Goal: Information Seeking & Learning: Learn about a topic

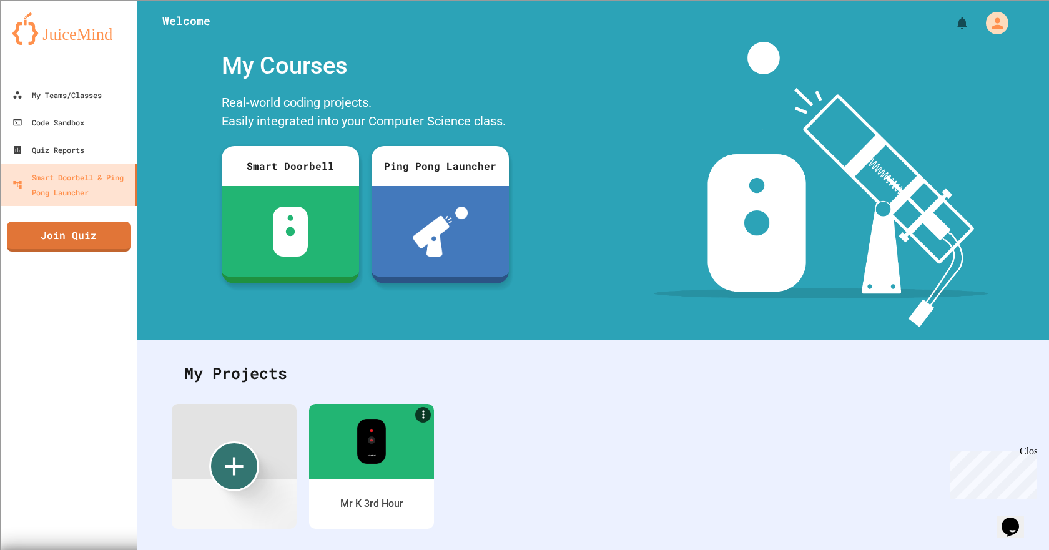
click at [606, 466] on div "Mr K 3rd Hour" at bounding box center [593, 479] width 843 height 150
click at [358, 452] on img at bounding box center [371, 438] width 31 height 47
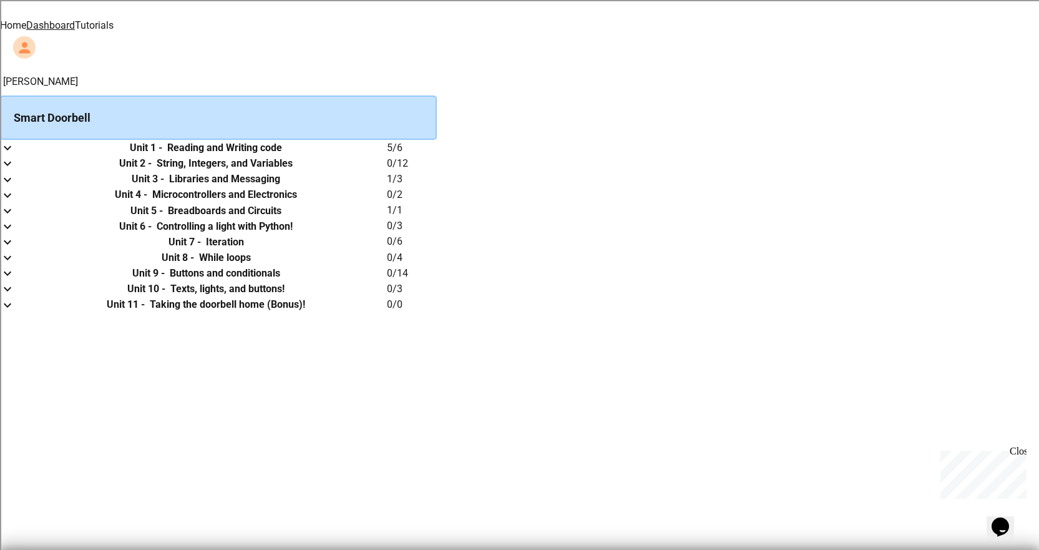
click at [114, 22] on link "Tutorials" at bounding box center [94, 25] width 39 height 12
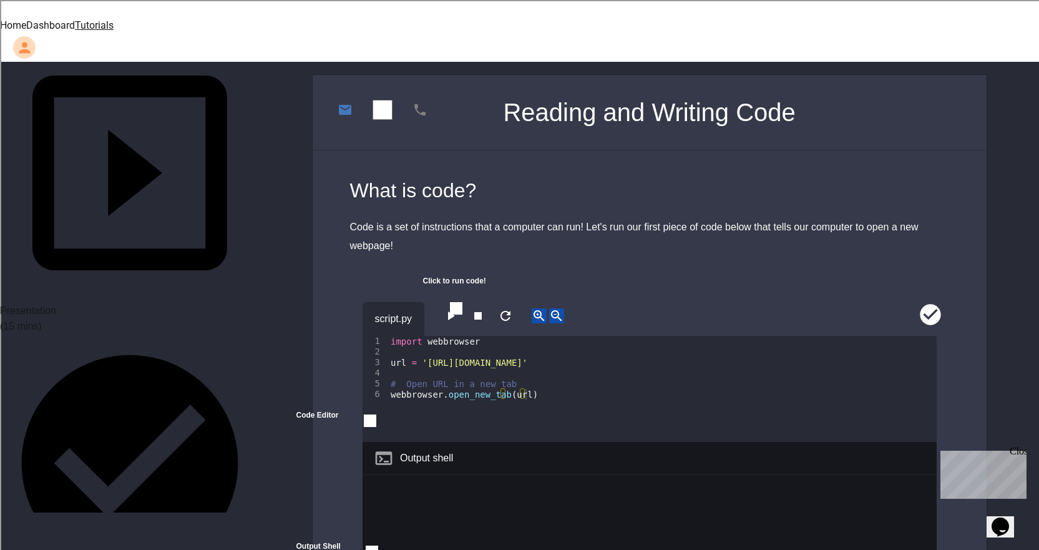
scroll to position [187, 0]
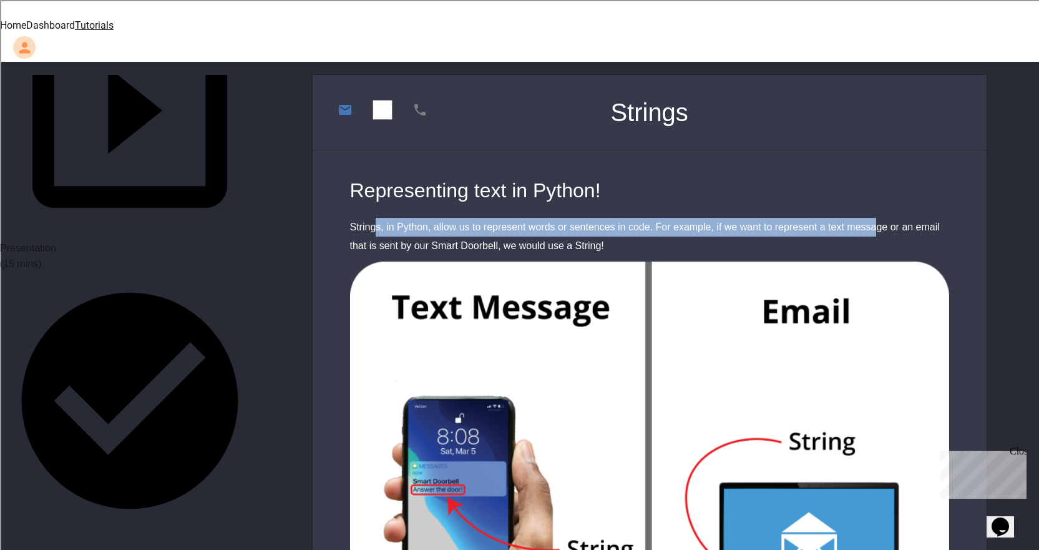
drag, startPoint x: 375, startPoint y: 206, endPoint x: 874, endPoint y: 210, distance: 499.4
click at [874, 218] on div "Strings, in Python, allow us to represent words or sentences in code. For examp…" at bounding box center [649, 236] width 599 height 37
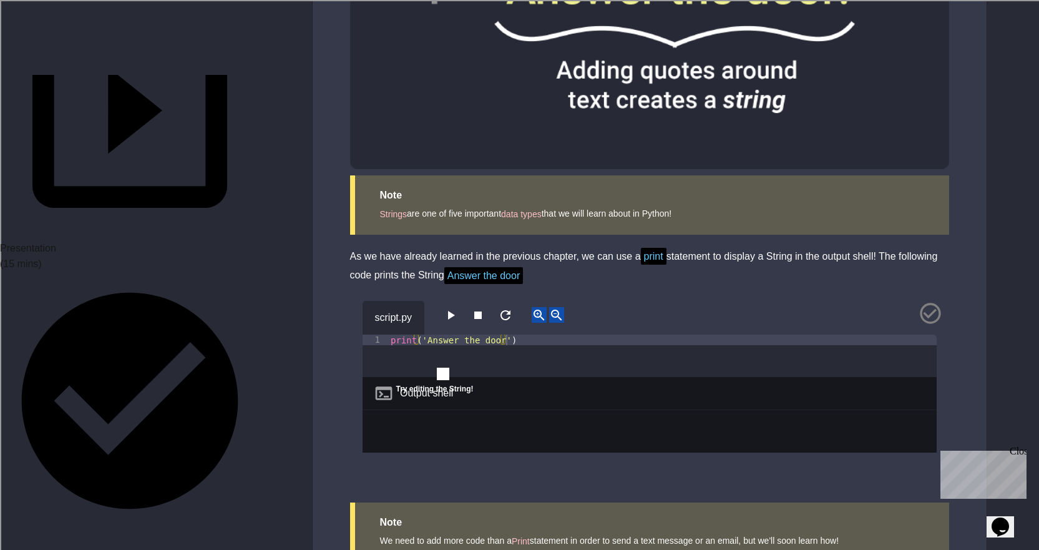
scroll to position [946, 0]
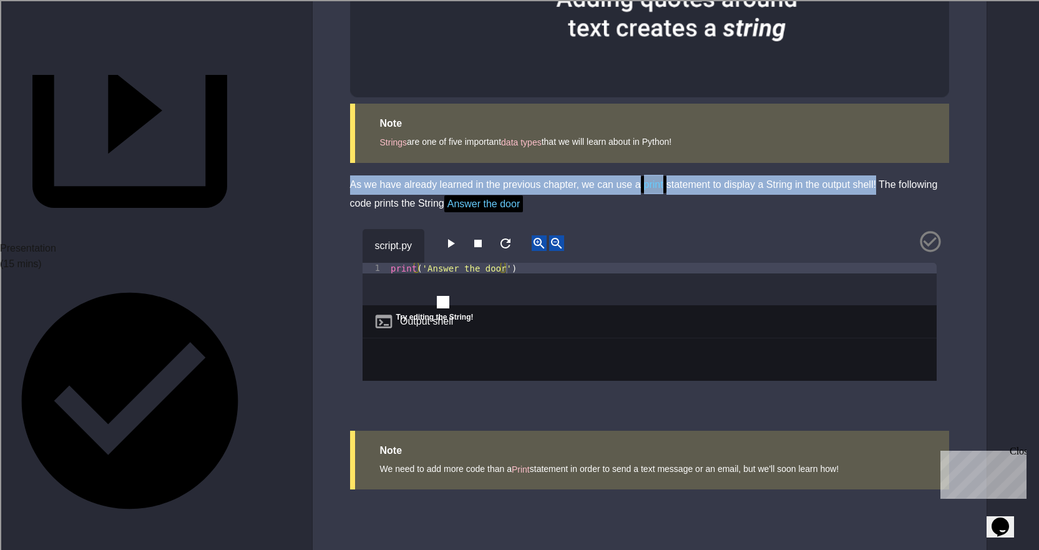
drag, startPoint x: 324, startPoint y: 162, endPoint x: 878, endPoint y: 166, distance: 554.3
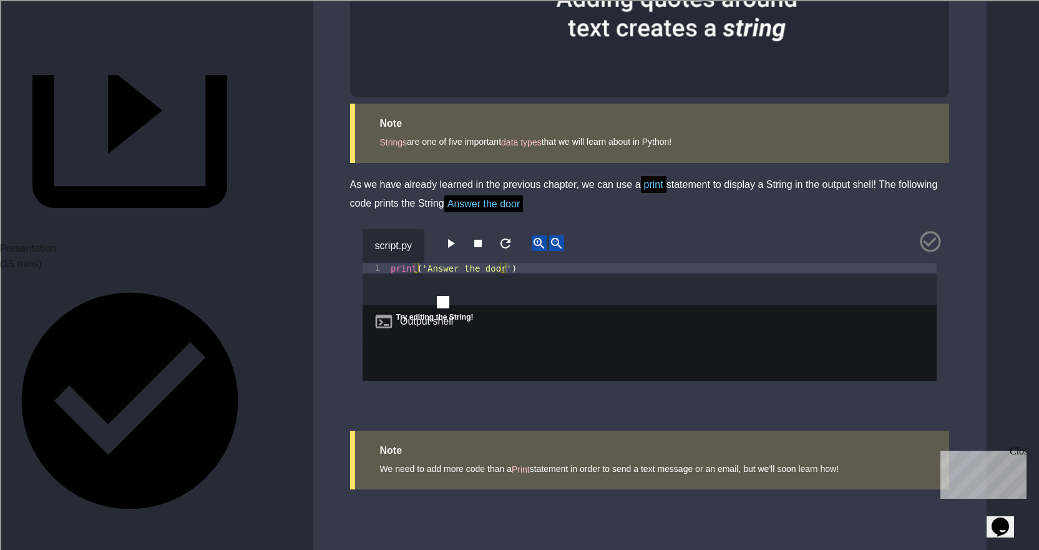
click at [795, 186] on div "As we have already learned in the previous chapter, we can use a print statemen…" at bounding box center [649, 194] width 599 height 39
drag, startPoint x: 444, startPoint y: 221, endPoint x: 461, endPoint y: 225, distance: 17.9
click at [458, 235] on button "button" at bounding box center [450, 243] width 15 height 16
click at [458, 236] on icon "button" at bounding box center [450, 243] width 15 height 15
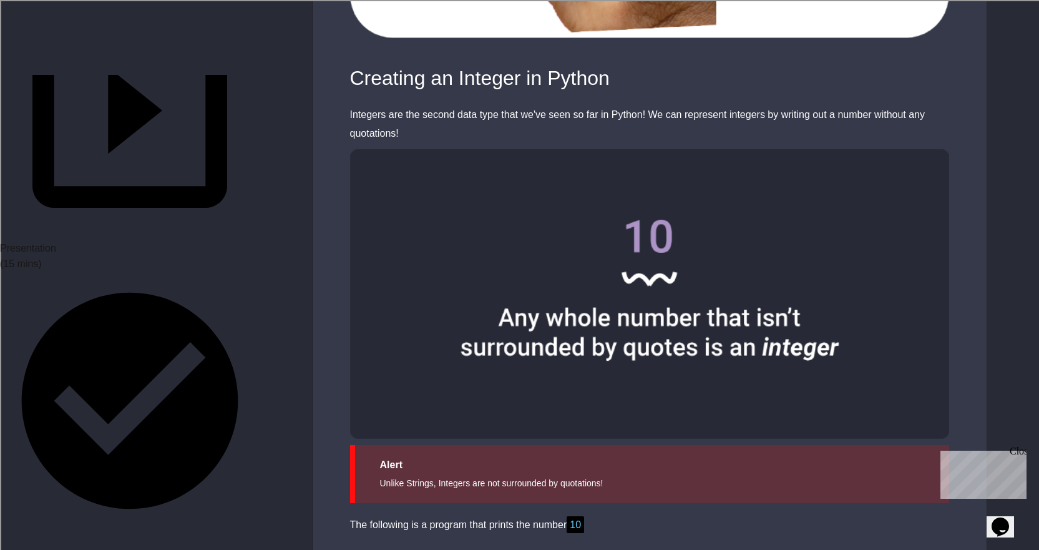
scroll to position [1186, 0]
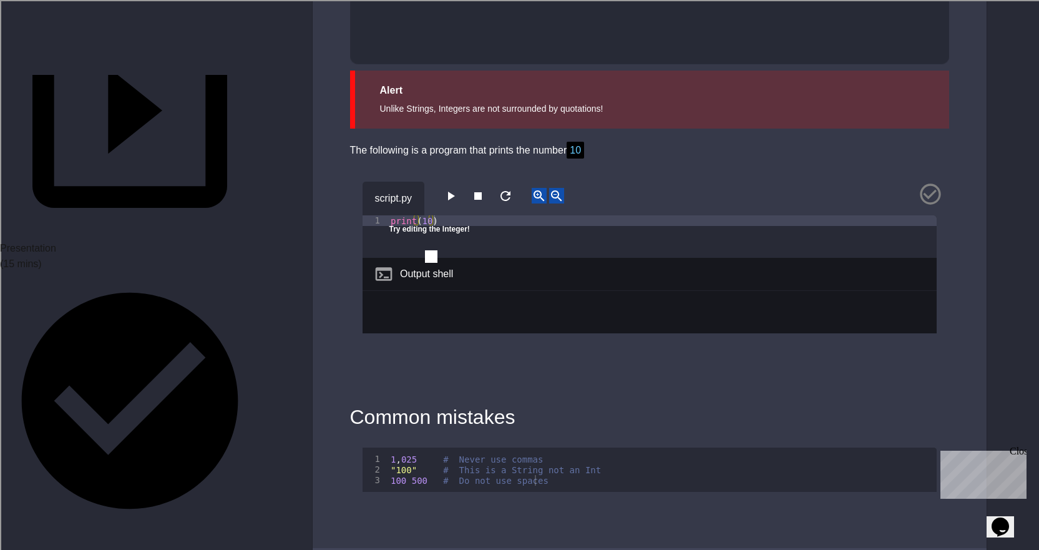
click at [451, 189] on icon "button" at bounding box center [450, 196] width 15 height 15
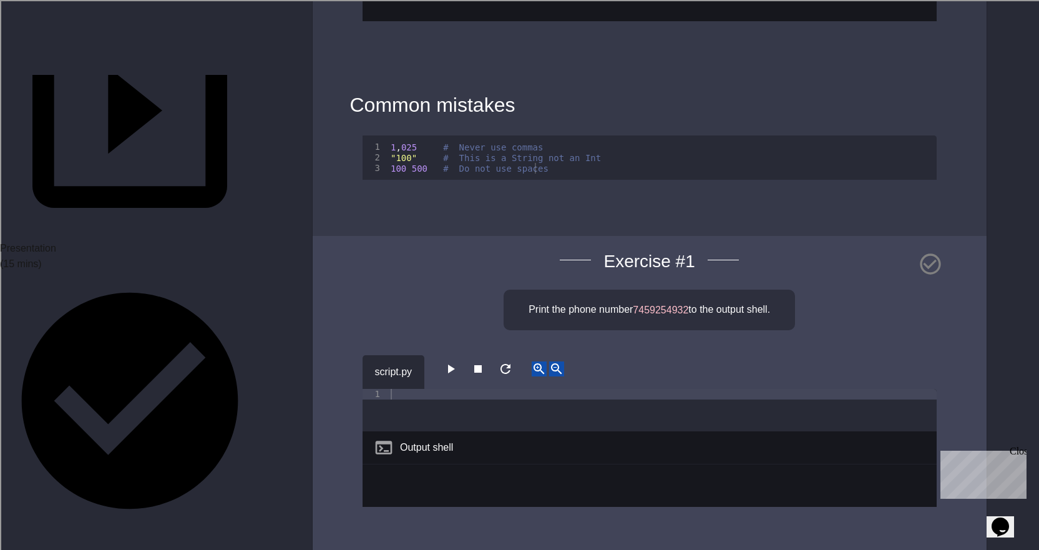
scroll to position [1685, 0]
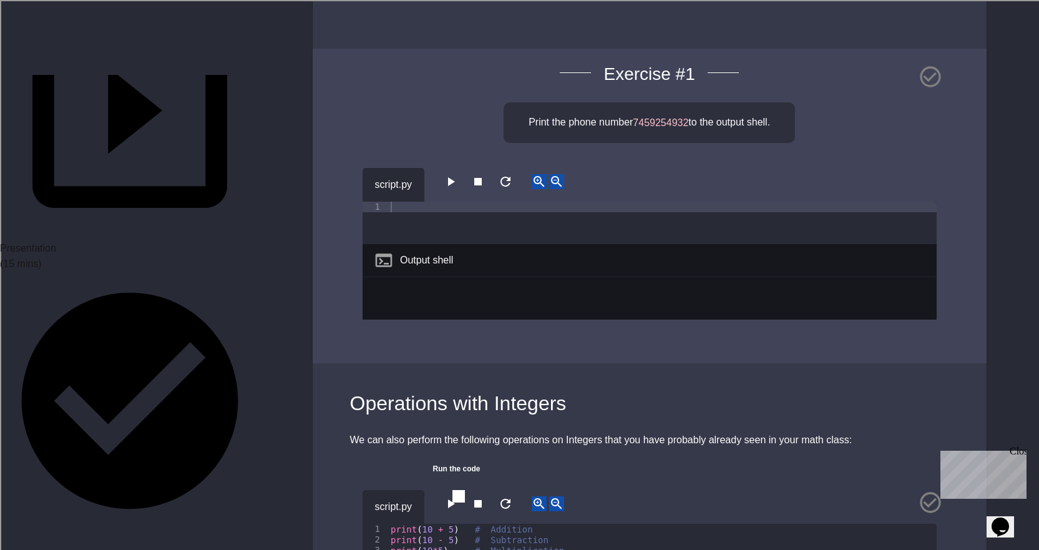
click at [456, 174] on icon "button" at bounding box center [450, 181] width 15 height 15
click at [453, 174] on icon "button" at bounding box center [450, 181] width 15 height 15
click at [440, 202] on div at bounding box center [662, 234] width 549 height 64
click at [673, 102] on div "Print the phone number 7459254932 to the output shell." at bounding box center [649, 122] width 291 height 41
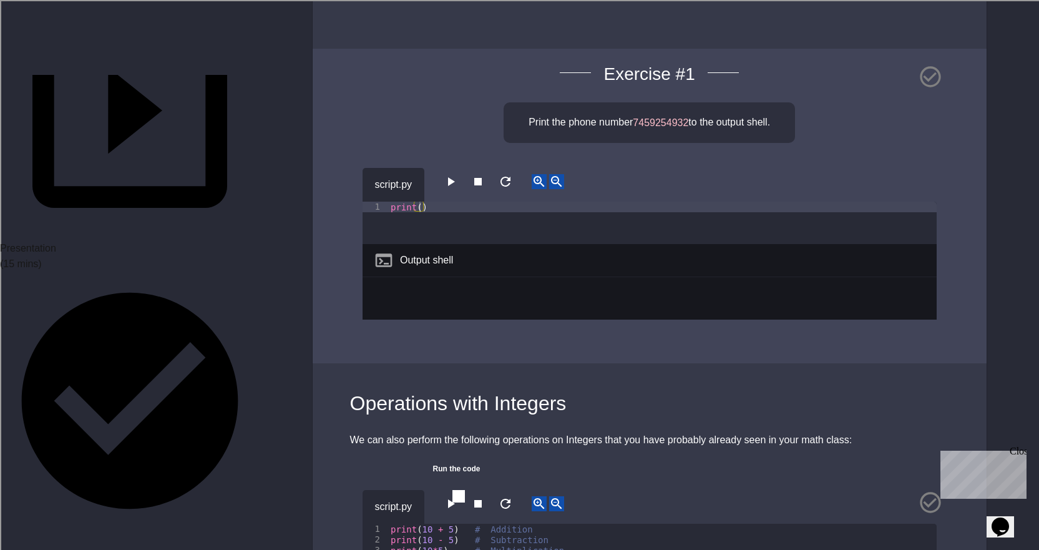
drag, startPoint x: 673, startPoint y: 94, endPoint x: 670, endPoint y: 101, distance: 8.4
click at [671, 102] on div "Print the phone number 7459254932 to the output shell." at bounding box center [649, 122] width 291 height 41
click at [670, 117] on span "7459254932" at bounding box center [661, 122] width 56 height 11
click at [418, 202] on div "print ( )" at bounding box center [662, 234] width 549 height 64
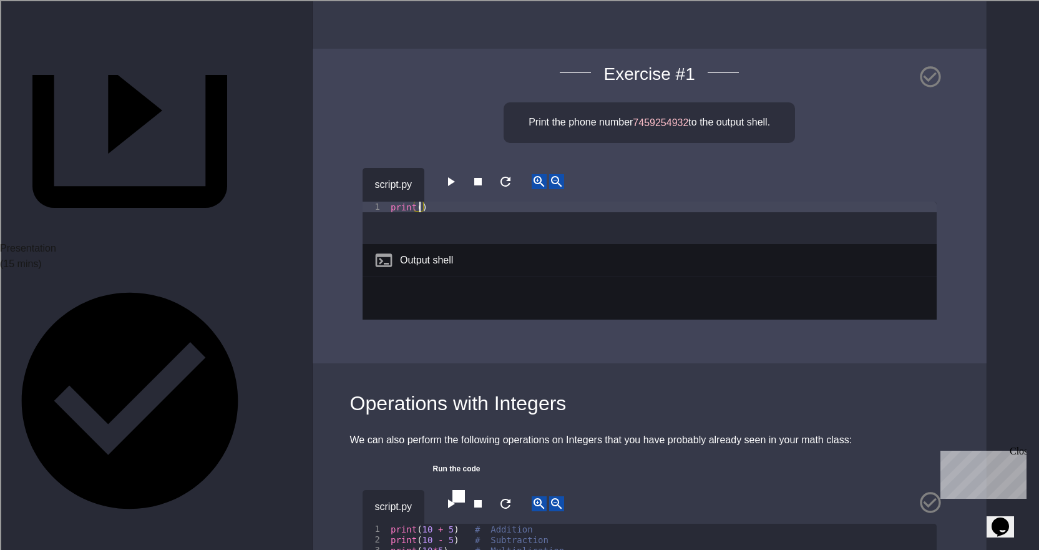
paste textarea "**********"
type textarea "**********"
click at [450, 174] on icon "button" at bounding box center [450, 181] width 15 height 15
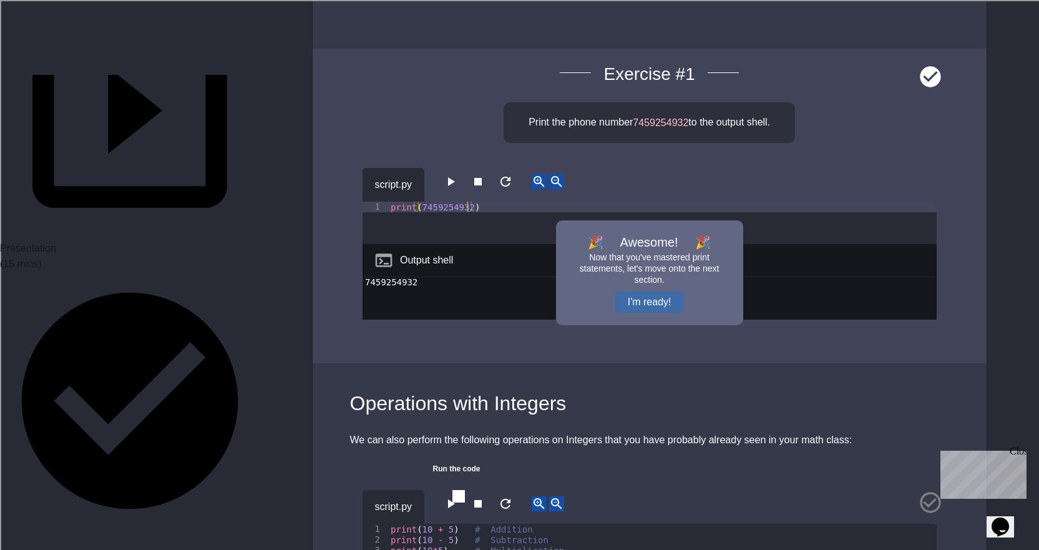
click at [652, 291] on button "I'm ready!" at bounding box center [649, 301] width 69 height 21
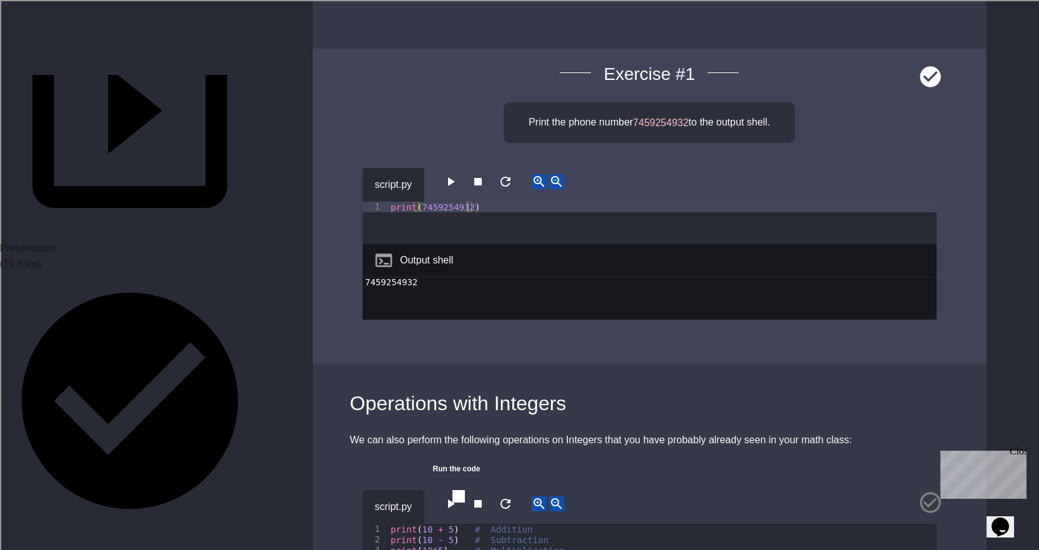
scroll to position [2060, 0]
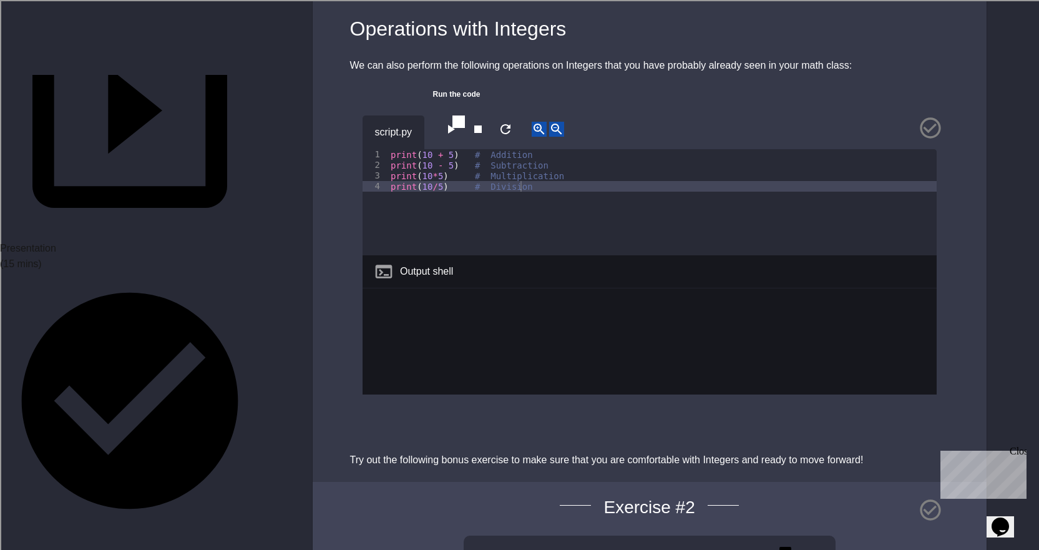
click at [446, 122] on button "button" at bounding box center [450, 130] width 15 height 16
click at [461, 89] on div "Run the code" at bounding box center [464, 99] width 81 height 31
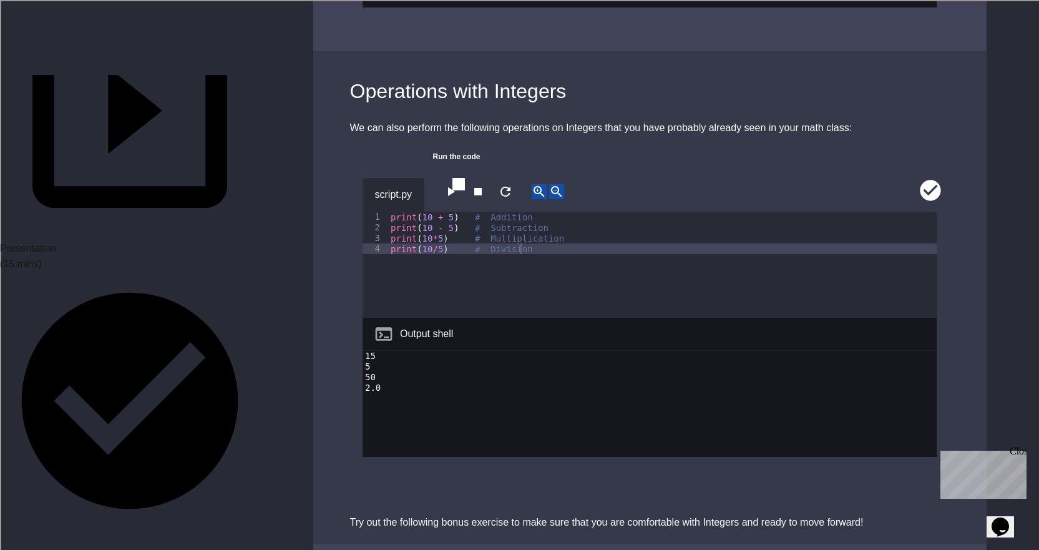
click at [433, 169] on icon "close" at bounding box center [433, 169] width 0 height 0
click at [455, 187] on icon "button" at bounding box center [451, 191] width 7 height 9
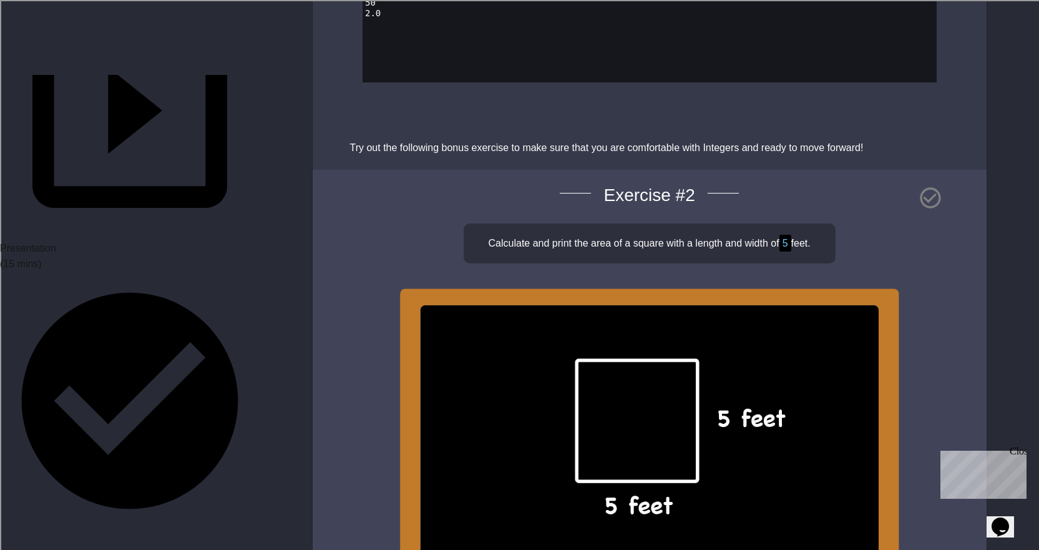
scroll to position [2122, 0]
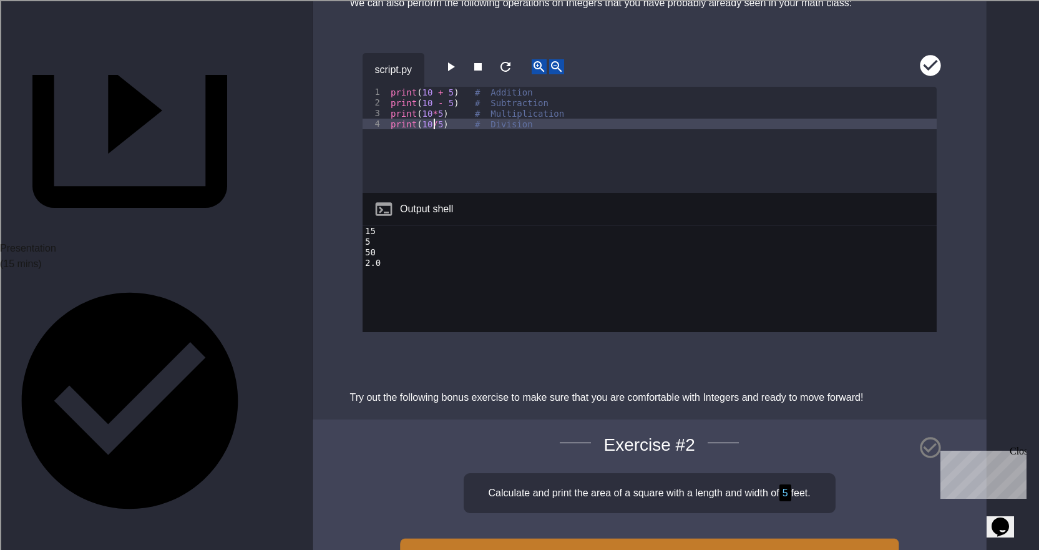
click at [433, 106] on div "print ( 10 + 5 ) # Addition print ( 10 - 5 ) # Subtraction print ( 10 * 5 ) # M…" at bounding box center [662, 150] width 549 height 127
type textarea "**********"
click at [446, 59] on button "button" at bounding box center [450, 67] width 15 height 16
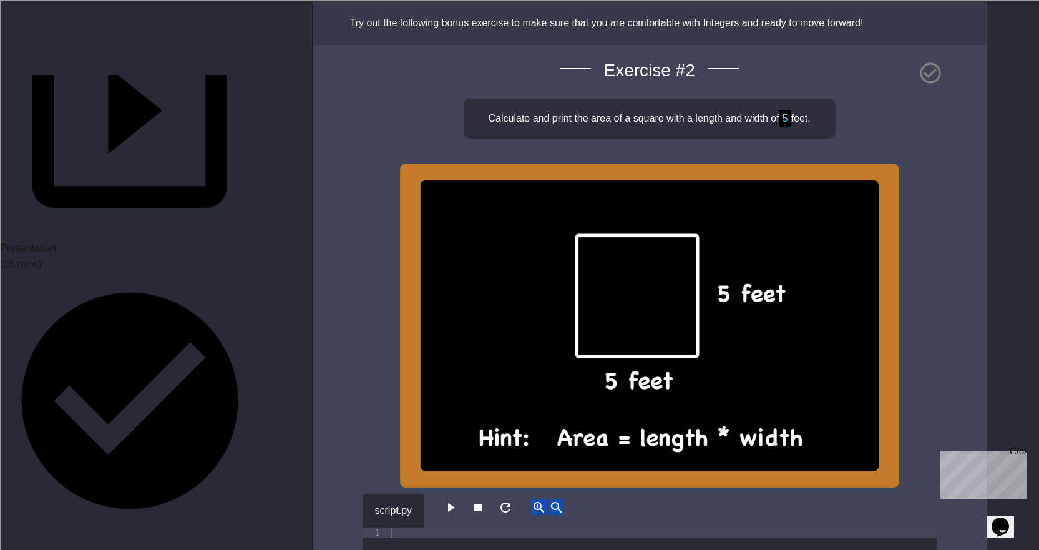
scroll to position [2559, 0]
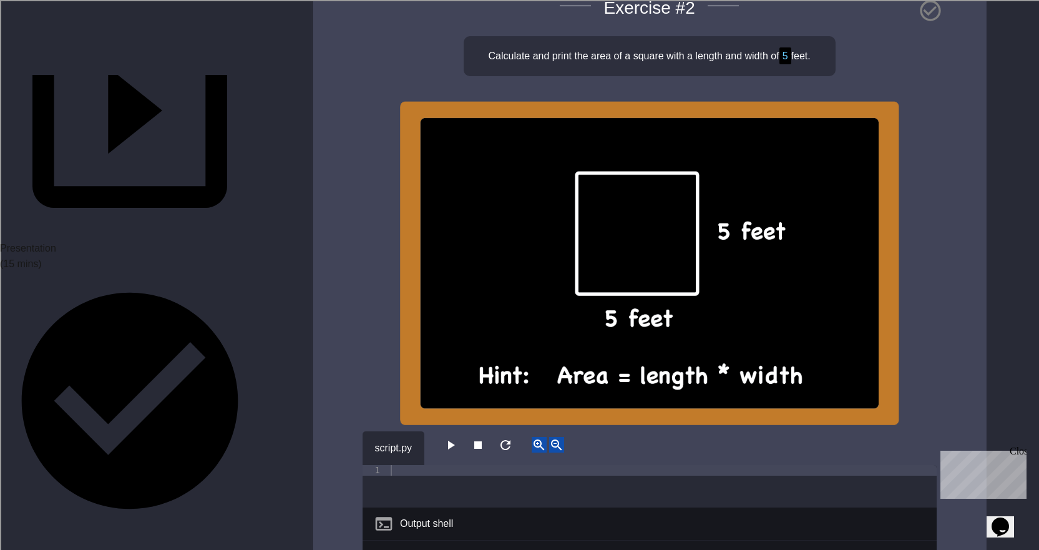
click at [454, 441] on icon "button" at bounding box center [451, 445] width 7 height 9
click at [429, 465] on div "print ( 5 ^ 2 )" at bounding box center [662, 497] width 549 height 64
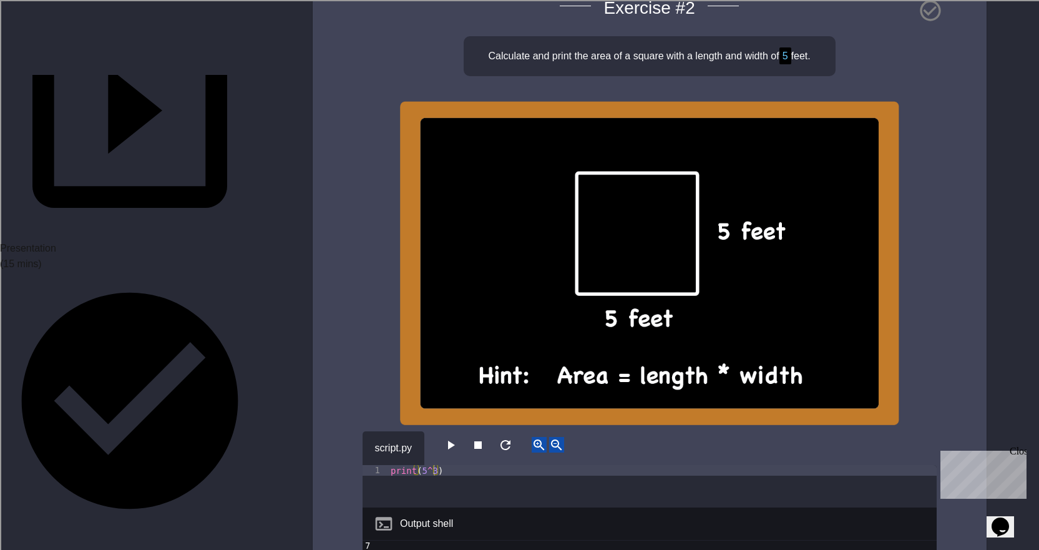
click at [458, 437] on button "button" at bounding box center [450, 445] width 15 height 16
click at [449, 438] on icon "button" at bounding box center [450, 445] width 15 height 15
click at [458, 438] on icon "button" at bounding box center [450, 445] width 15 height 15
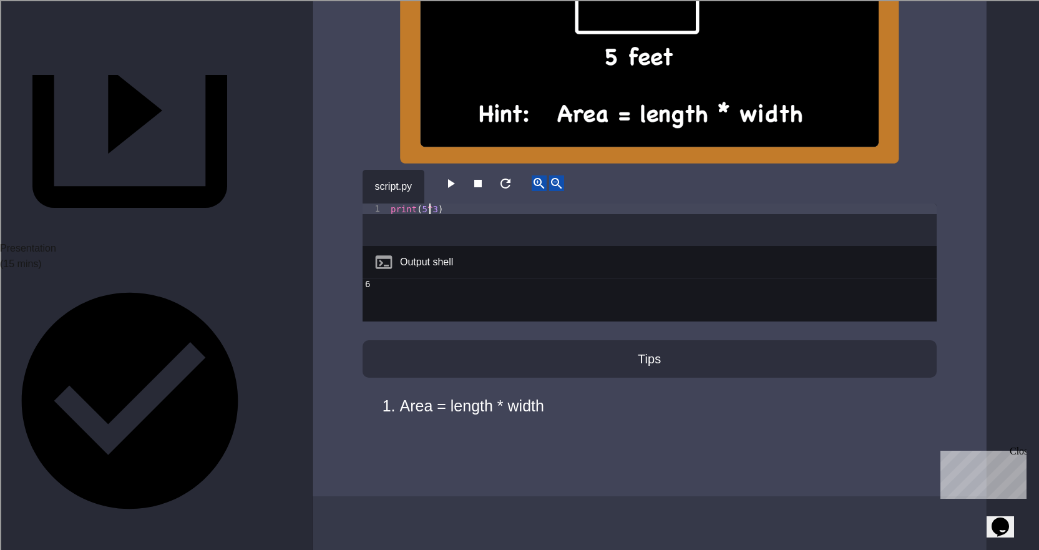
click at [458, 176] on icon "button" at bounding box center [450, 183] width 15 height 15
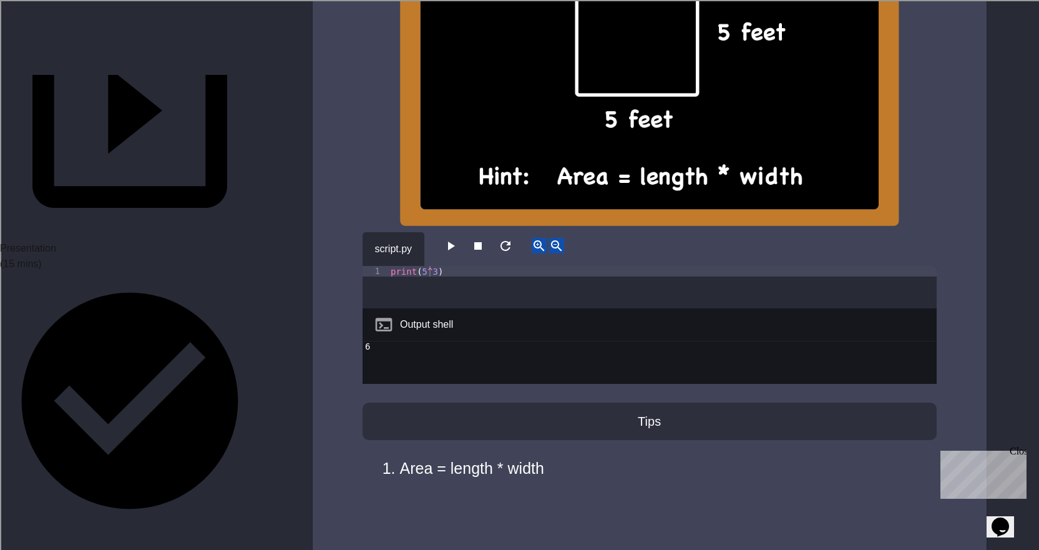
type textarea "**********"
click at [458, 238] on icon "button" at bounding box center [450, 245] width 15 height 15
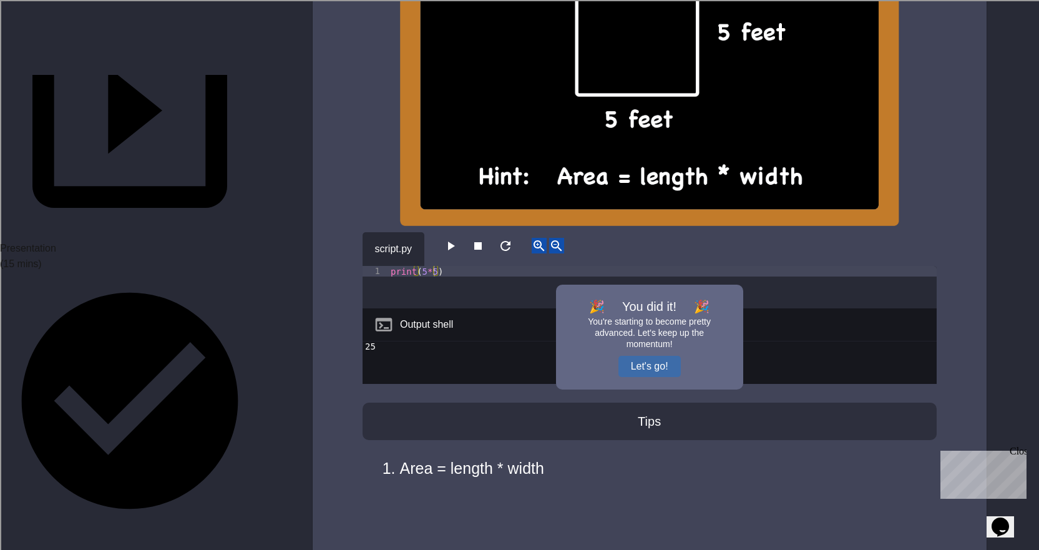
click at [664, 356] on button "Let's go!" at bounding box center [650, 366] width 62 height 21
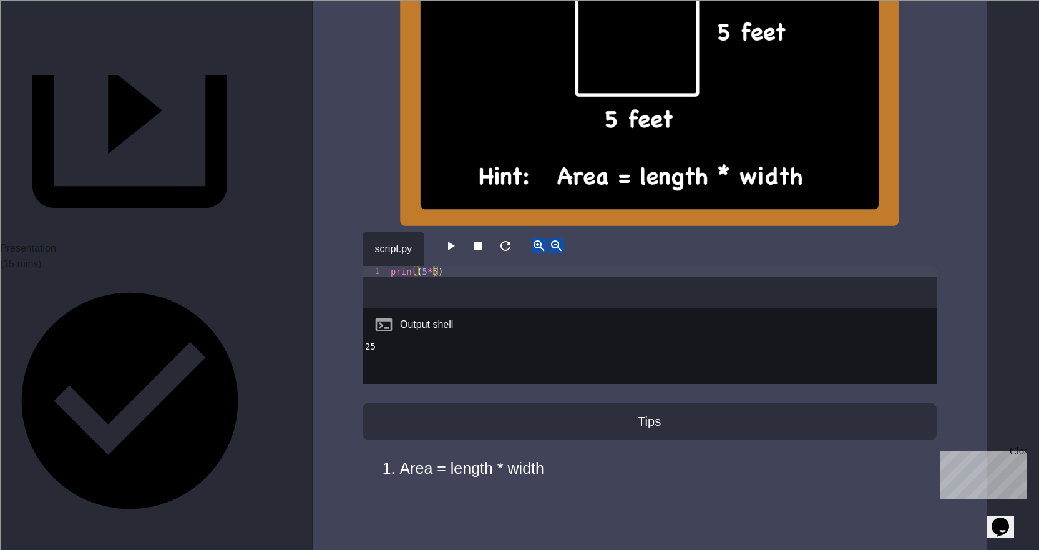
scroll to position [2821, 0]
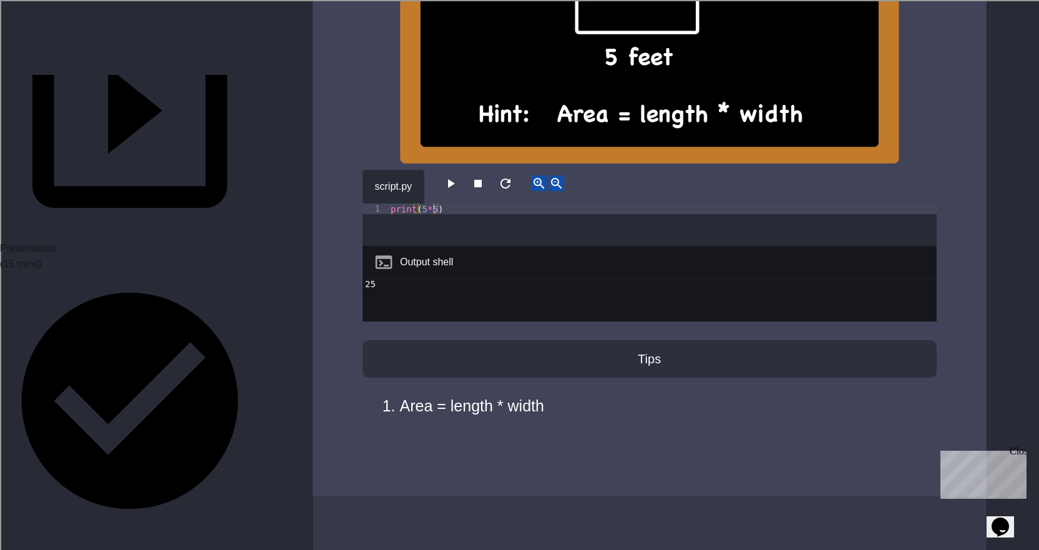
drag, startPoint x: 107, startPoint y: 358, endPoint x: 234, endPoint y: 355, distance: 127.4
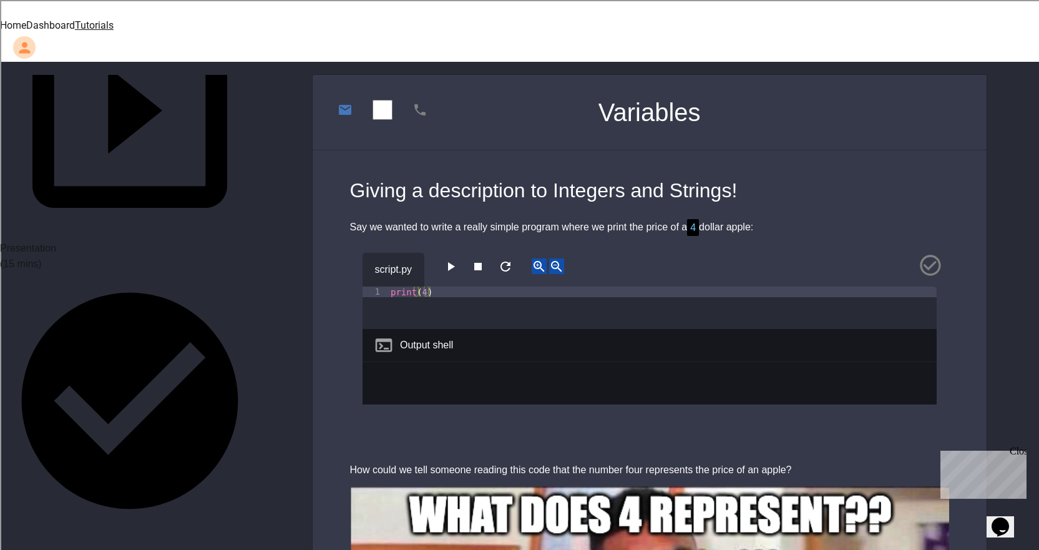
click at [451, 259] on icon "button" at bounding box center [450, 266] width 15 height 15
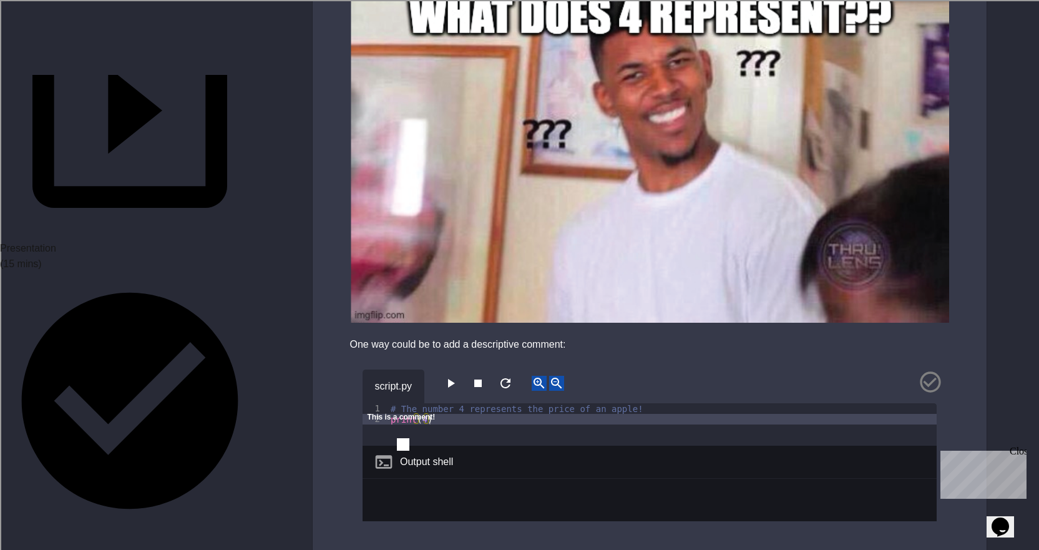
click at [450, 376] on button "button" at bounding box center [450, 384] width 15 height 16
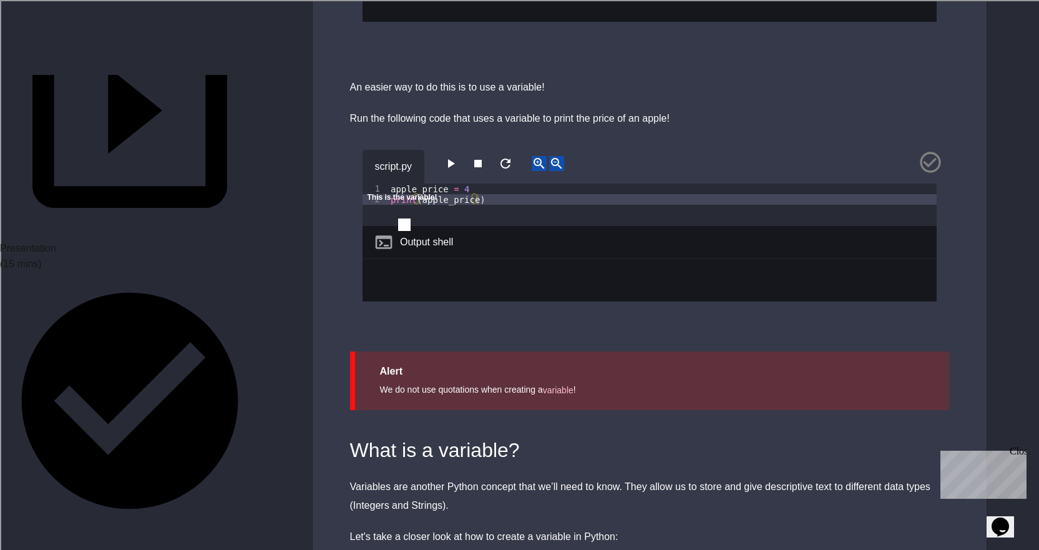
click at [458, 156] on icon "button" at bounding box center [450, 163] width 15 height 15
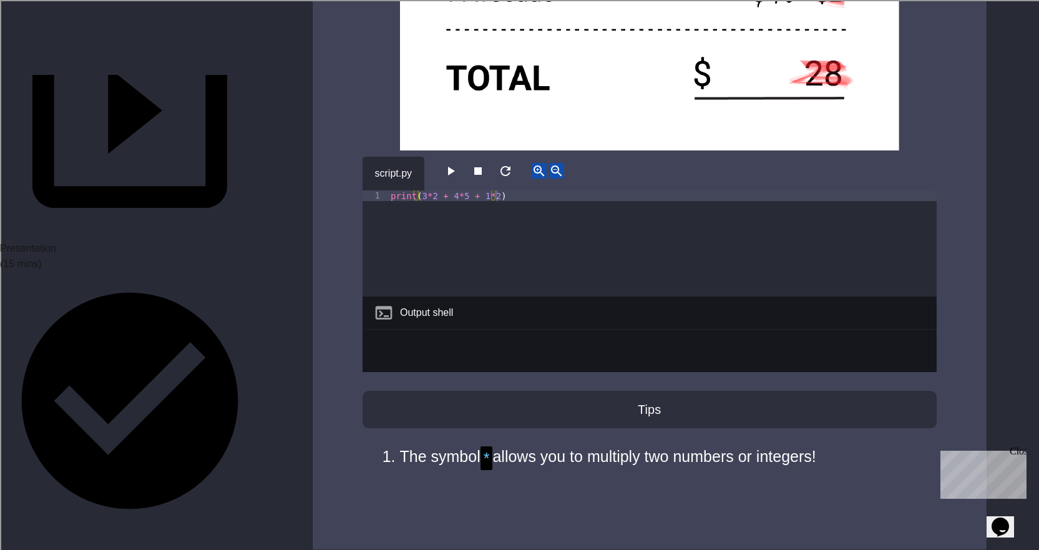
scroll to position [2809, 0]
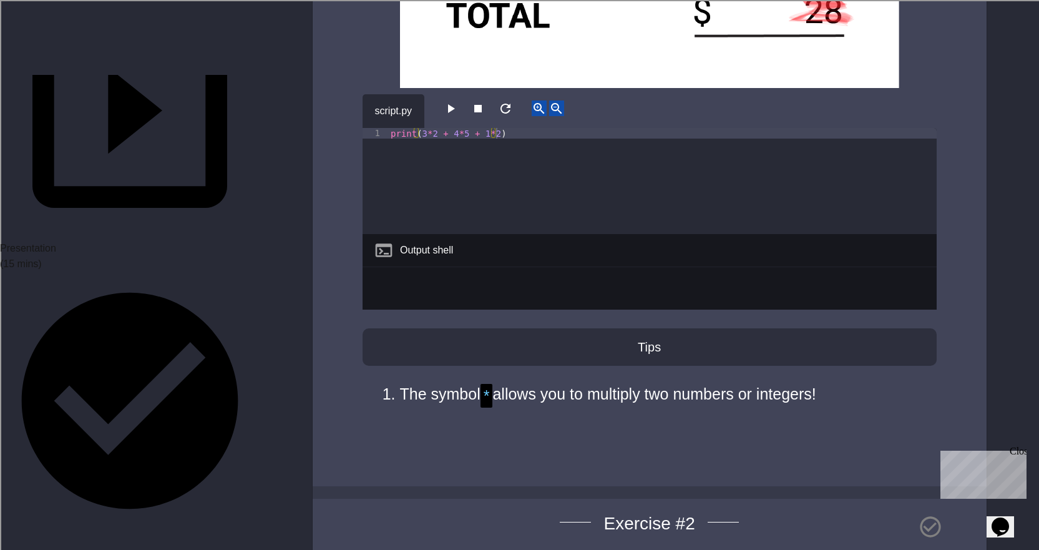
click at [453, 101] on icon "button" at bounding box center [450, 108] width 15 height 15
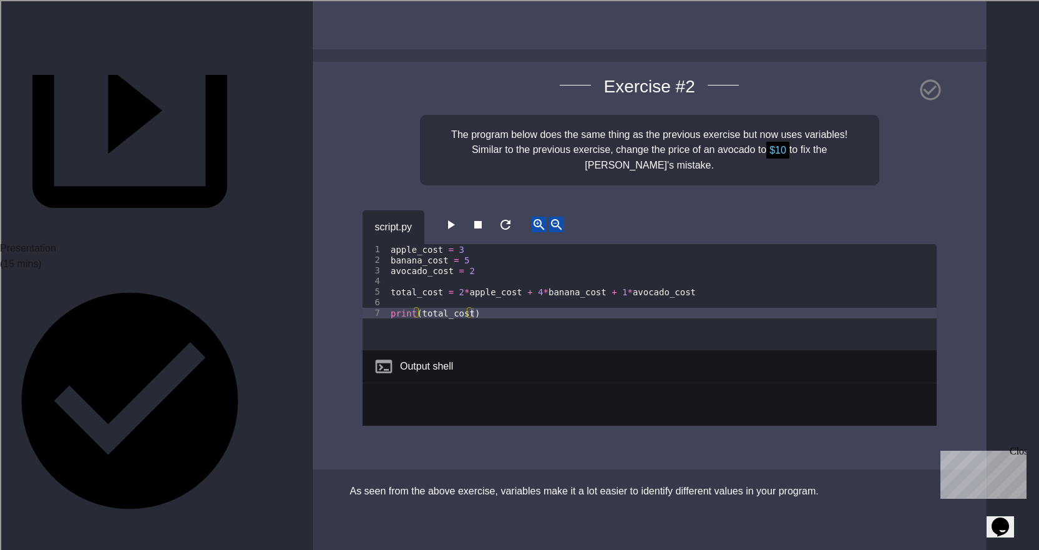
click at [454, 220] on icon "button" at bounding box center [451, 224] width 7 height 9
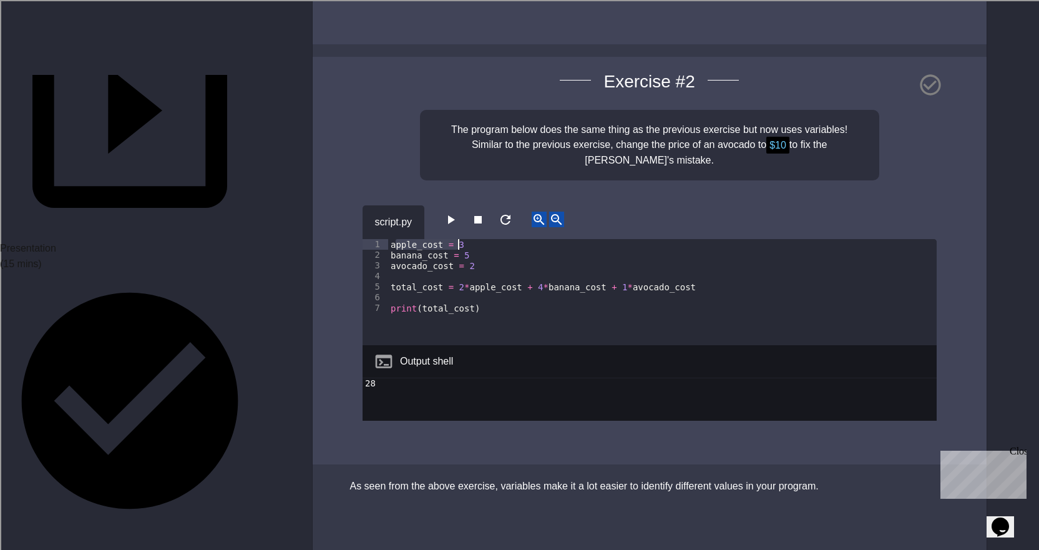
drag, startPoint x: 398, startPoint y: 222, endPoint x: 482, endPoint y: 224, distance: 84.9
click at [482, 239] on div "apple_cost = 3 banana_cost = 5 avocado_cost = 2 total_cost = 2 * apple_cost + 4…" at bounding box center [662, 302] width 549 height 127
click at [479, 239] on div "apple_cost = 3 banana_cost = 5 avocado_cost = 2 total_cost = 2 * apple_cost + 4…" at bounding box center [662, 302] width 549 height 127
drag, startPoint x: 385, startPoint y: 263, endPoint x: 461, endPoint y: 265, distance: 76.2
click at [461, 265] on div "1 2 3 4 5 6 7 apple_cost = 3 banana_cost = 5 avocado_cost = 2 total_cost = 2 * …" at bounding box center [650, 292] width 574 height 106
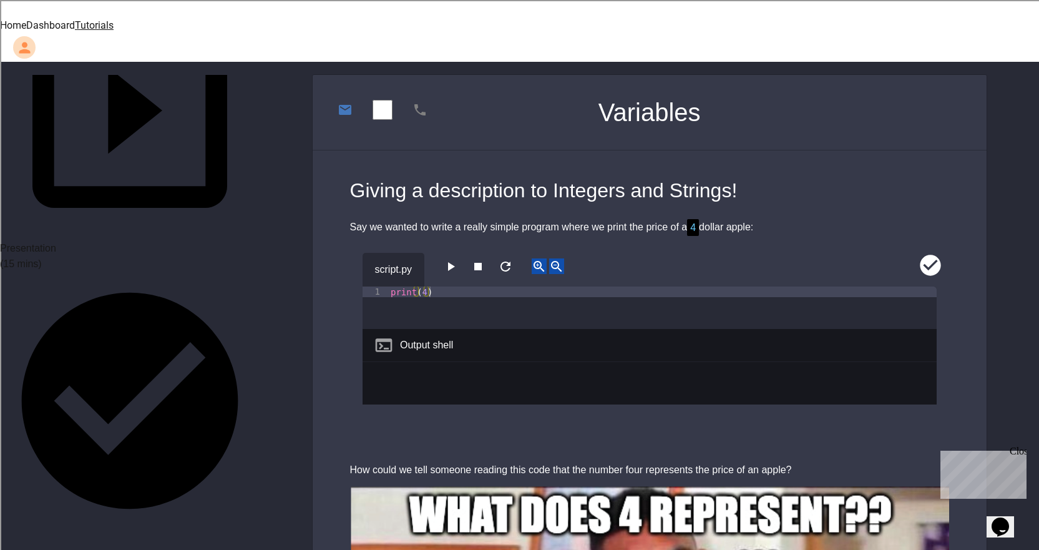
click at [453, 259] on icon "button" at bounding box center [450, 266] width 15 height 15
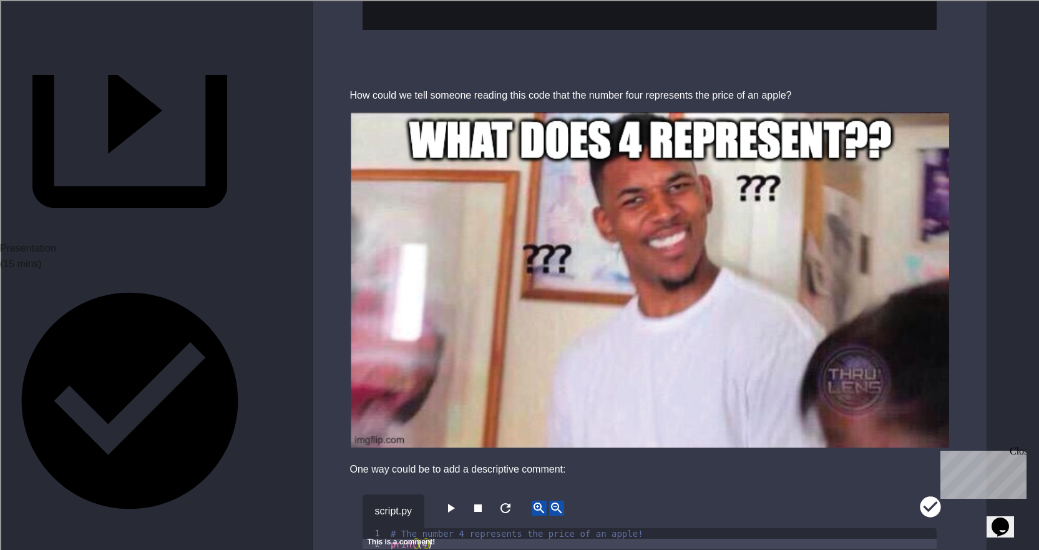
scroll to position [687, 0]
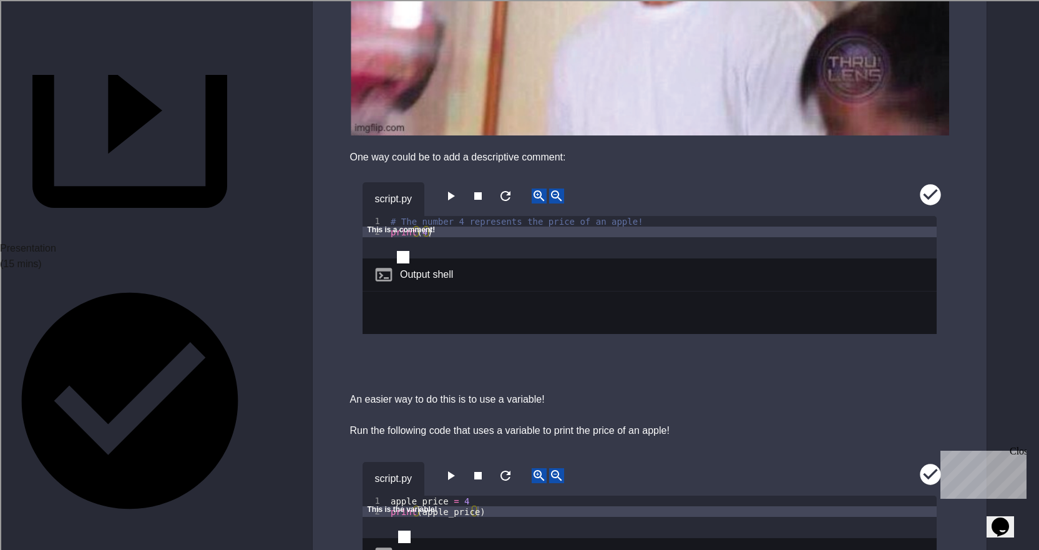
click at [458, 189] on icon "button" at bounding box center [450, 196] width 15 height 15
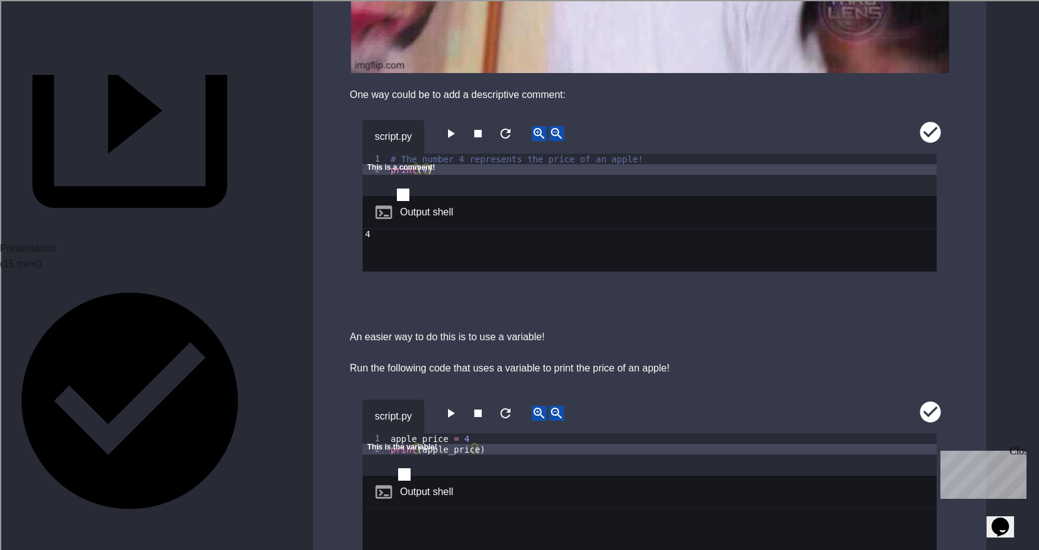
scroll to position [936, 0]
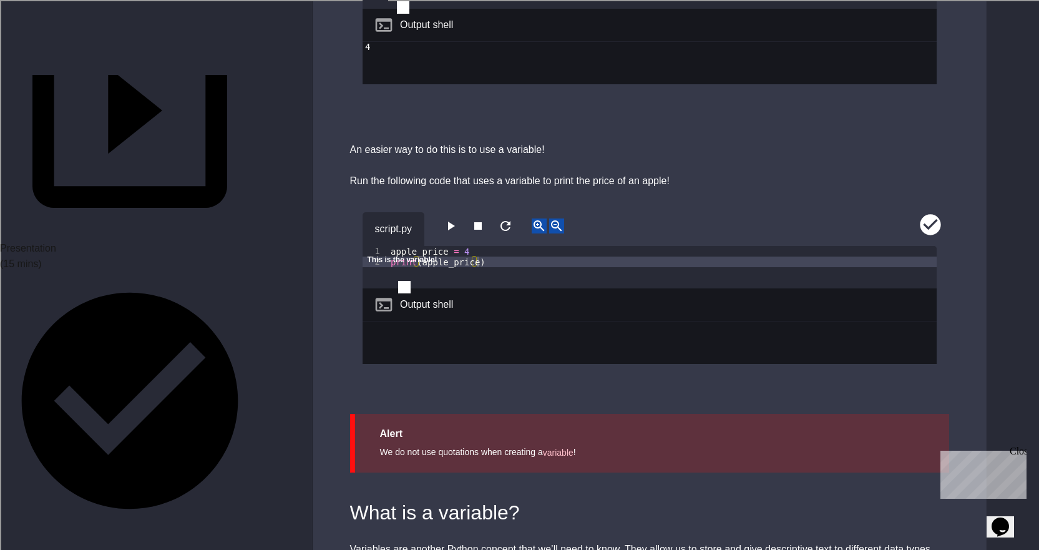
click at [458, 218] on icon "button" at bounding box center [450, 225] width 15 height 15
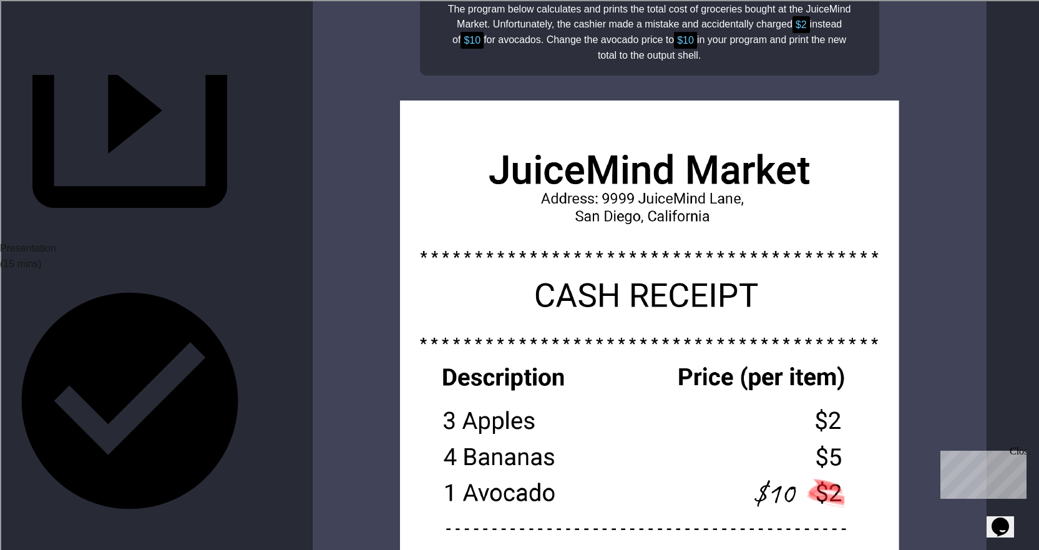
scroll to position [2060, 0]
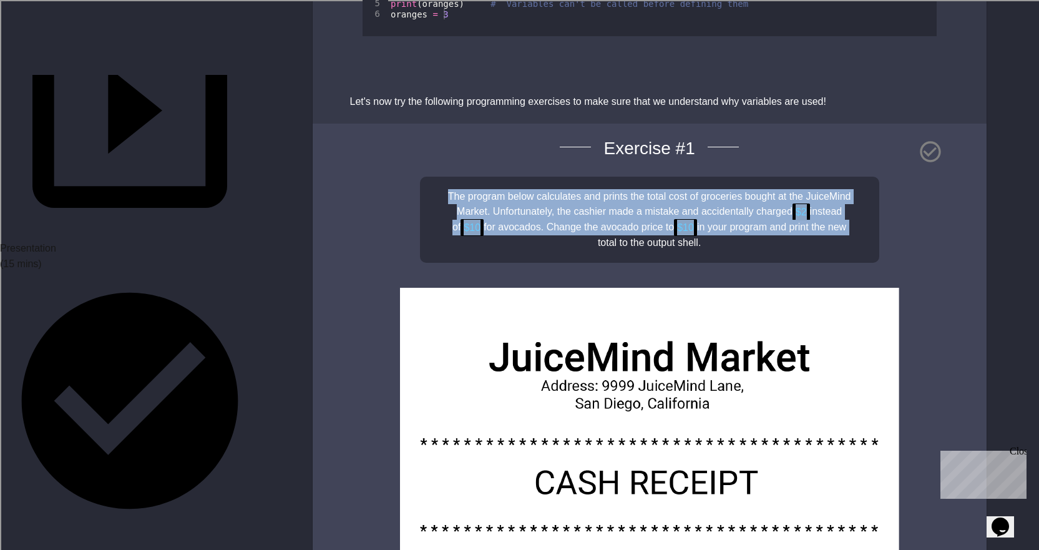
drag, startPoint x: 440, startPoint y: 174, endPoint x: 865, endPoint y: 210, distance: 426.0
click at [865, 210] on div "The program below calculates and prints the total cost of groceries bought at t…" at bounding box center [649, 220] width 459 height 86
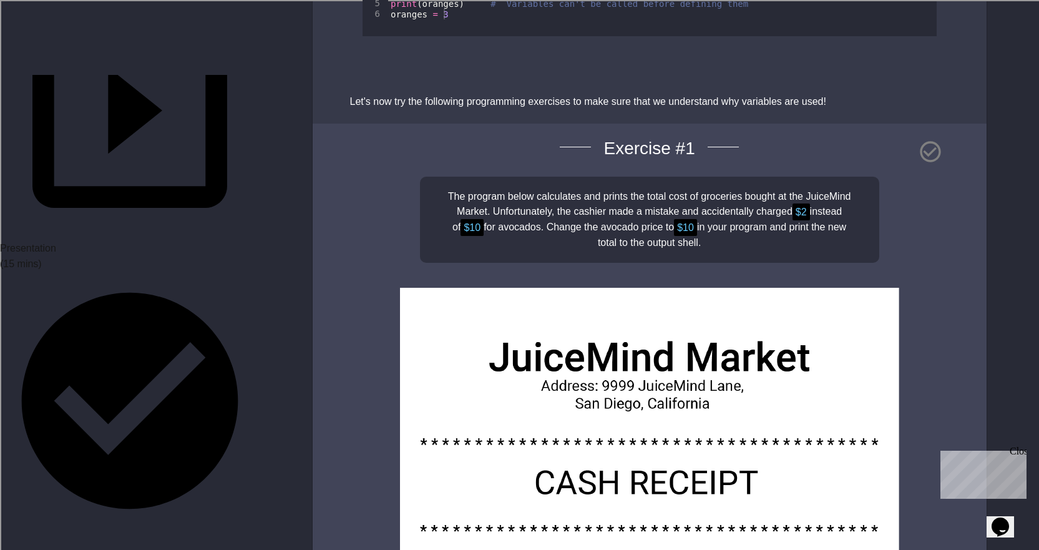
click at [838, 229] on div "The program below calculates and prints the total cost of groceries bought at t…" at bounding box center [649, 220] width 459 height 86
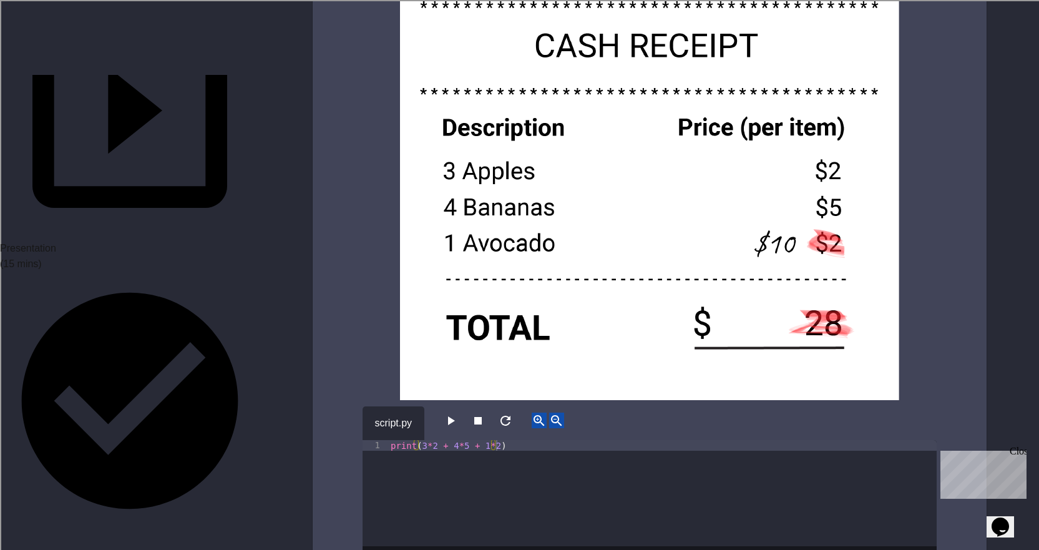
scroll to position [2622, 0]
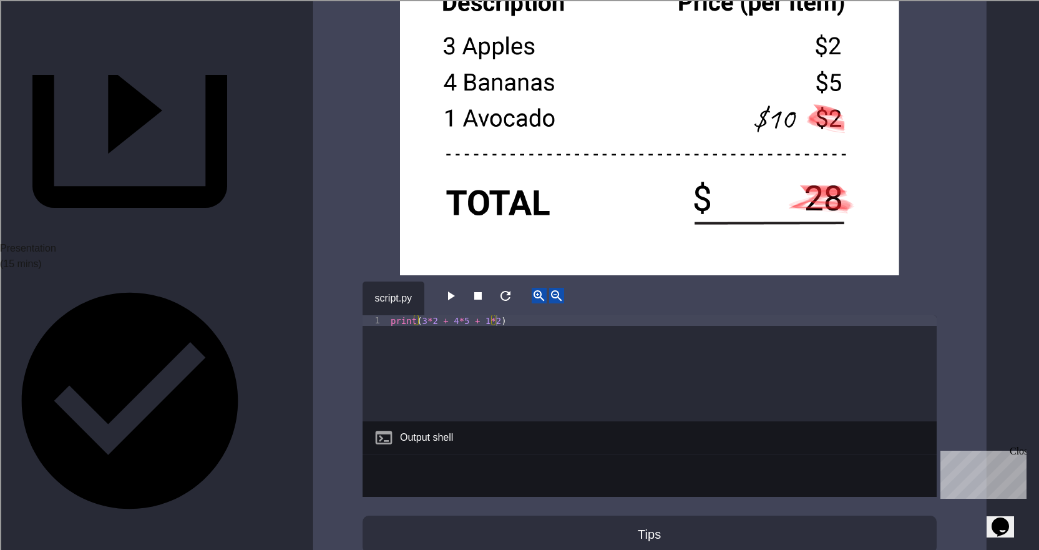
click at [491, 315] on div "print ( 3 * 2 + 4 * 5 + 1 * 2 )" at bounding box center [662, 378] width 549 height 127
type textarea "**********"
drag, startPoint x: 444, startPoint y: 285, endPoint x: 454, endPoint y: 273, distance: 16.0
click at [449, 282] on div "script.py" at bounding box center [650, 299] width 574 height 34
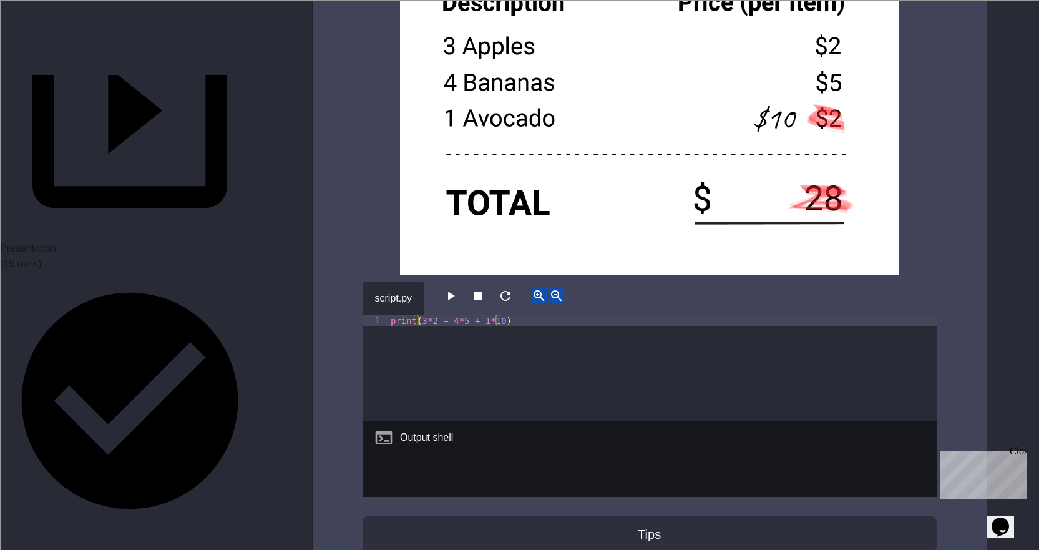
click at [454, 291] on icon "button" at bounding box center [451, 295] width 7 height 9
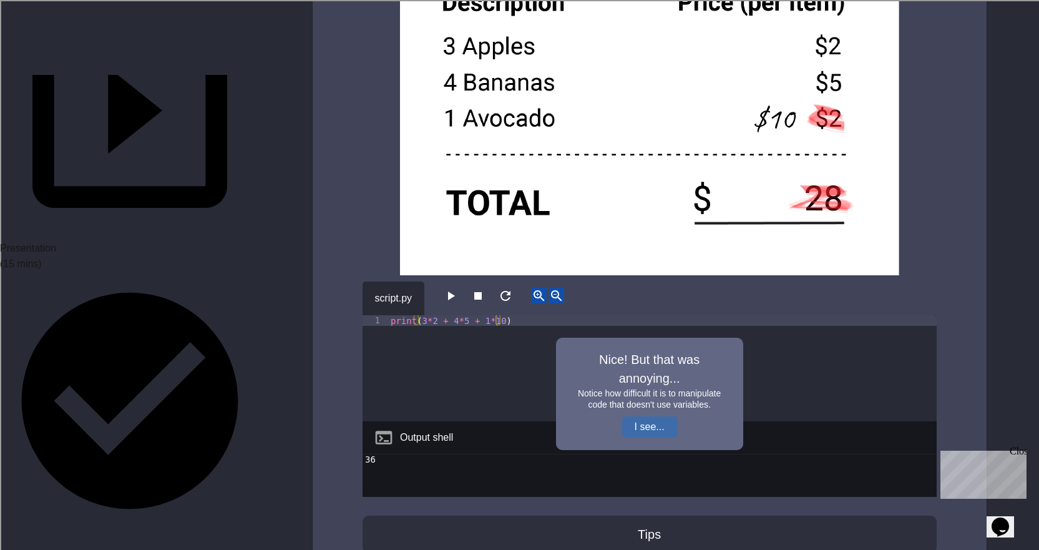
click at [671, 416] on button "I see..." at bounding box center [649, 426] width 55 height 21
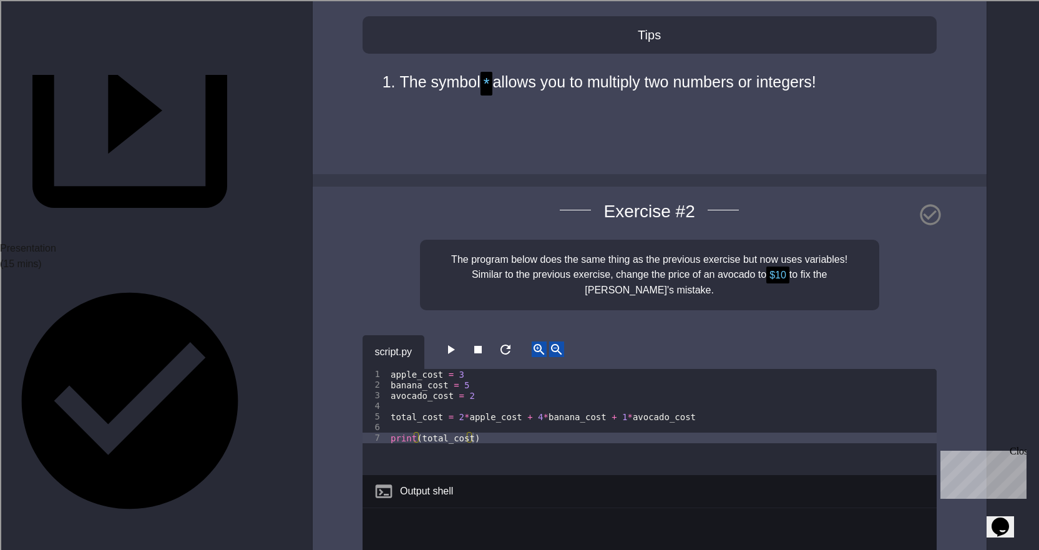
scroll to position [3183, 0]
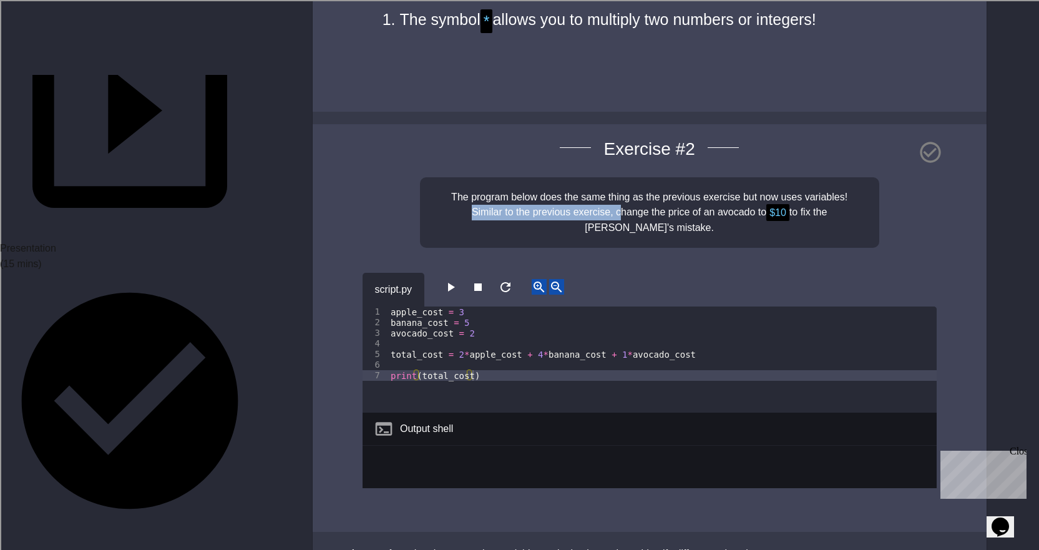
drag, startPoint x: 445, startPoint y: 188, endPoint x: 575, endPoint y: 197, distance: 130.1
click at [577, 197] on div "The program below does the same thing as the previous exercise but now uses var…" at bounding box center [649, 212] width 459 height 71
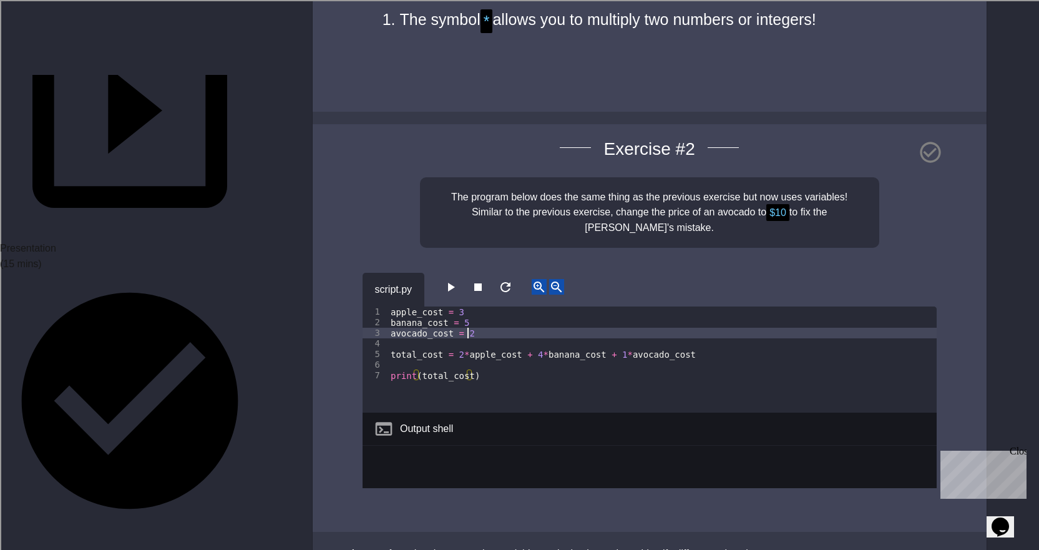
click at [479, 308] on div "apple_cost = 3 banana_cost = 5 avocado_cost = 2 total_cost = 2 * apple_cost + 4…" at bounding box center [662, 369] width 549 height 127
type textarea "**********"
click at [450, 273] on div "script.py" at bounding box center [650, 290] width 574 height 34
click at [450, 280] on icon "button" at bounding box center [450, 287] width 15 height 15
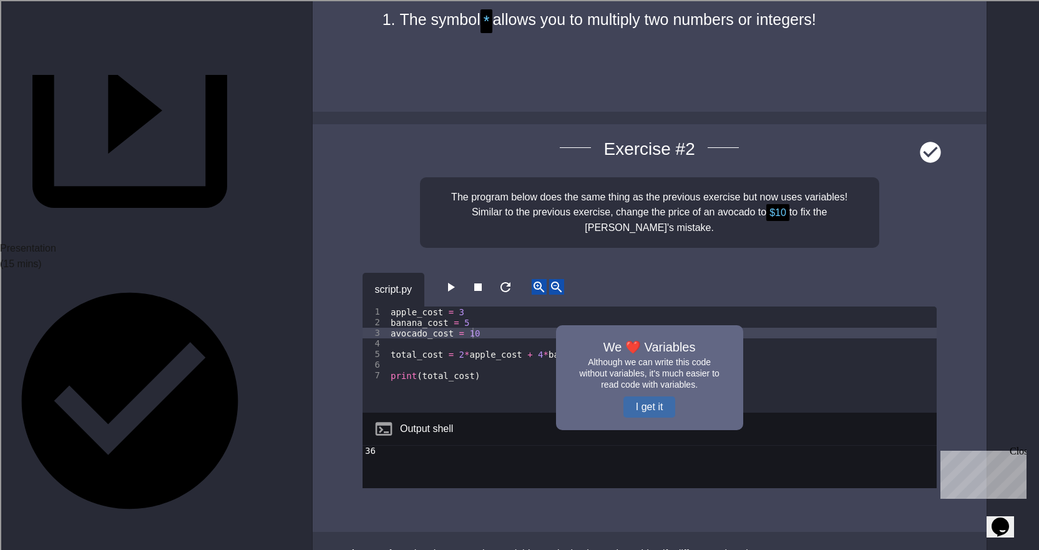
click at [647, 396] on button "I get it" at bounding box center [650, 406] width 52 height 21
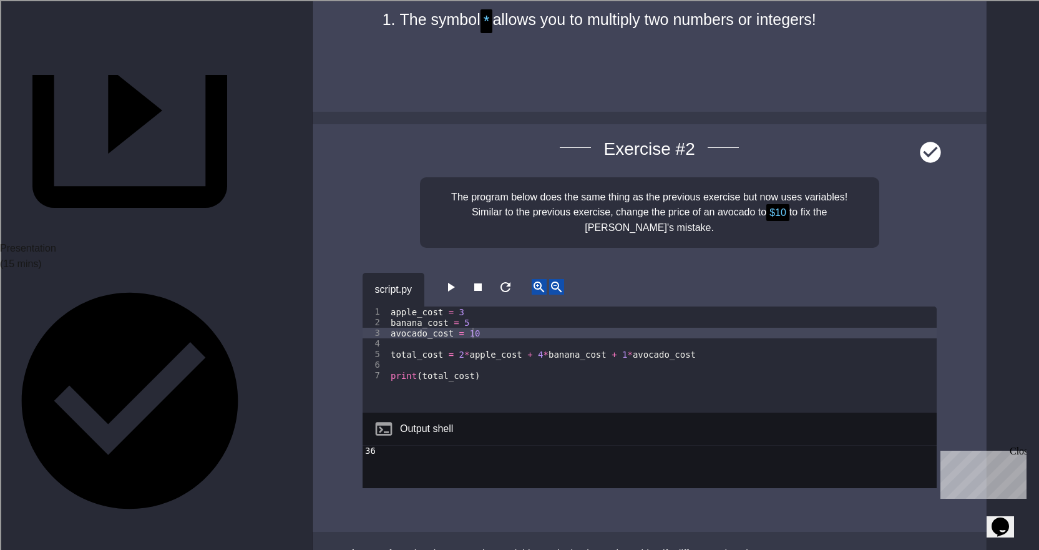
scroll to position [3251, 0]
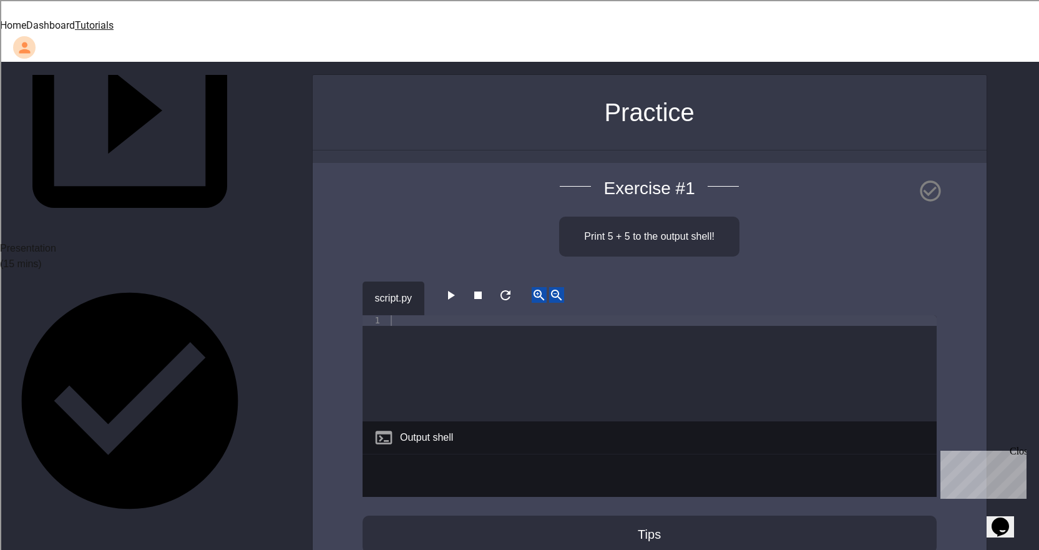
click at [479, 315] on div at bounding box center [662, 378] width 549 height 127
type textarea "**********"
click at [803, 249] on div "**********" at bounding box center [650, 417] width 674 height 509
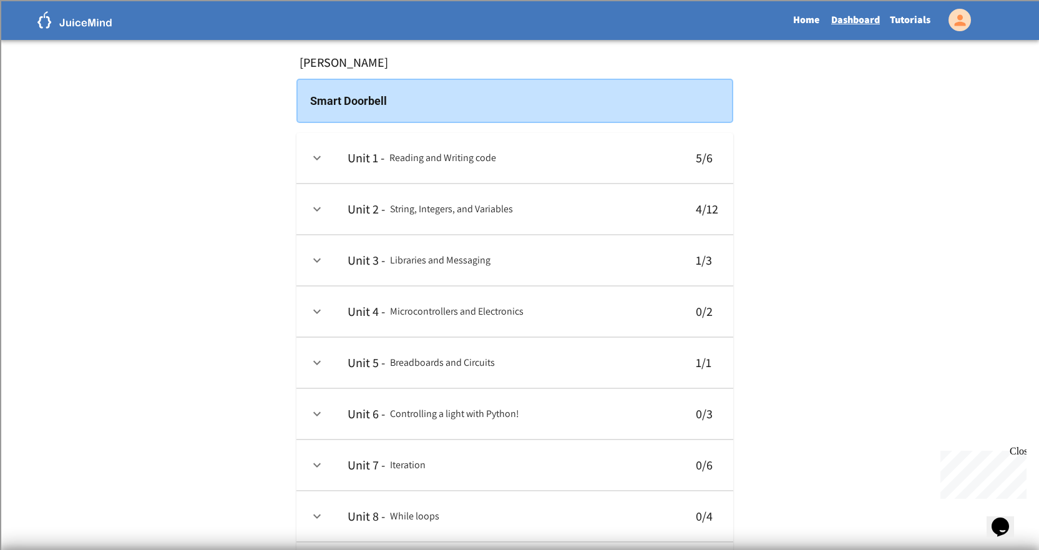
click at [900, 26] on link "Tutorials" at bounding box center [910, 20] width 51 height 29
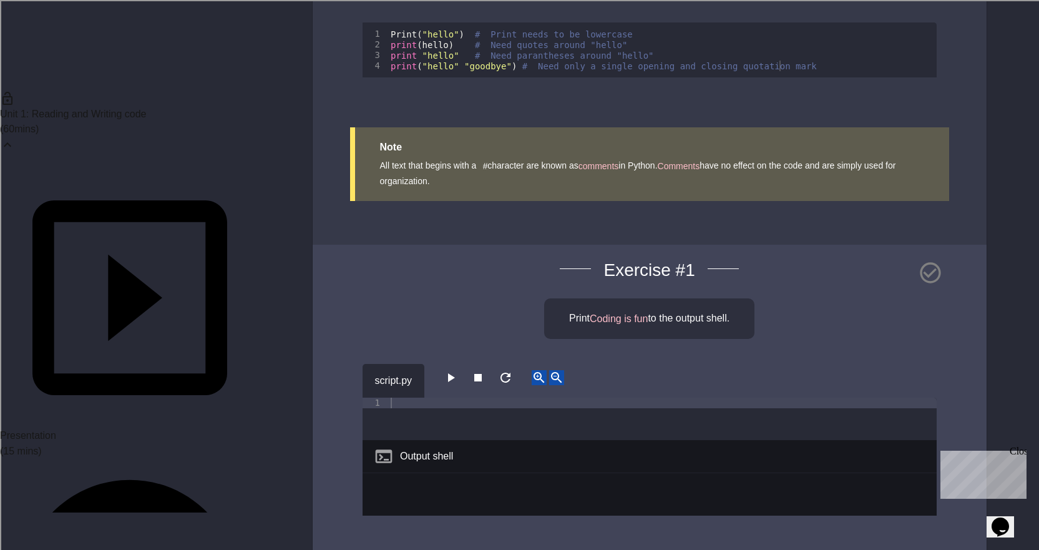
scroll to position [1459, 0]
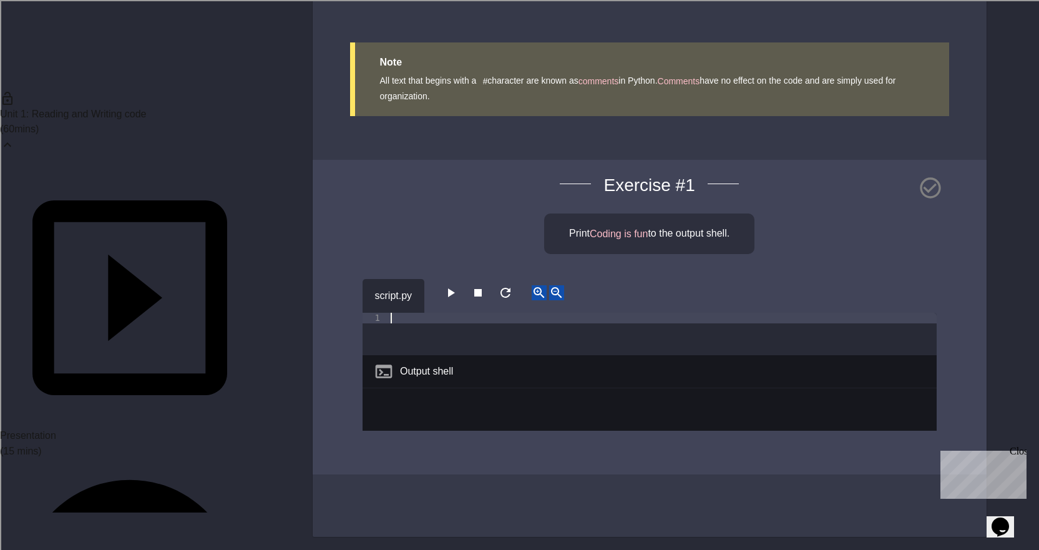
click at [536, 326] on div at bounding box center [662, 345] width 549 height 64
type textarea "*********"
click at [604, 238] on span "Coding is fun" at bounding box center [619, 233] width 58 height 11
drag, startPoint x: 604, startPoint y: 238, endPoint x: 643, endPoint y: 242, distance: 38.9
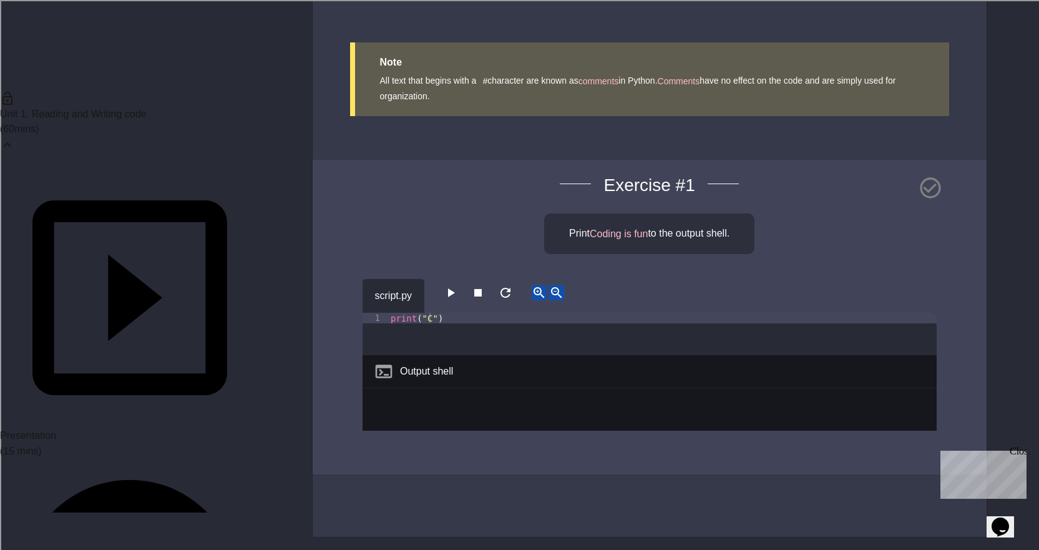
click at [643, 242] on div "Print Coding is fun to the output shell." at bounding box center [649, 233] width 210 height 41
copy span "Coding is fun"
click at [429, 318] on div "print ( "C" )" at bounding box center [662, 345] width 549 height 64
paste textarea "**********"
type textarea "**********"
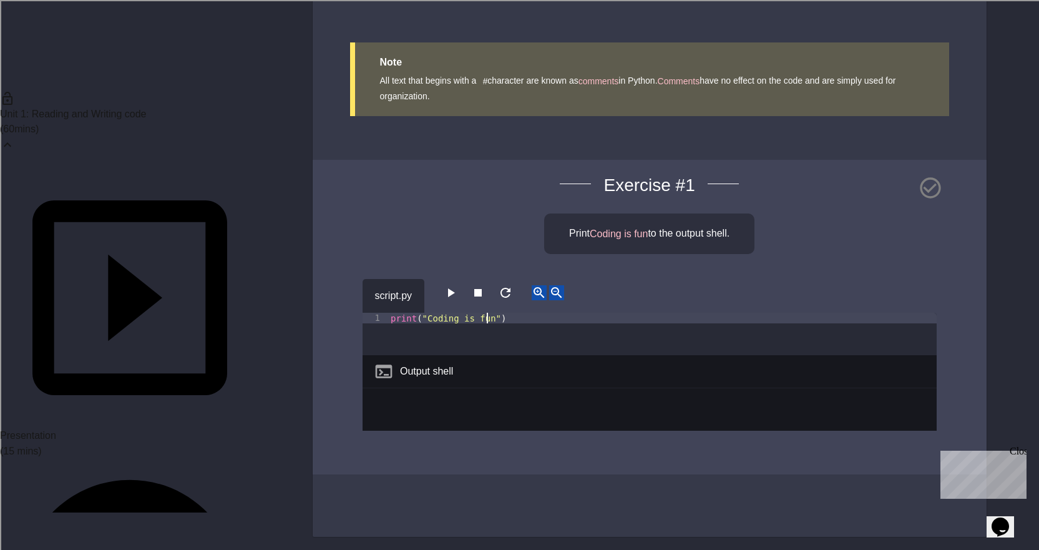
click at [456, 288] on icon "button" at bounding box center [450, 292] width 15 height 15
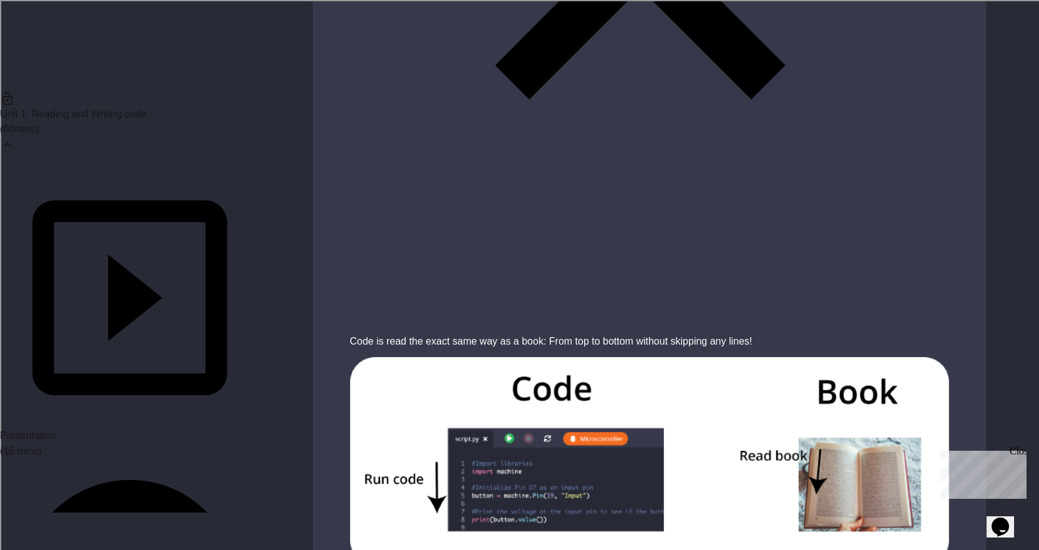
scroll to position [849, 0]
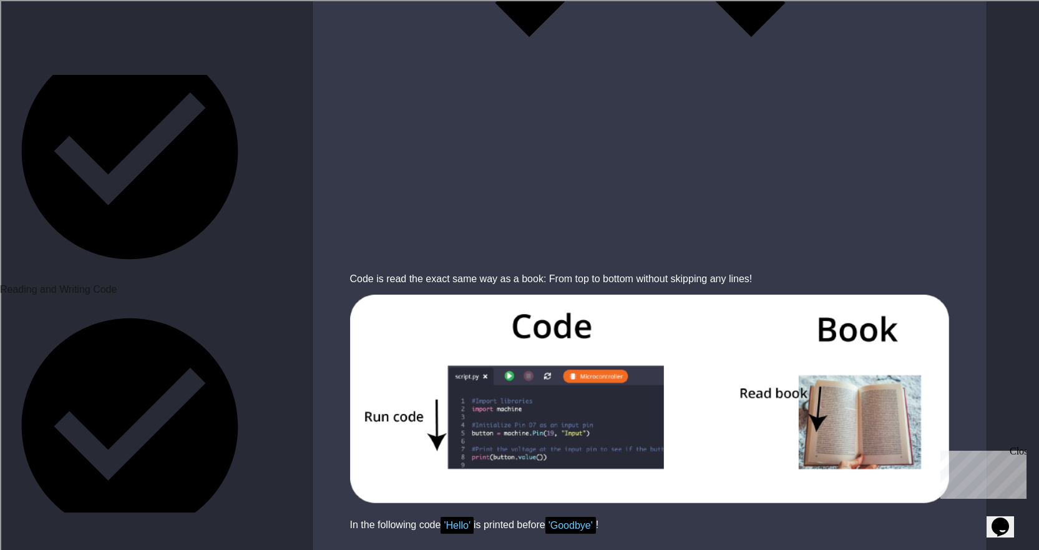
scroll to position [250, 0]
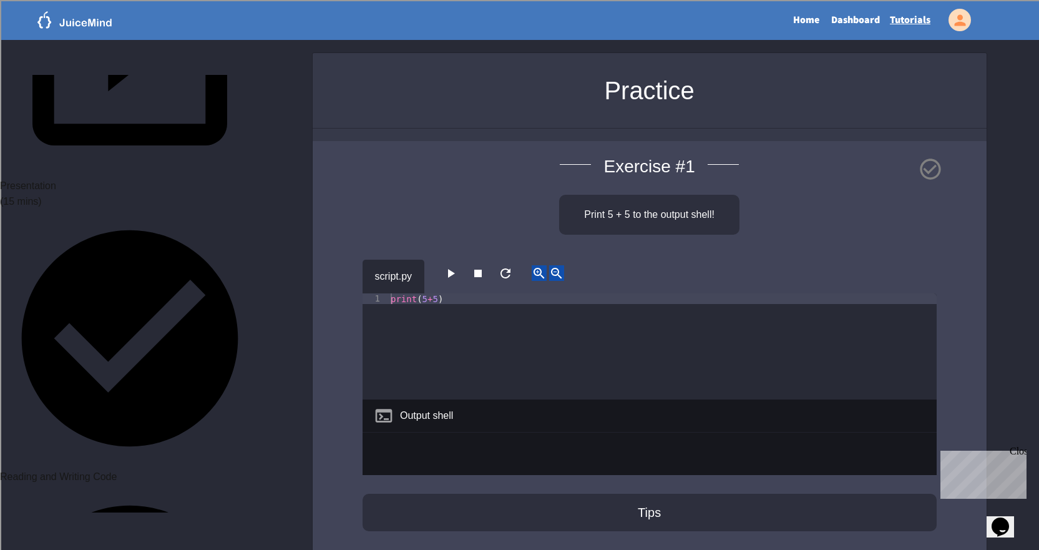
scroll to position [125, 0]
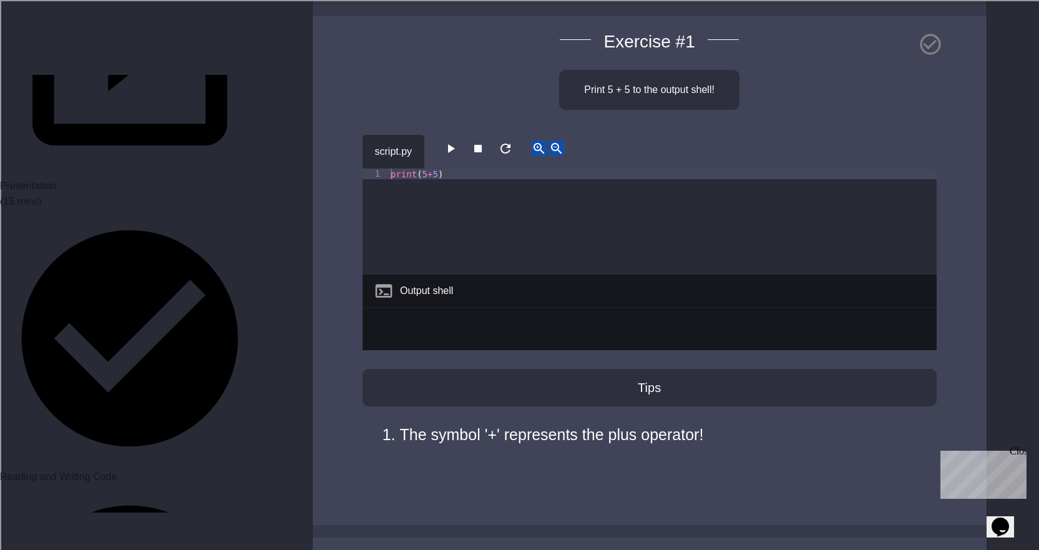
click at [444, 147] on button "button" at bounding box center [450, 148] width 15 height 16
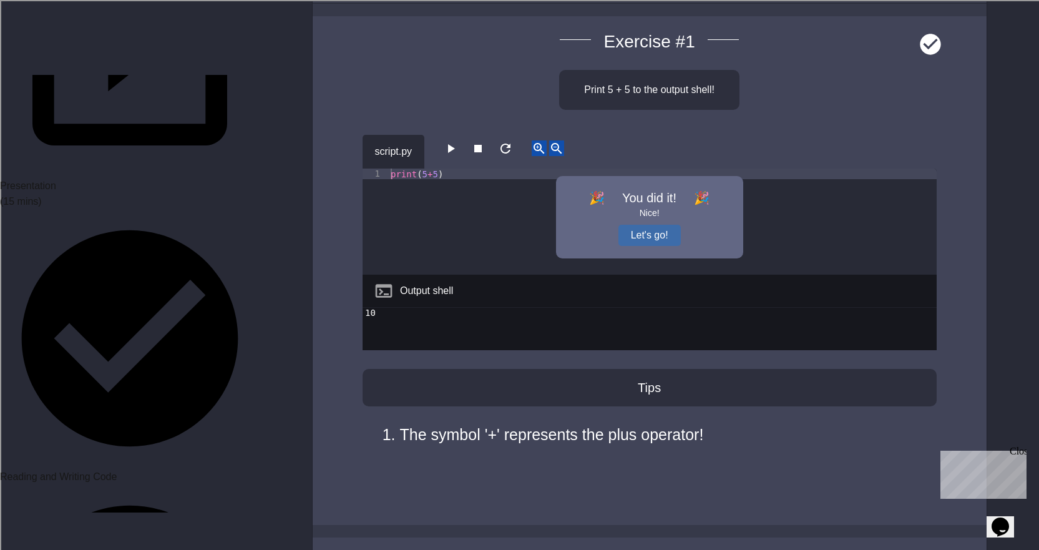
click at [635, 230] on button "Let's go!" at bounding box center [650, 235] width 62 height 21
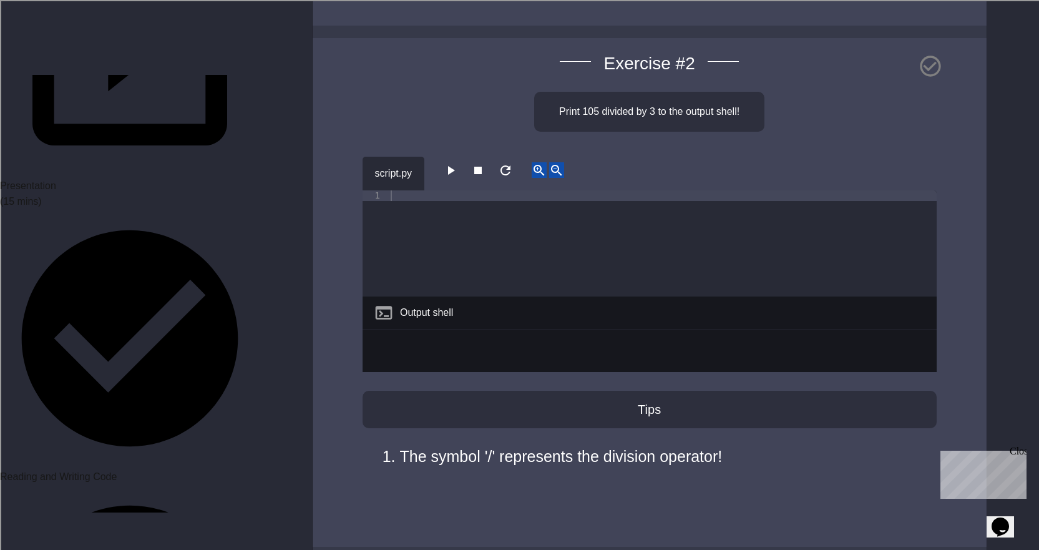
scroll to position [687, 0]
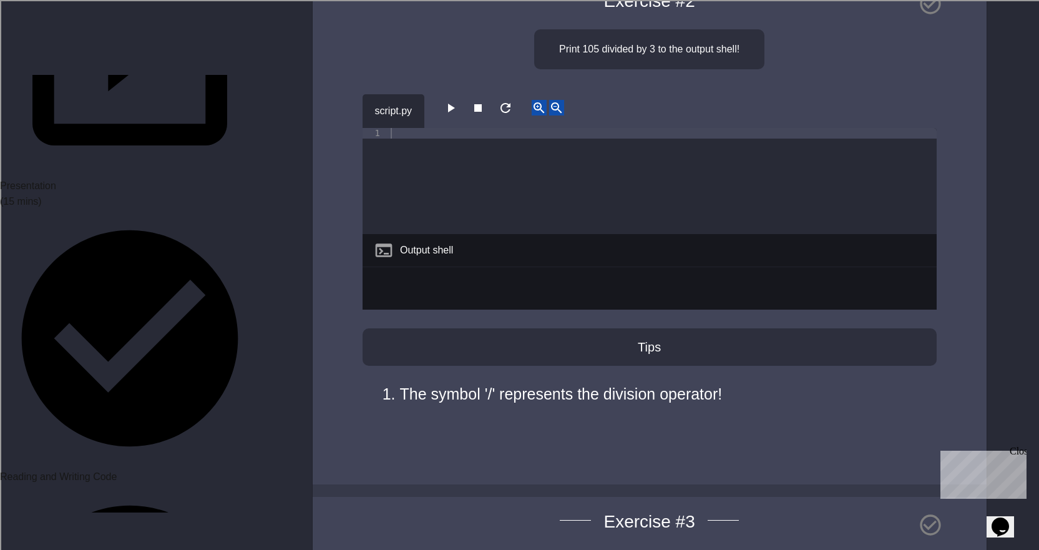
type textarea "**********"
click at [451, 103] on icon "button" at bounding box center [450, 107] width 15 height 15
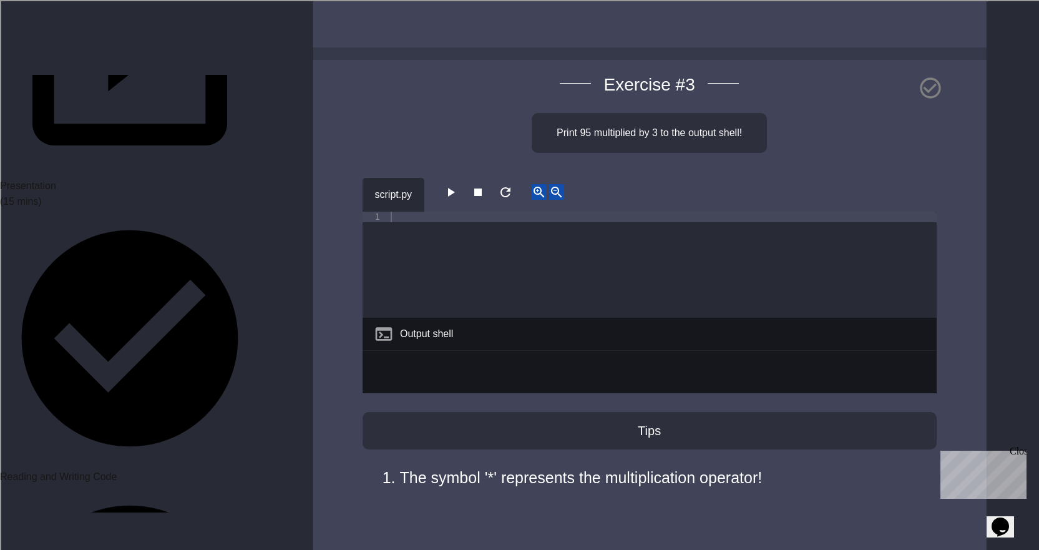
scroll to position [1061, 0]
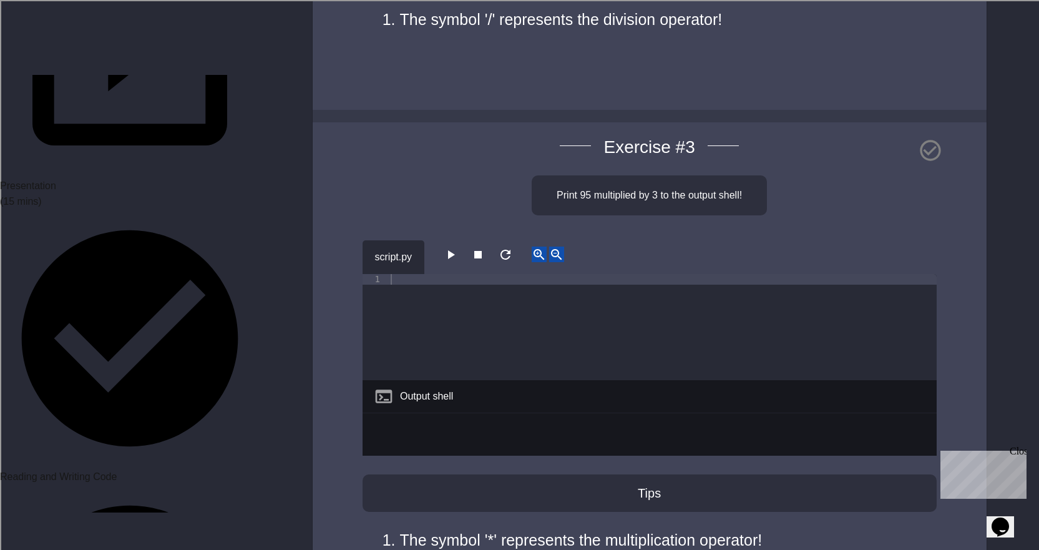
type textarea "**********"
click at [454, 254] on icon "button" at bounding box center [451, 254] width 7 height 9
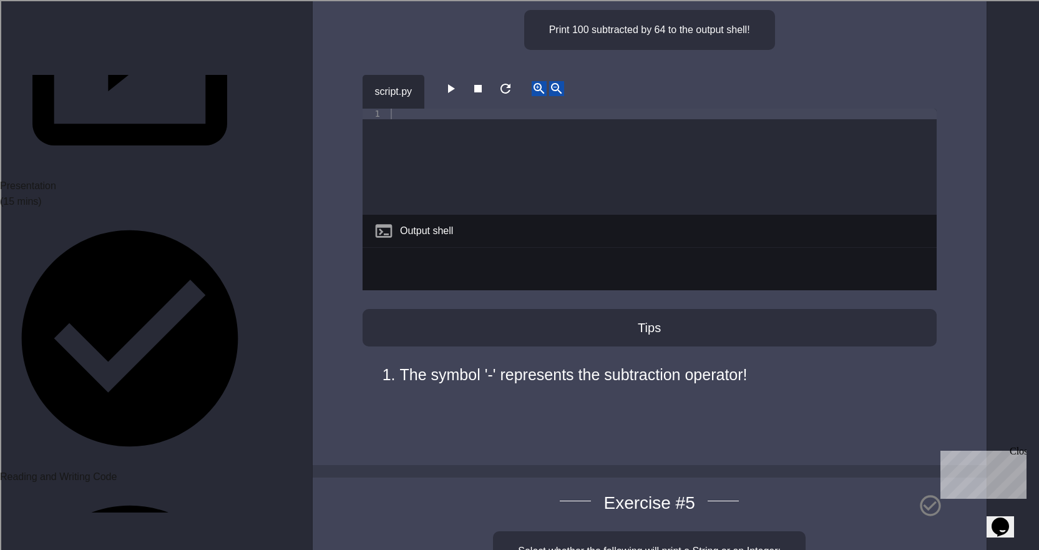
scroll to position [1685, 0]
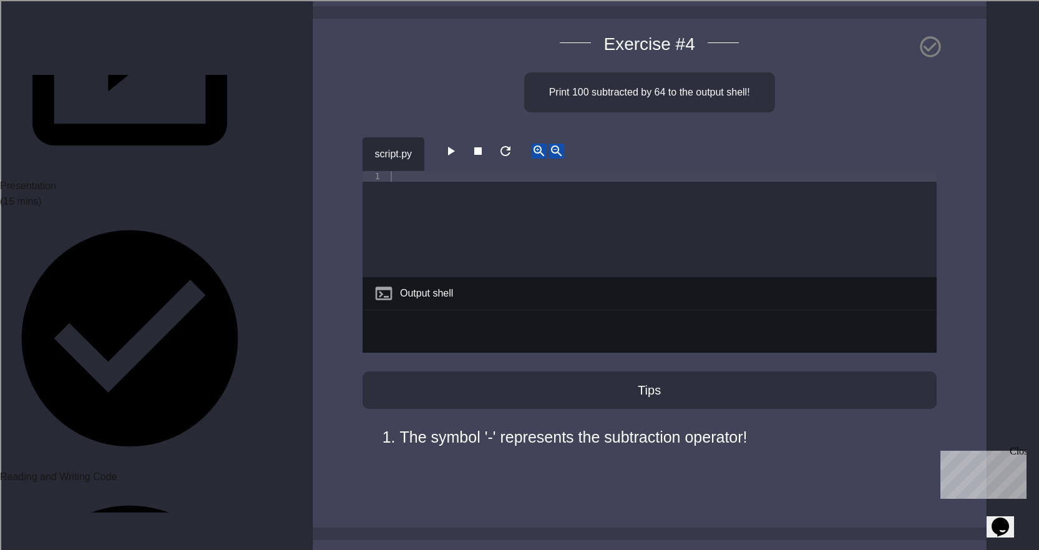
type textarea "**********"
click at [453, 154] on icon "button" at bounding box center [450, 151] width 15 height 15
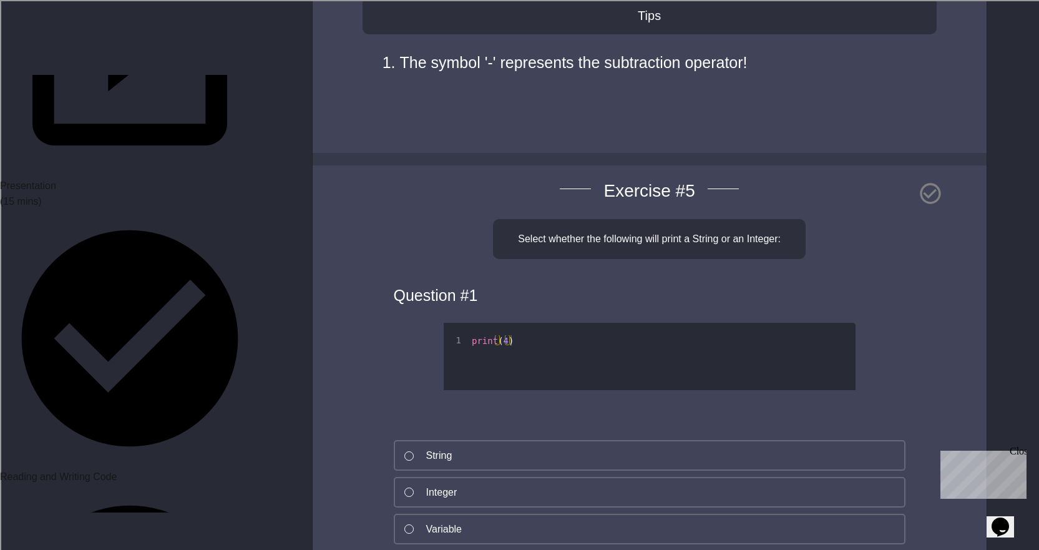
scroll to position [2122, 0]
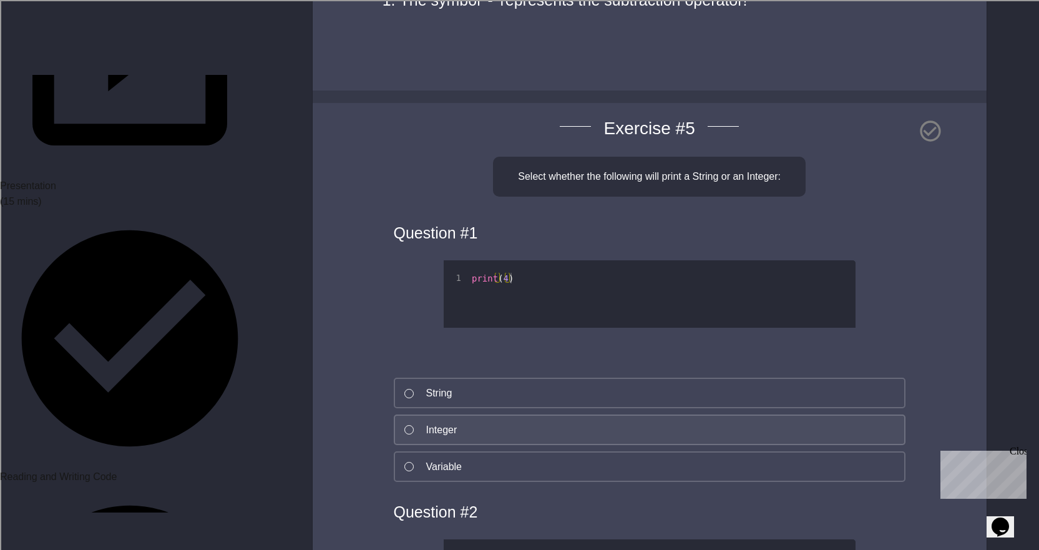
click at [433, 433] on div "Integer" at bounding box center [441, 430] width 31 height 15
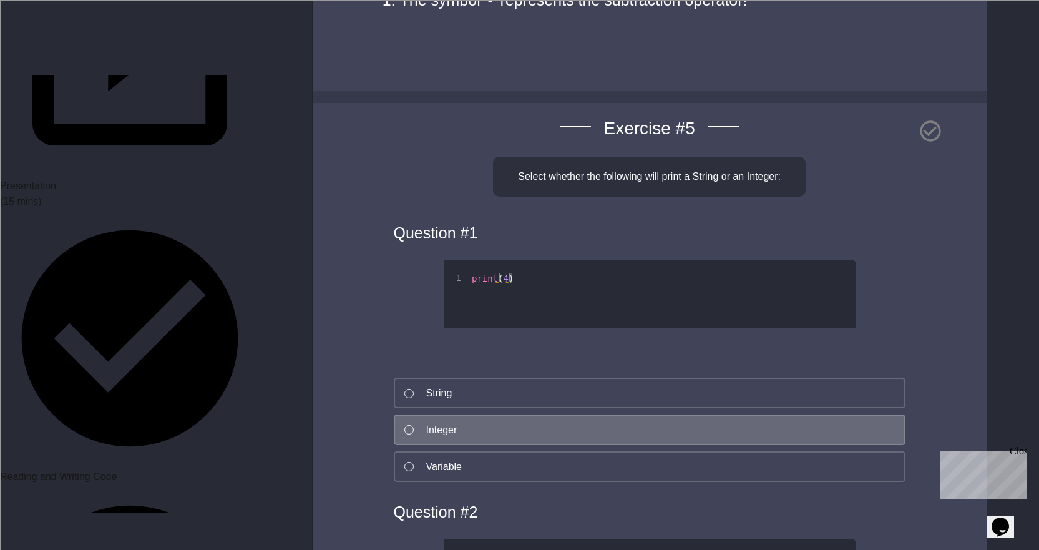
click at [461, 429] on button "Integer" at bounding box center [650, 429] width 512 height 31
click at [408, 433] on div at bounding box center [408, 429] width 9 height 9
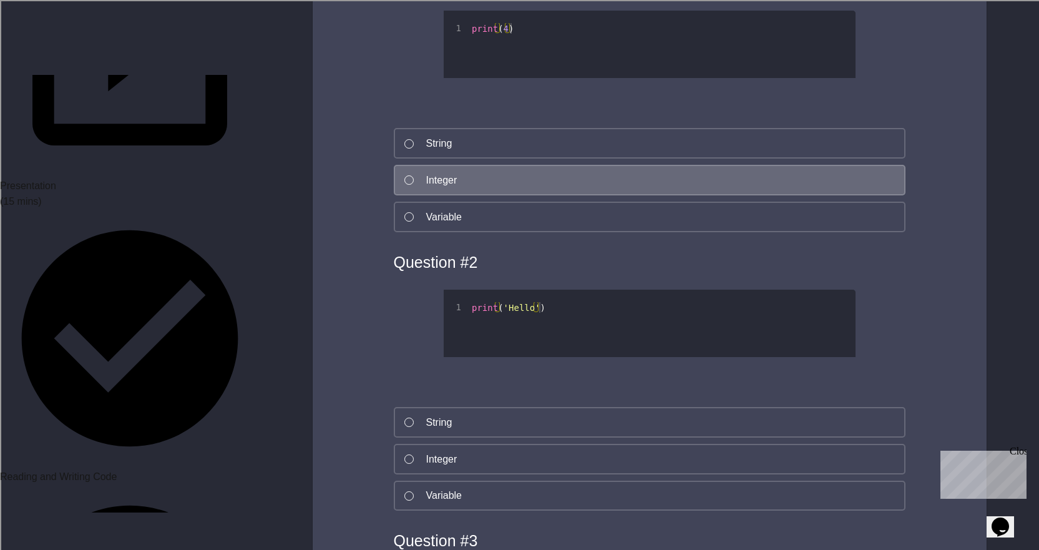
scroll to position [2434, 0]
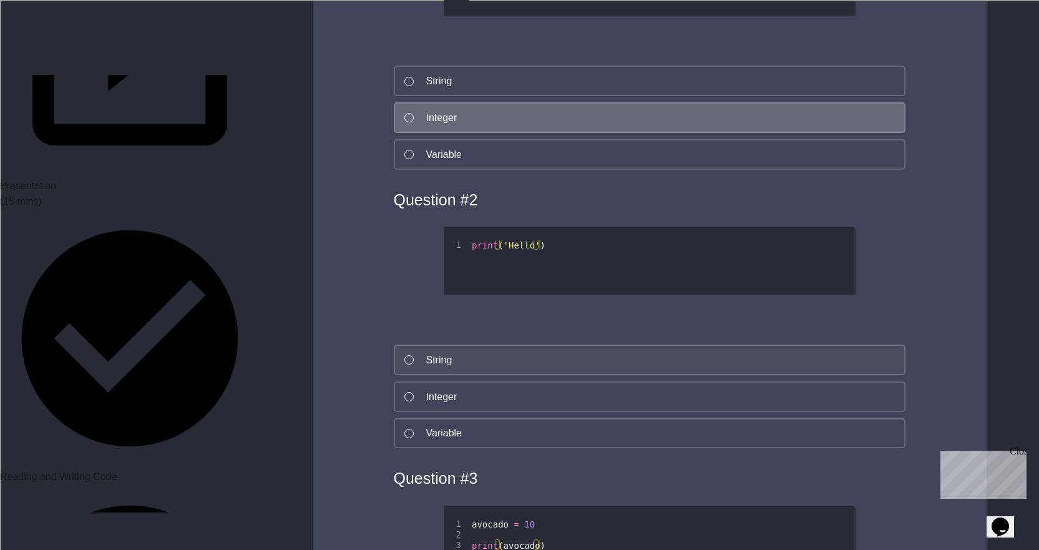
click at [424, 360] on button "String" at bounding box center [650, 360] width 512 height 31
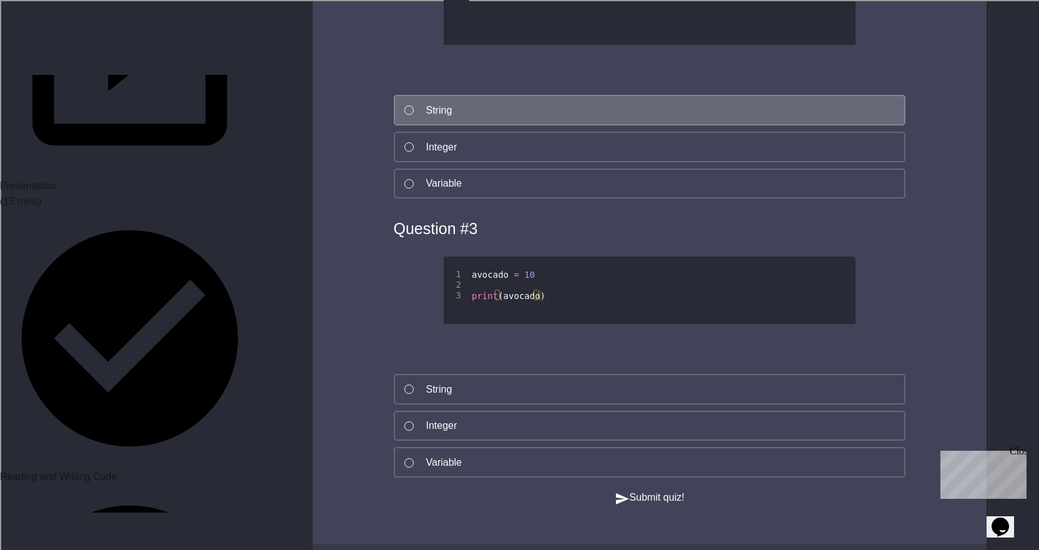
scroll to position [2746, 0]
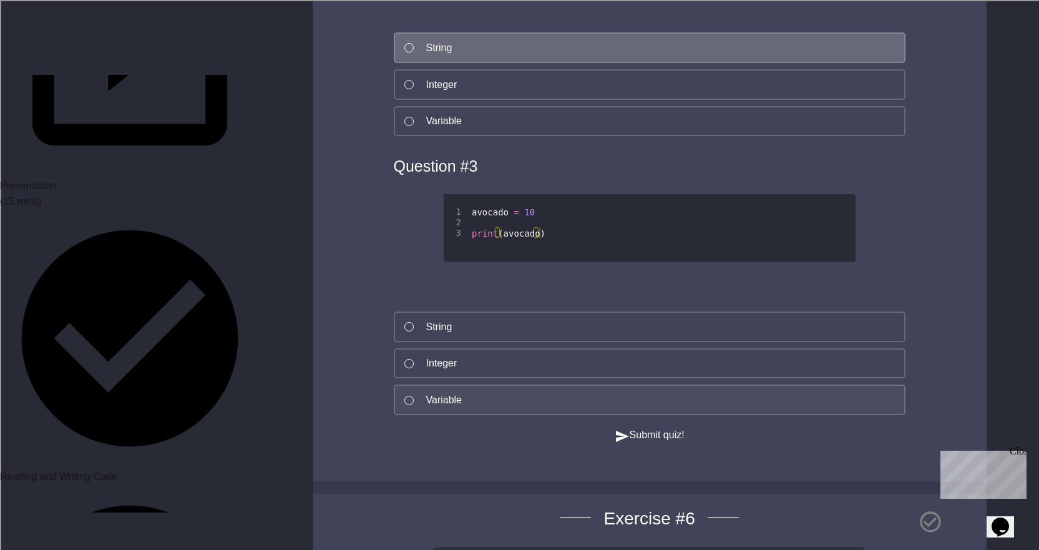
click at [428, 404] on div "Variable" at bounding box center [444, 400] width 36 height 15
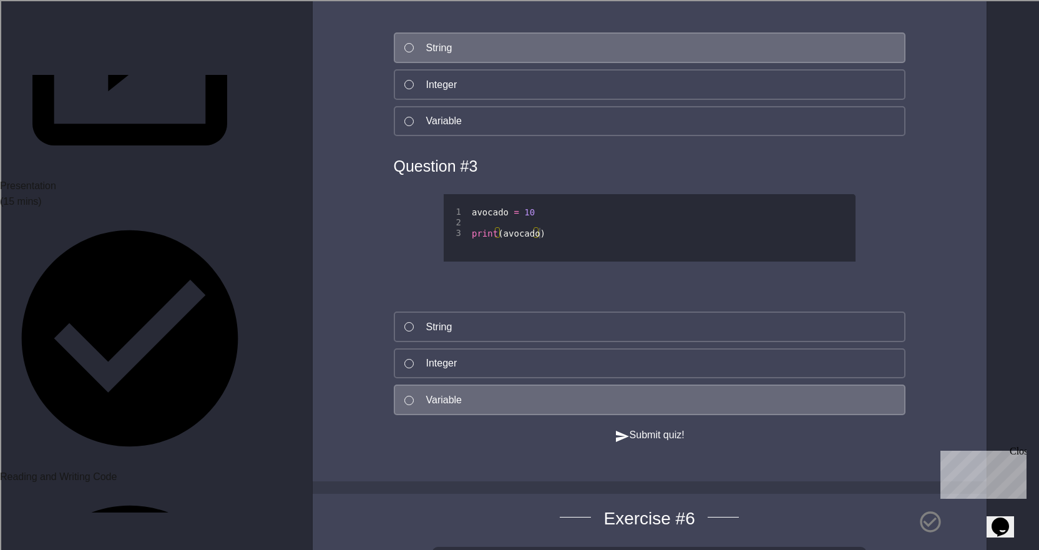
click at [615, 443] on button "Submit quiz!" at bounding box center [650, 436] width 70 height 16
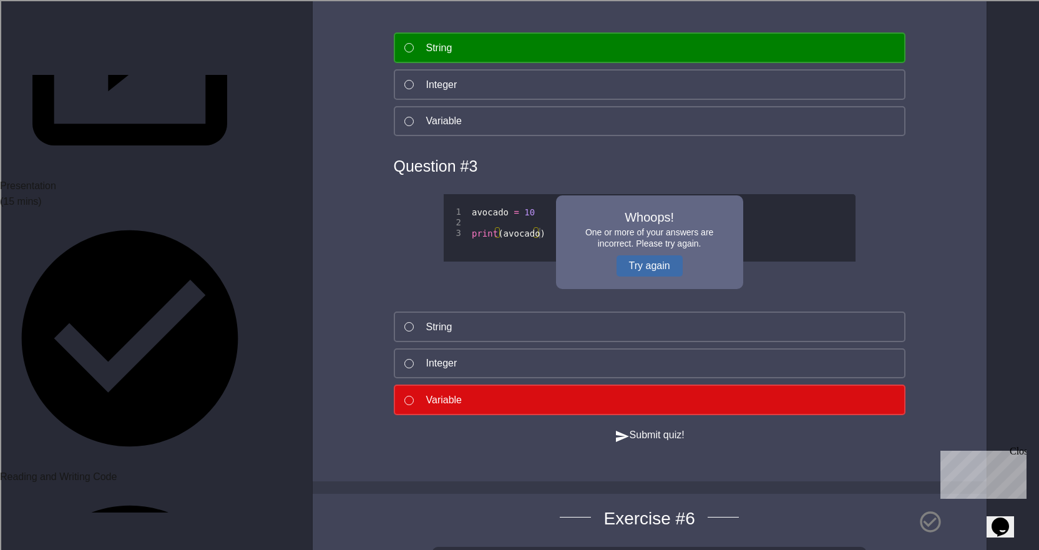
click at [644, 262] on button "Try again" at bounding box center [650, 265] width 66 height 21
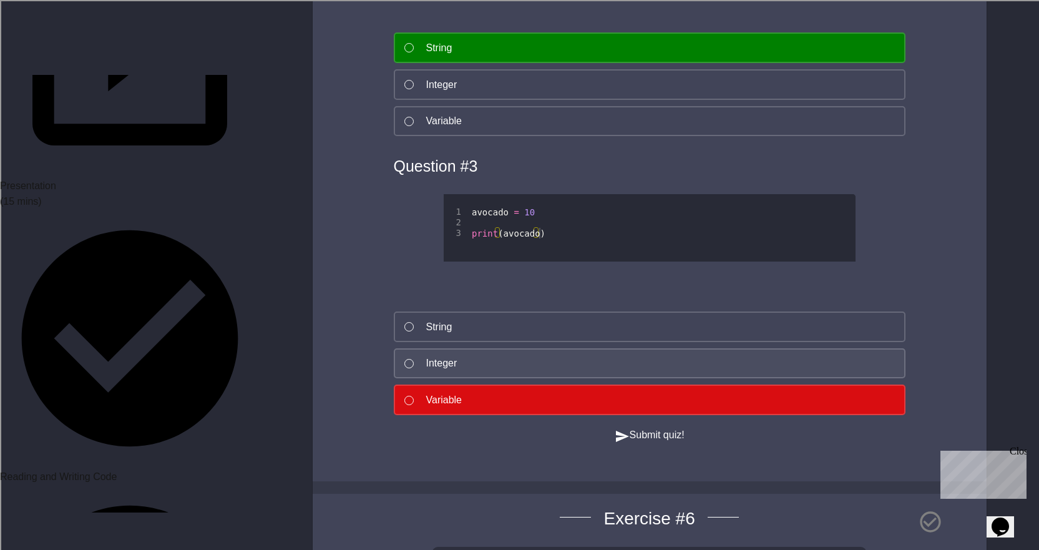
click at [504, 376] on button "Integer" at bounding box center [650, 363] width 512 height 31
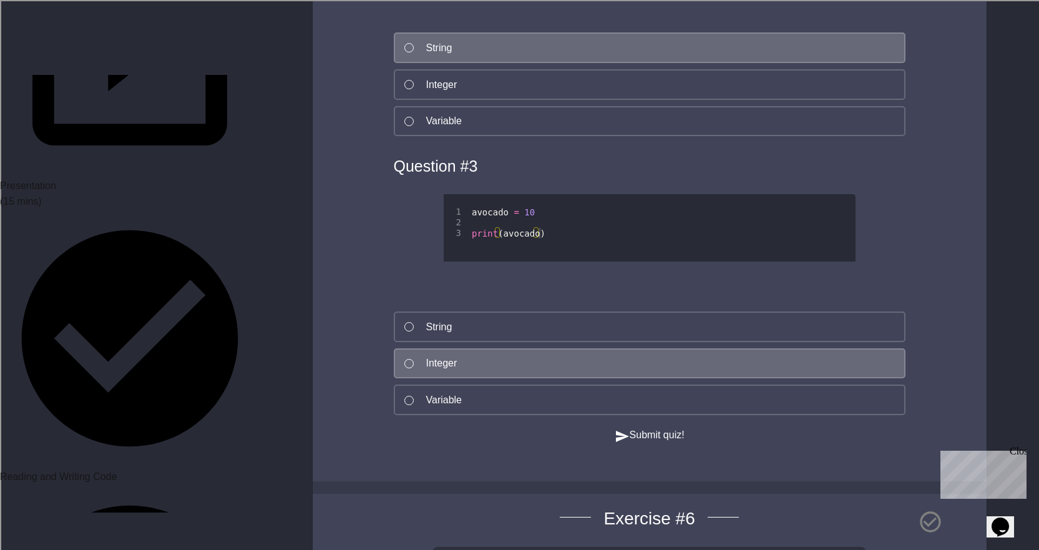
click at [627, 443] on button "Submit quiz!" at bounding box center [650, 436] width 70 height 16
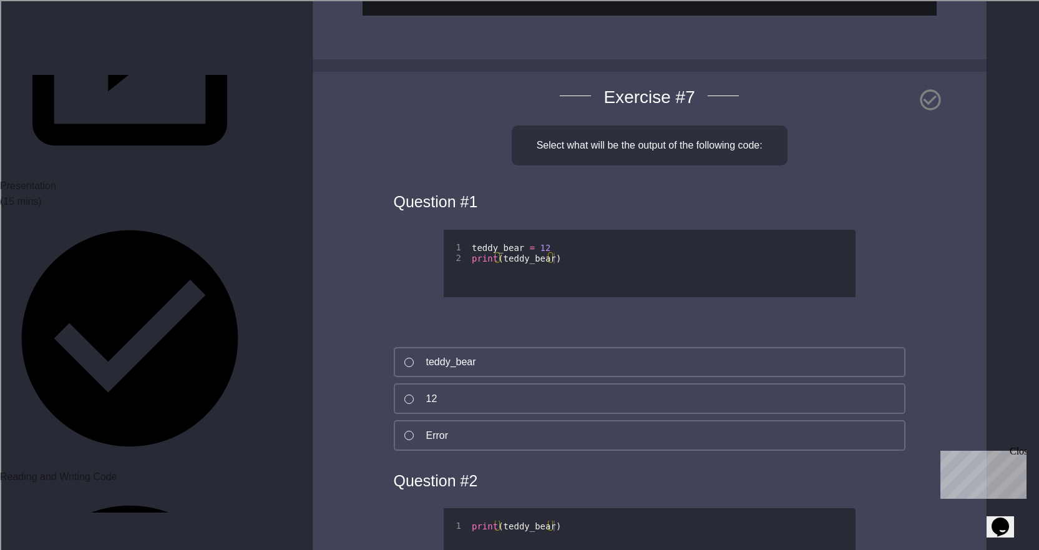
scroll to position [3620, 0]
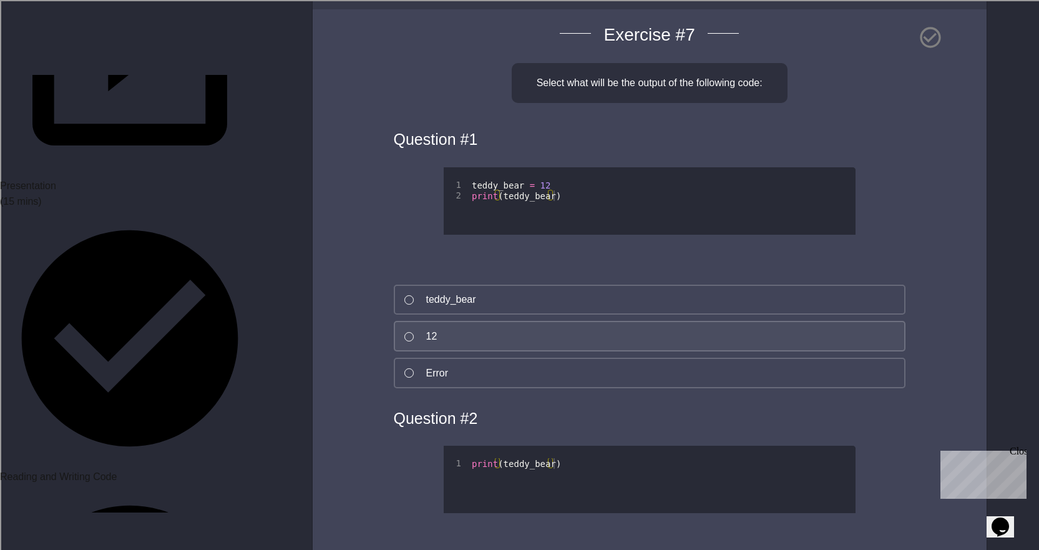
click at [431, 351] on button "12" at bounding box center [650, 336] width 512 height 31
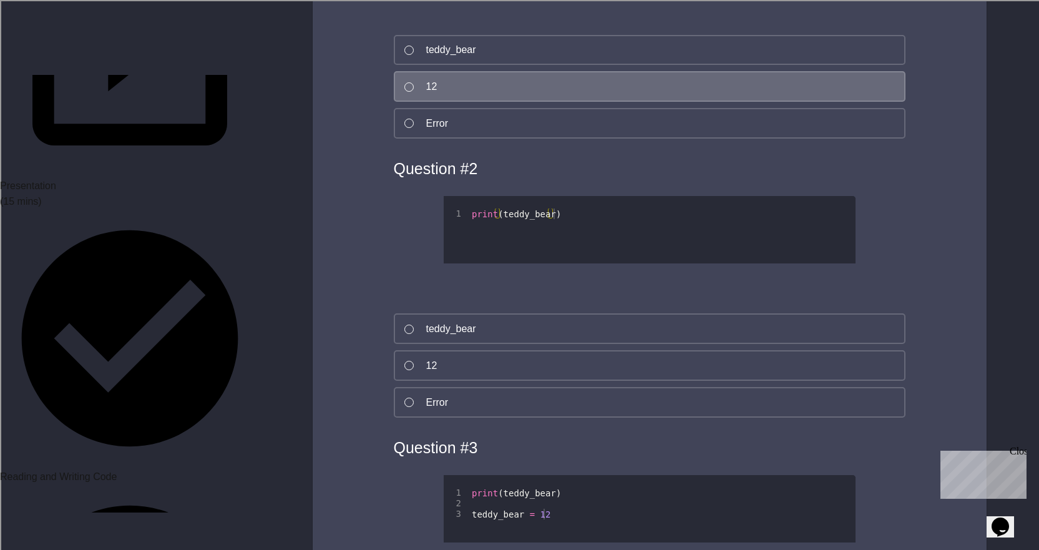
scroll to position [3932, 0]
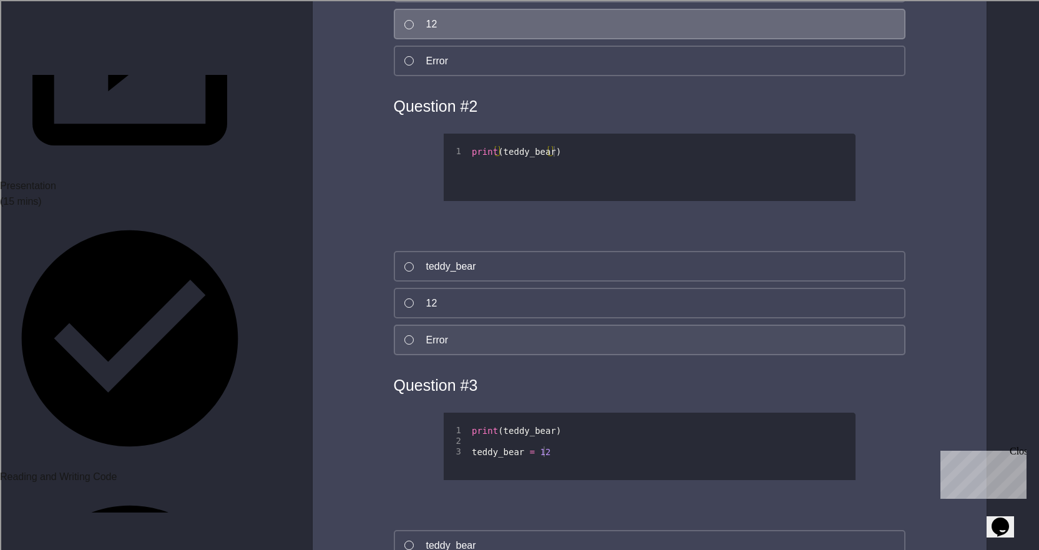
click at [448, 348] on div "Error" at bounding box center [437, 340] width 22 height 15
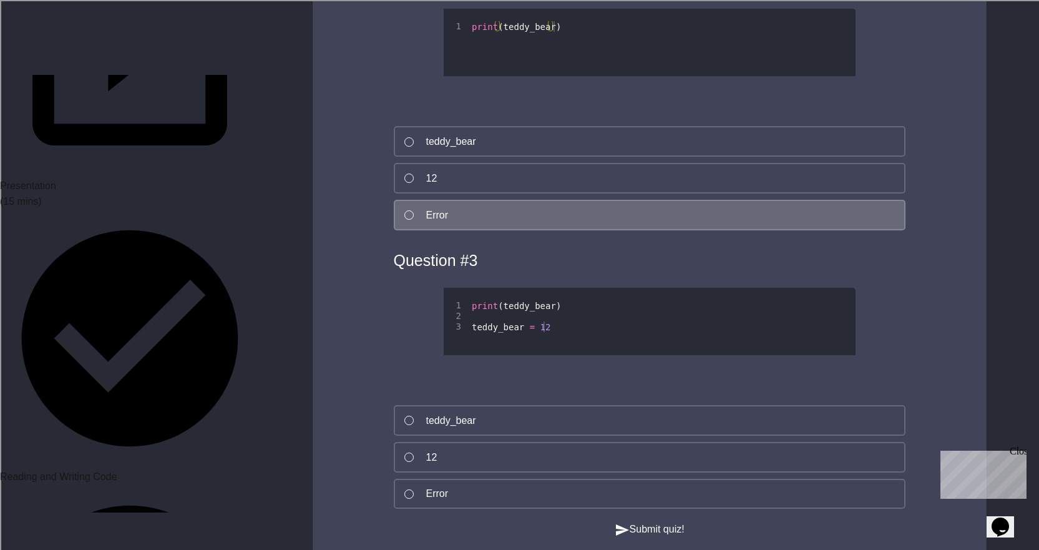
scroll to position [4120, 0]
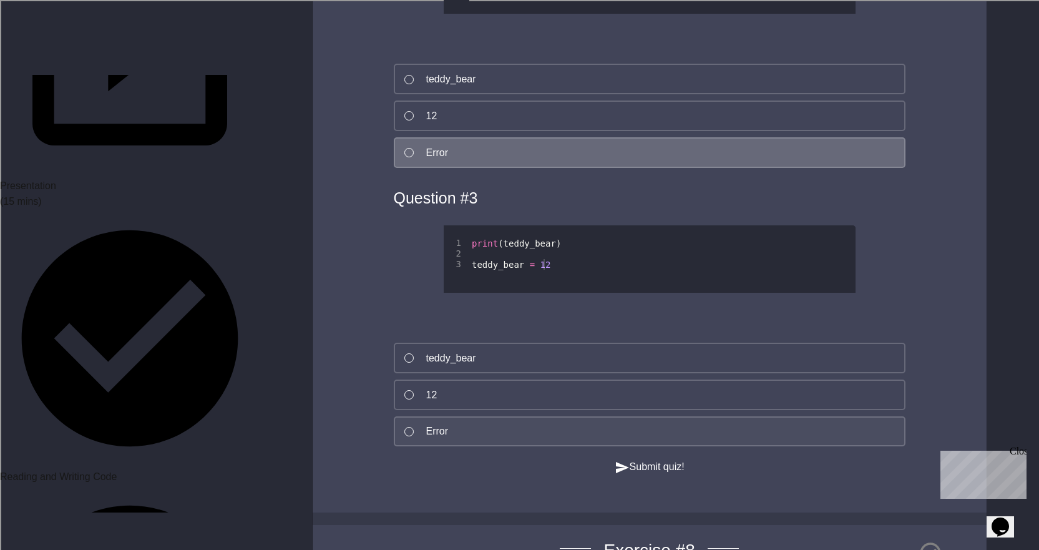
click at [434, 447] on button "Error" at bounding box center [650, 431] width 512 height 31
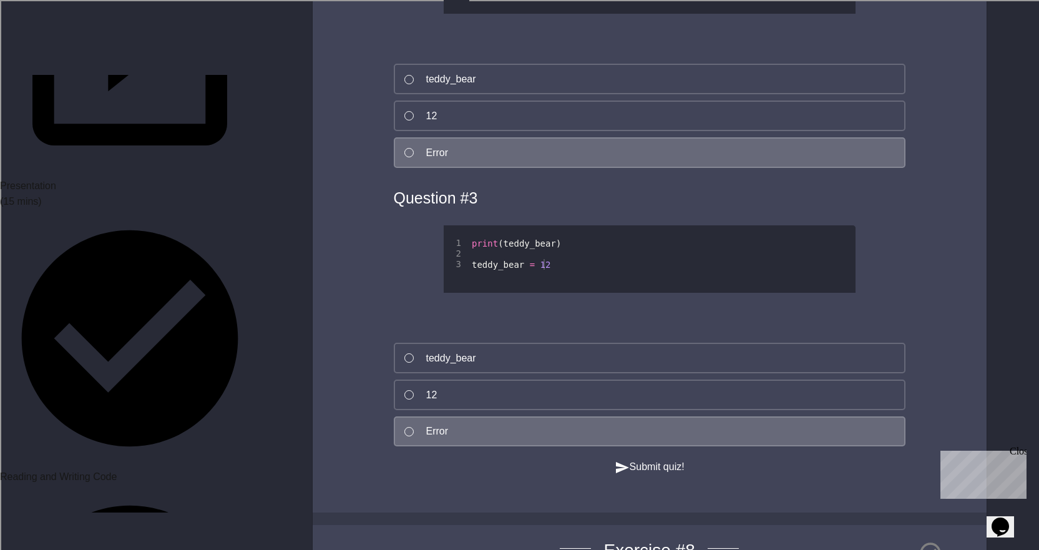
scroll to position [4369, 0]
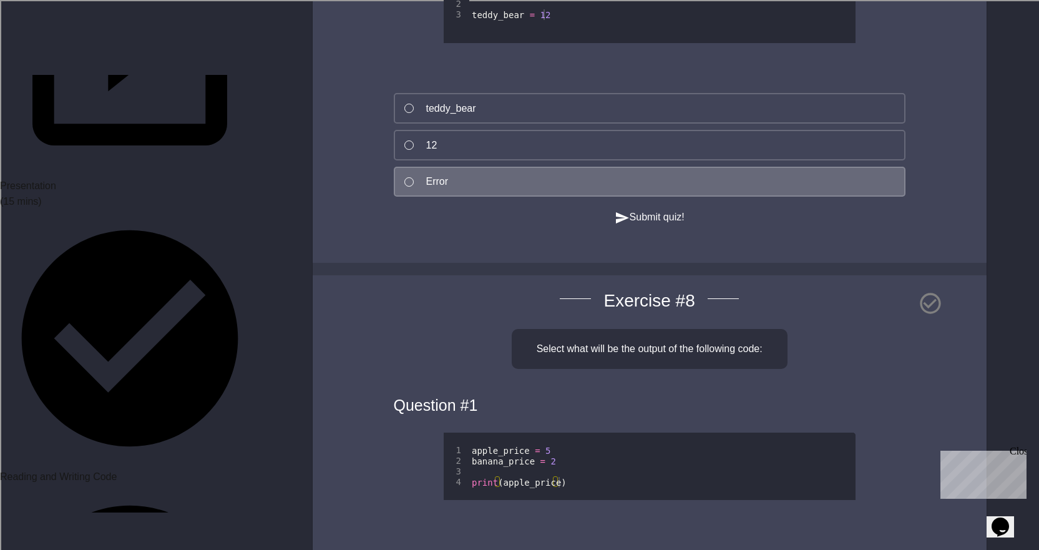
click at [628, 225] on div "Submit quiz!" at bounding box center [650, 217] width 574 height 16
click at [624, 225] on button "Submit quiz!" at bounding box center [650, 218] width 70 height 16
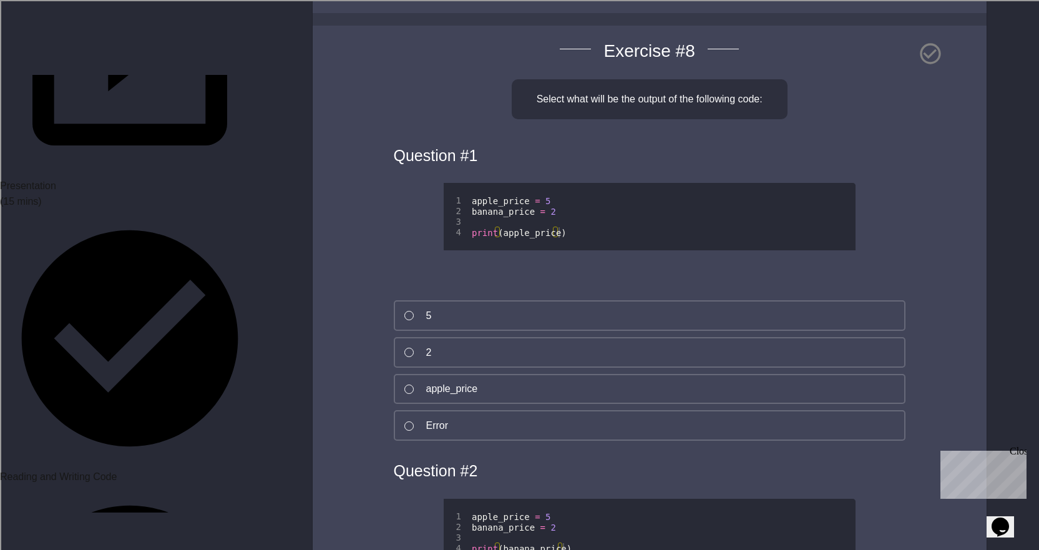
scroll to position [4681, 0]
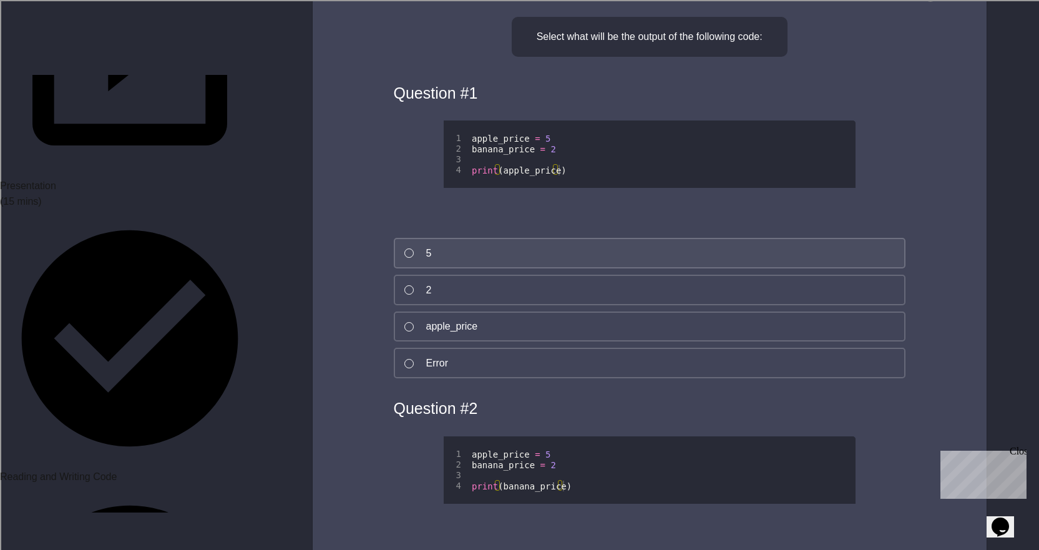
click at [462, 268] on button "5" at bounding box center [650, 253] width 512 height 31
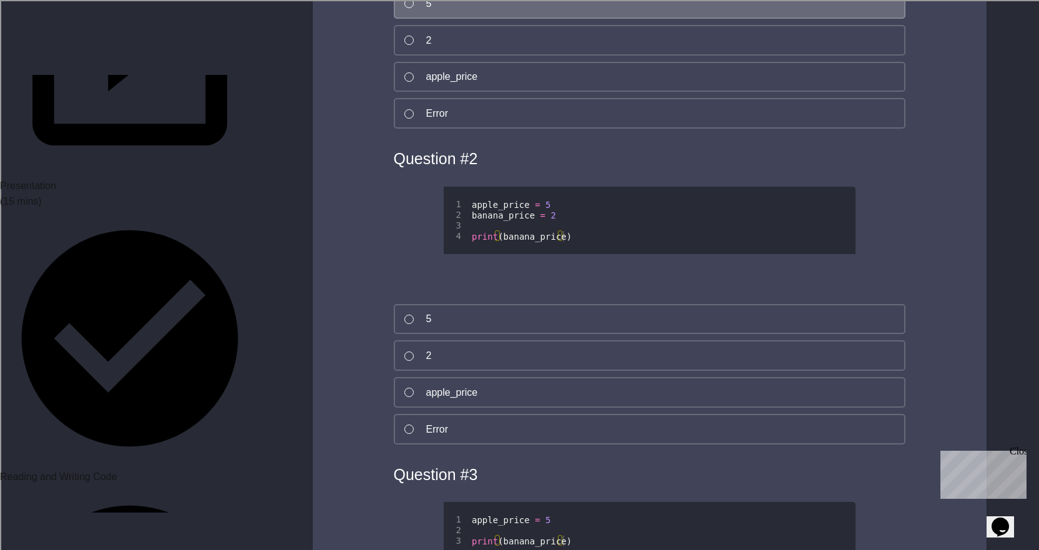
scroll to position [5056, 0]
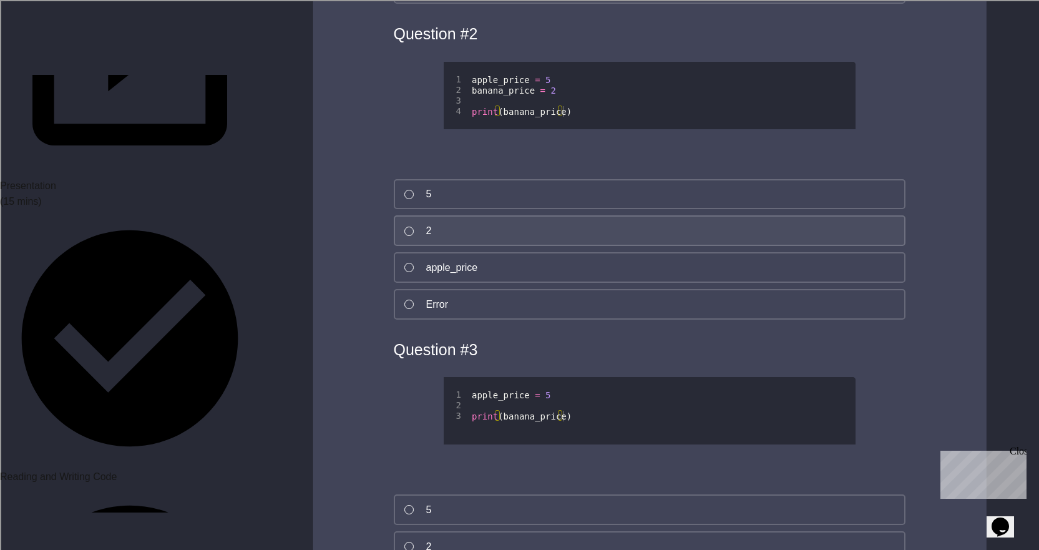
click at [468, 246] on button "2" at bounding box center [650, 230] width 512 height 31
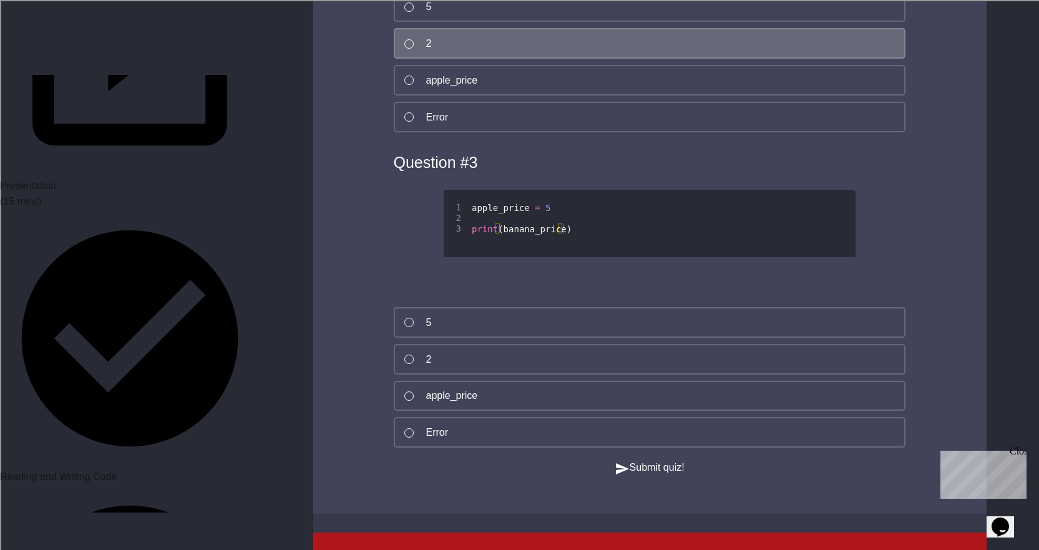
scroll to position [5306, 0]
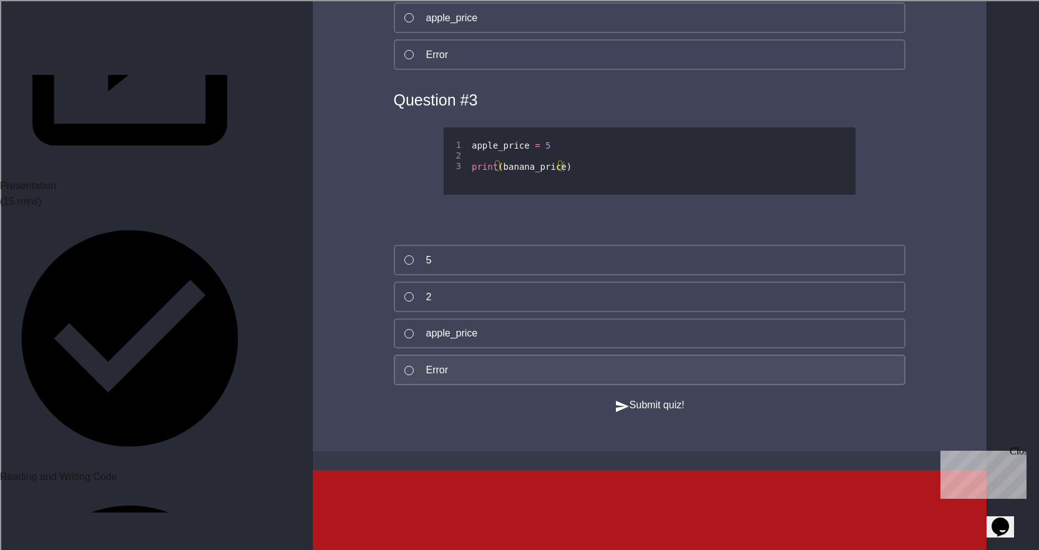
click at [468, 385] on button "Error" at bounding box center [650, 370] width 512 height 31
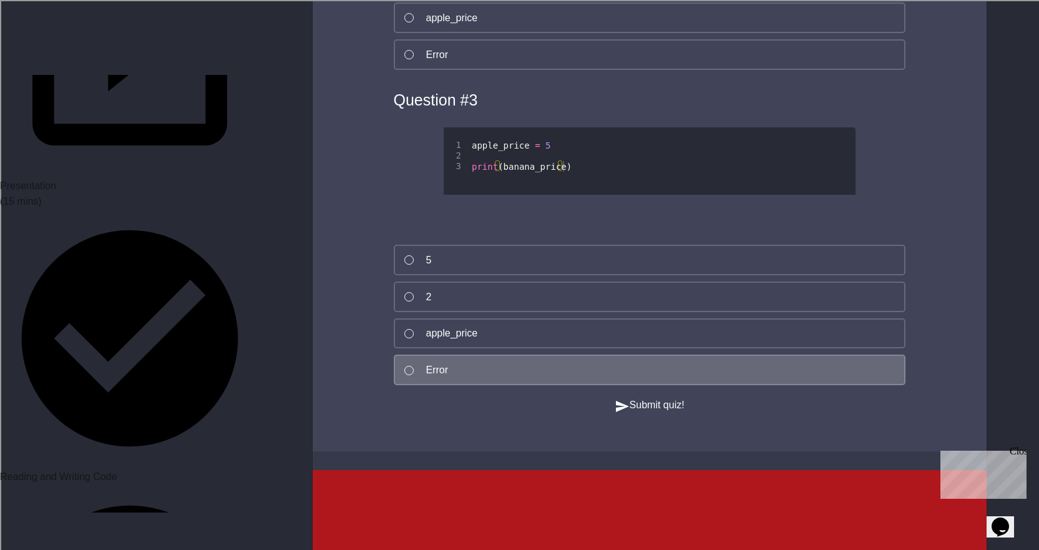
click at [650, 413] on button "Submit quiz!" at bounding box center [650, 406] width 70 height 16
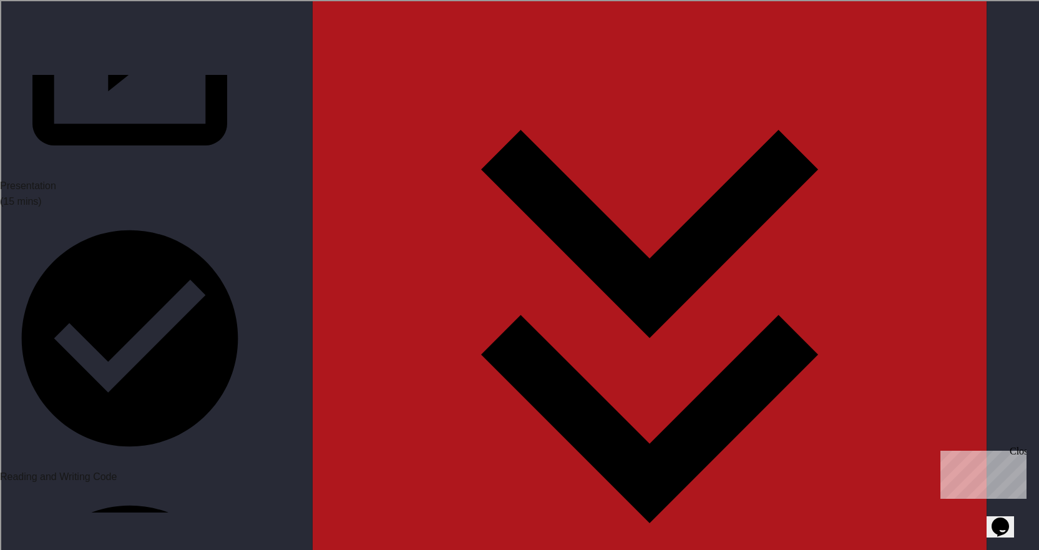
scroll to position [5930, 0]
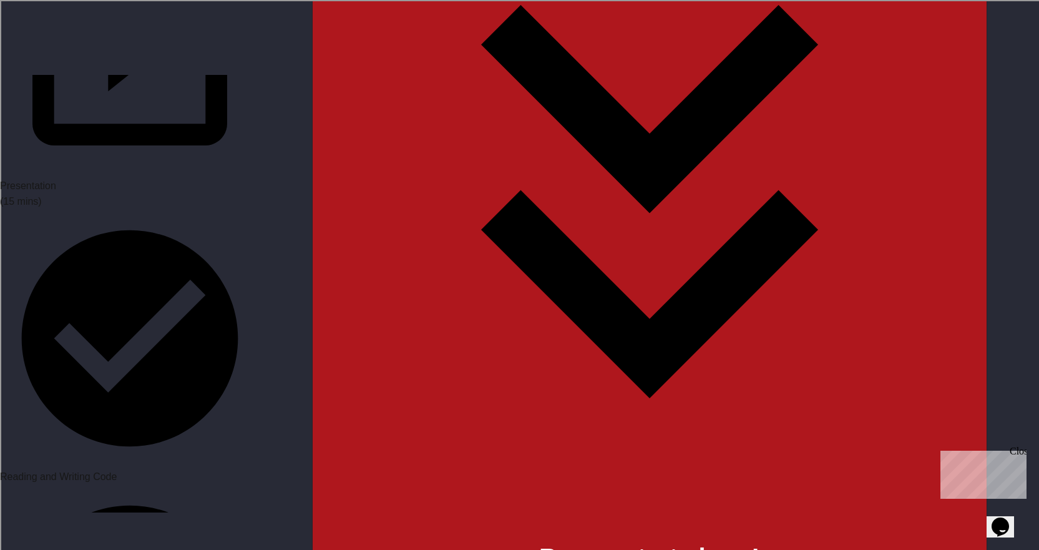
type textarea "**********"
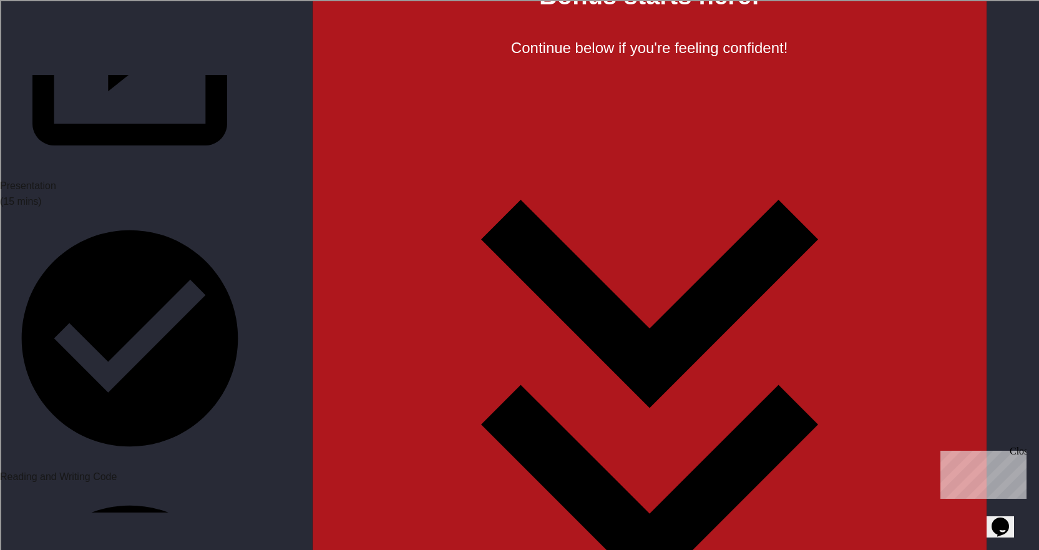
scroll to position [6616, 0]
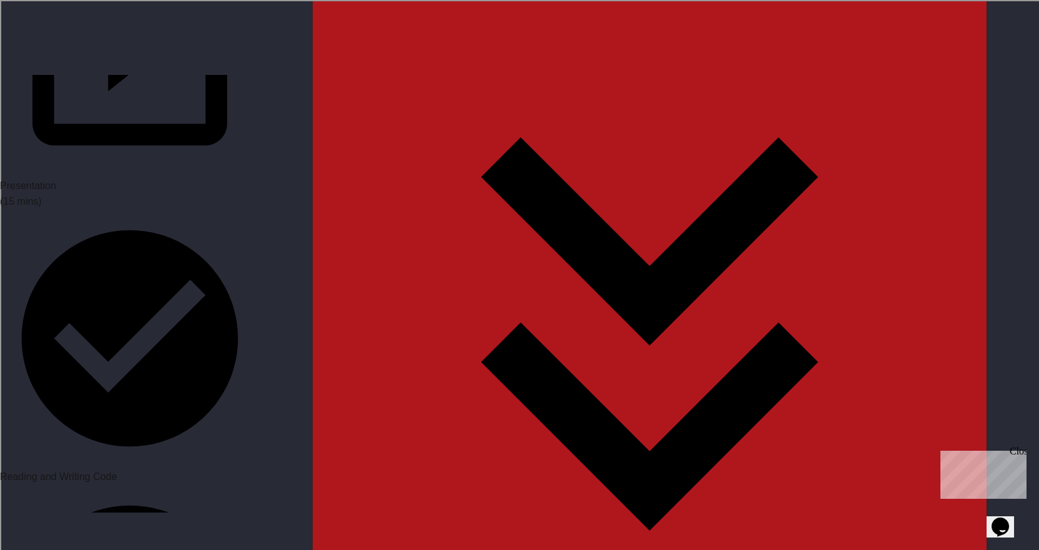
scroll to position [6492, 0]
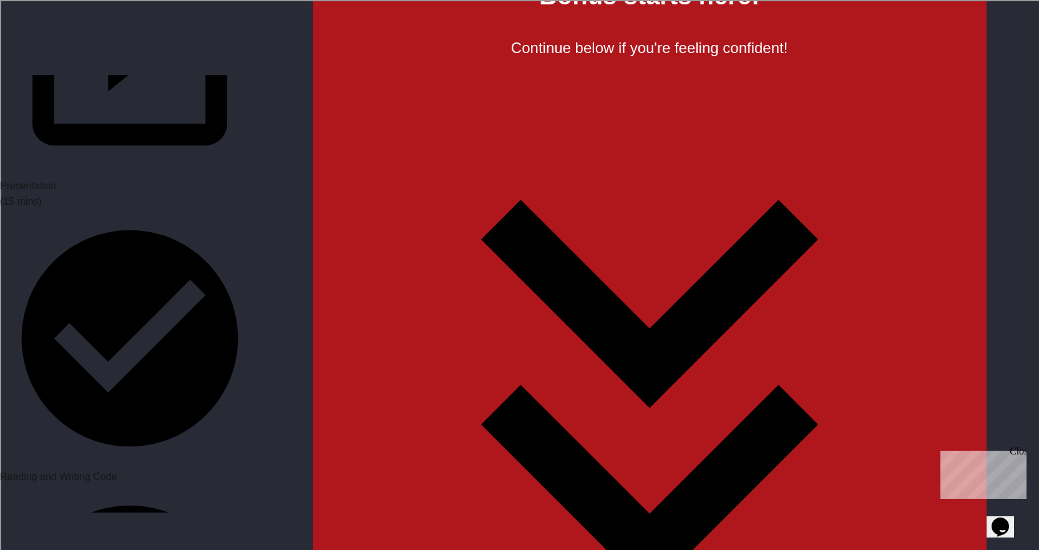
type textarea "*****"
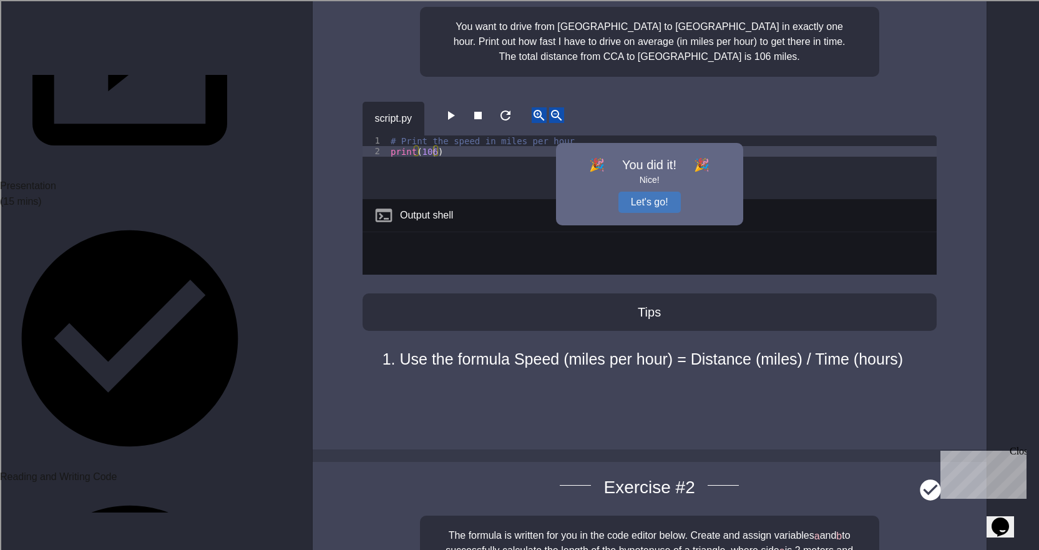
scroll to position [7241, 0]
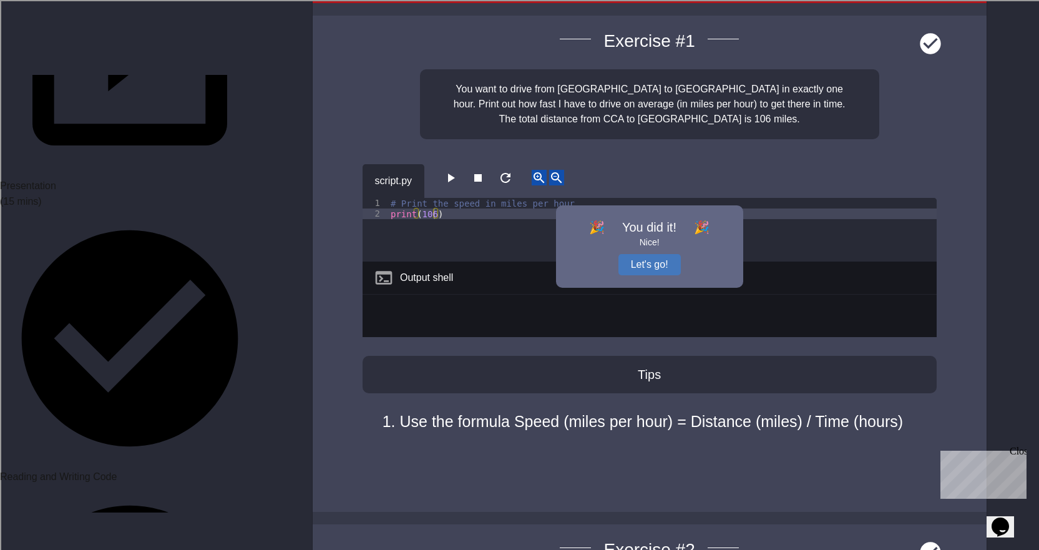
type textarea "**********"
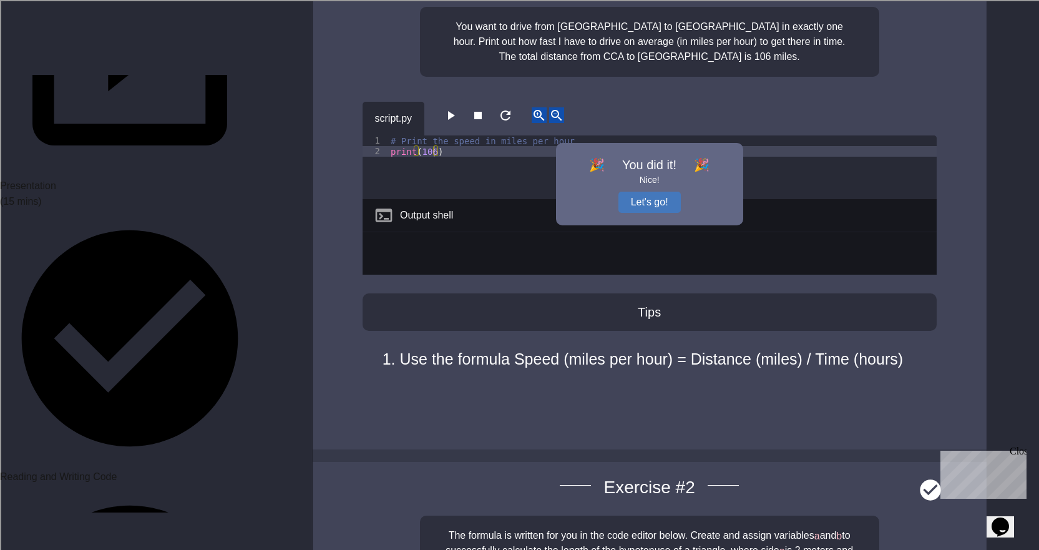
scroll to position [7404, 0]
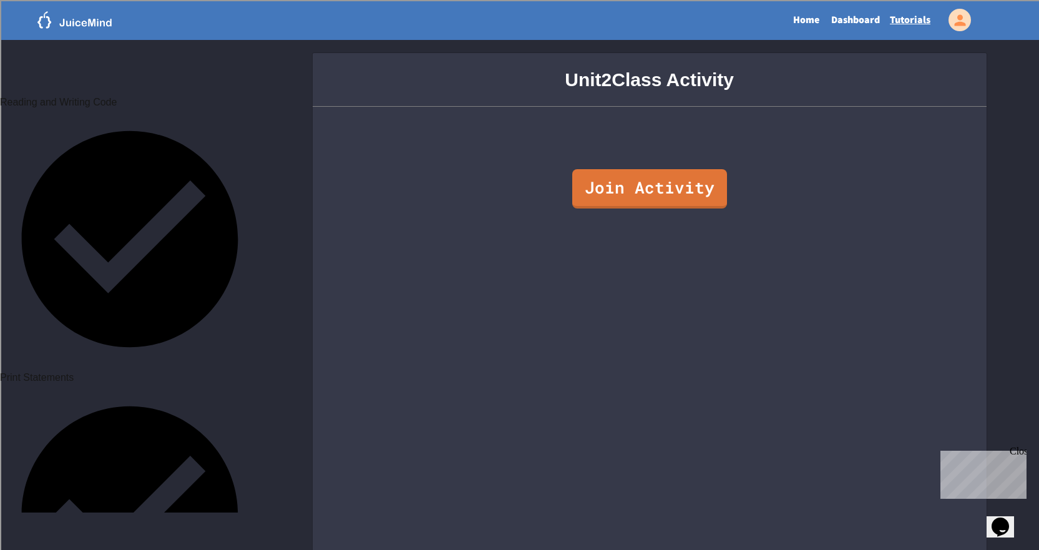
scroll to position [499, 0]
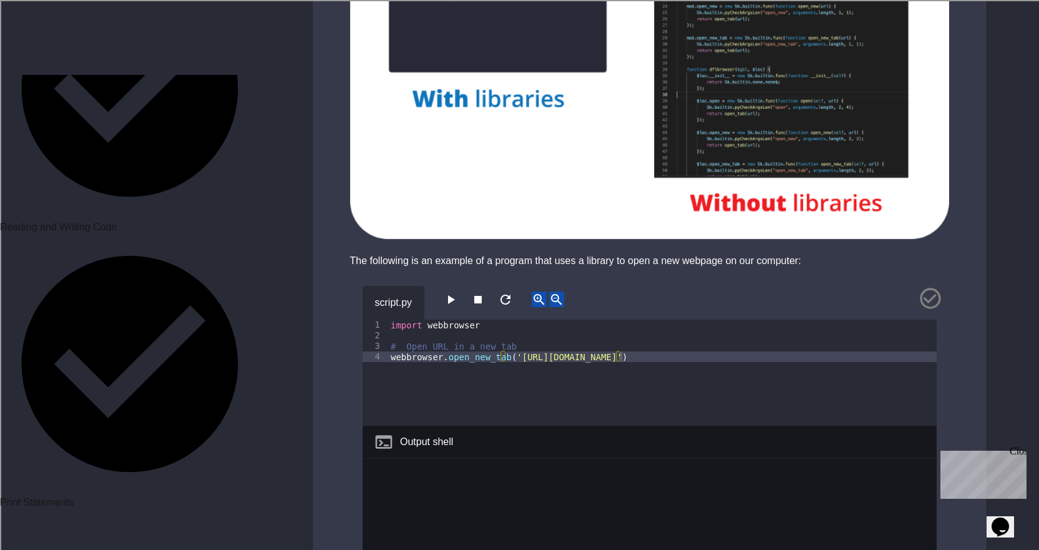
scroll to position [999, 0]
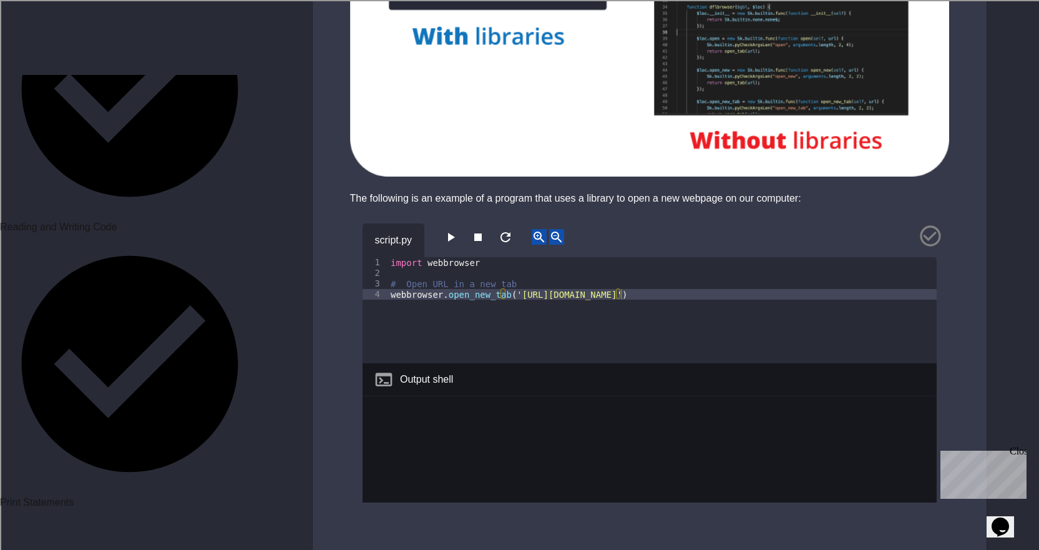
click at [458, 237] on button "button" at bounding box center [450, 237] width 15 height 16
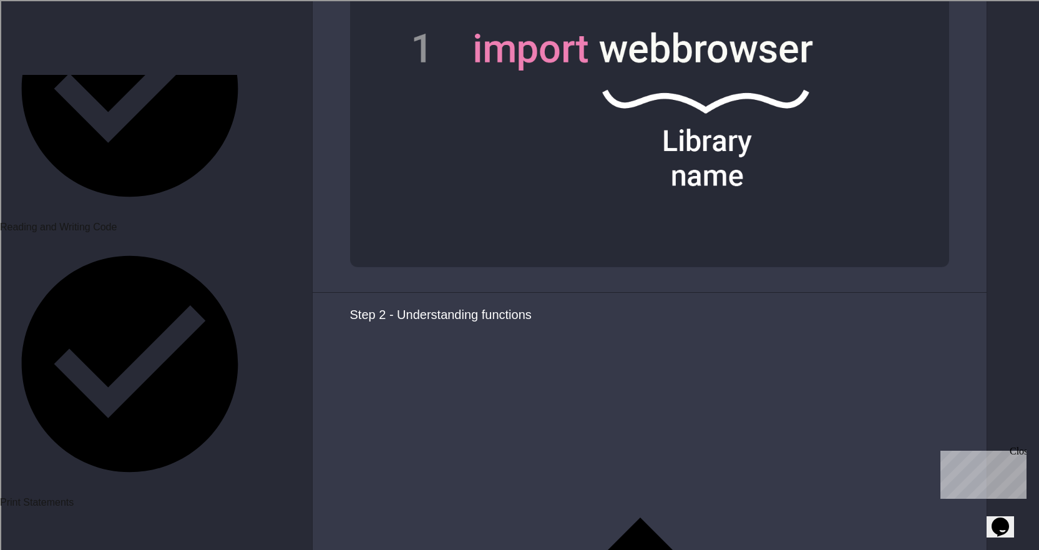
scroll to position [2434, 0]
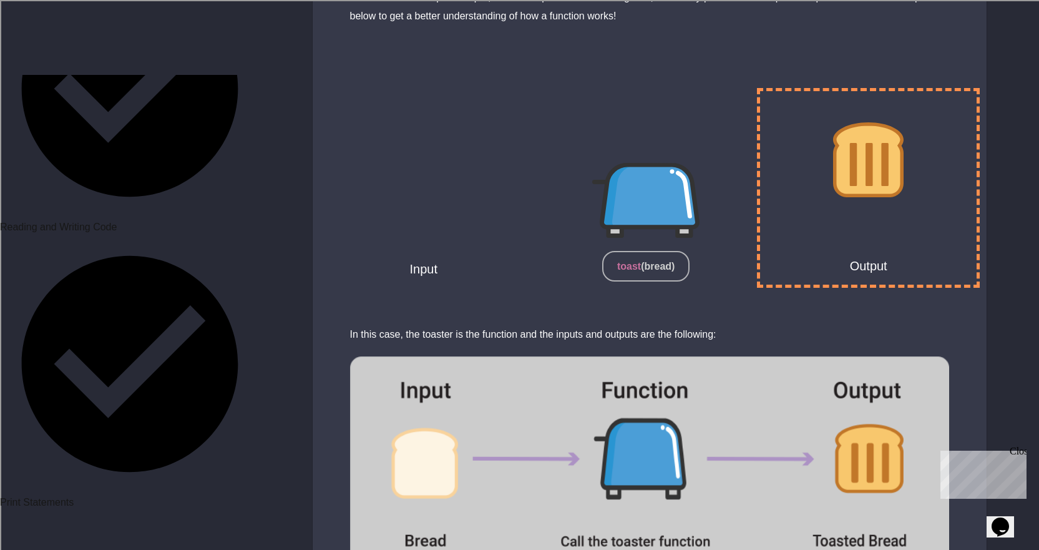
scroll to position [3745, 0]
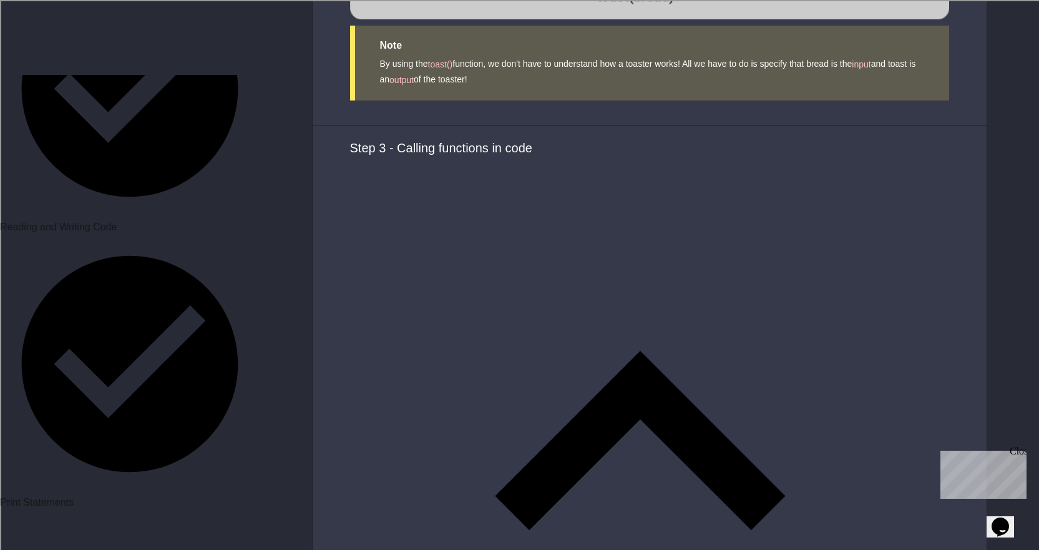
scroll to position [4307, 0]
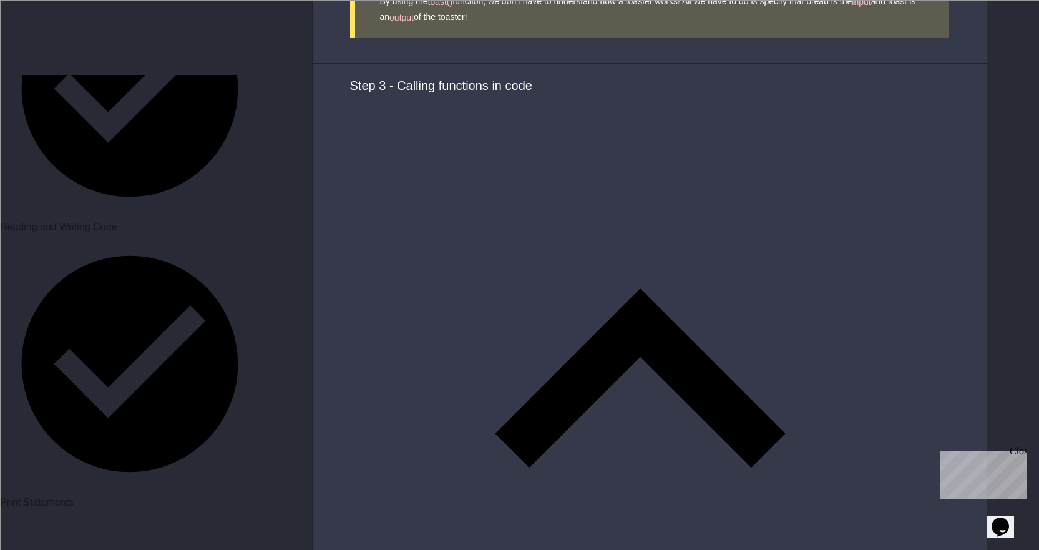
drag, startPoint x: 389, startPoint y: 164, endPoint x: 511, endPoint y: 164, distance: 121.1
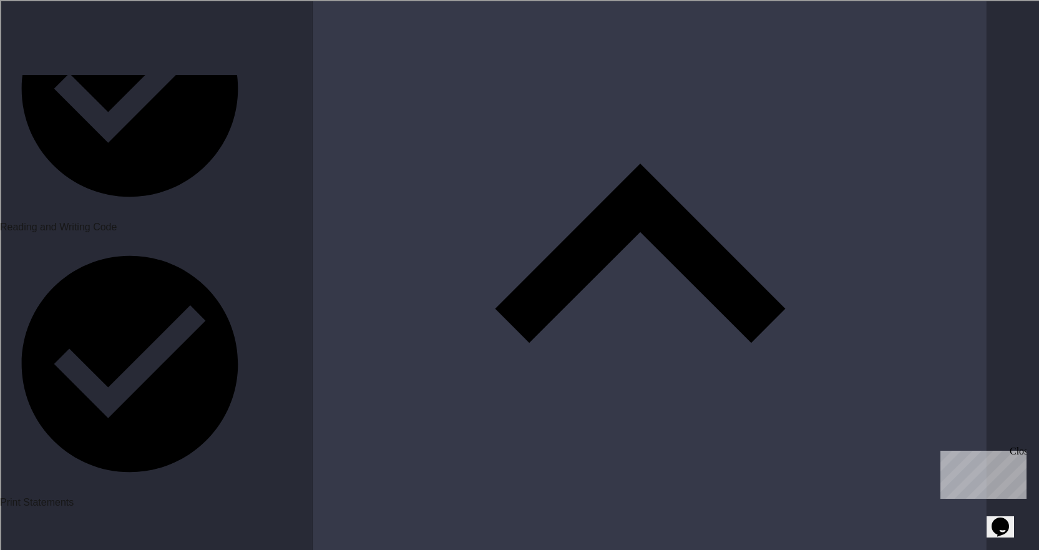
scroll to position [4369, 0]
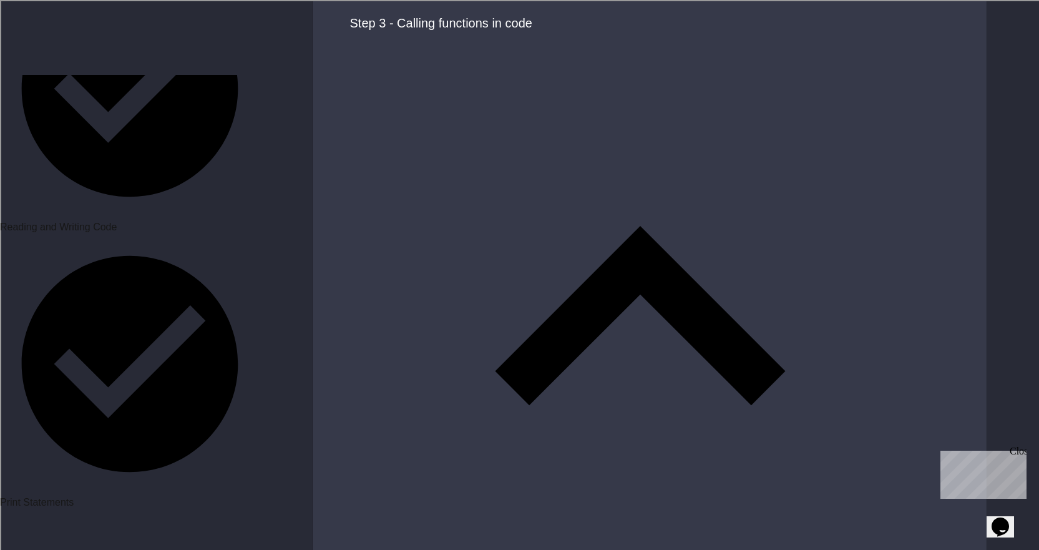
type textarea "**********"
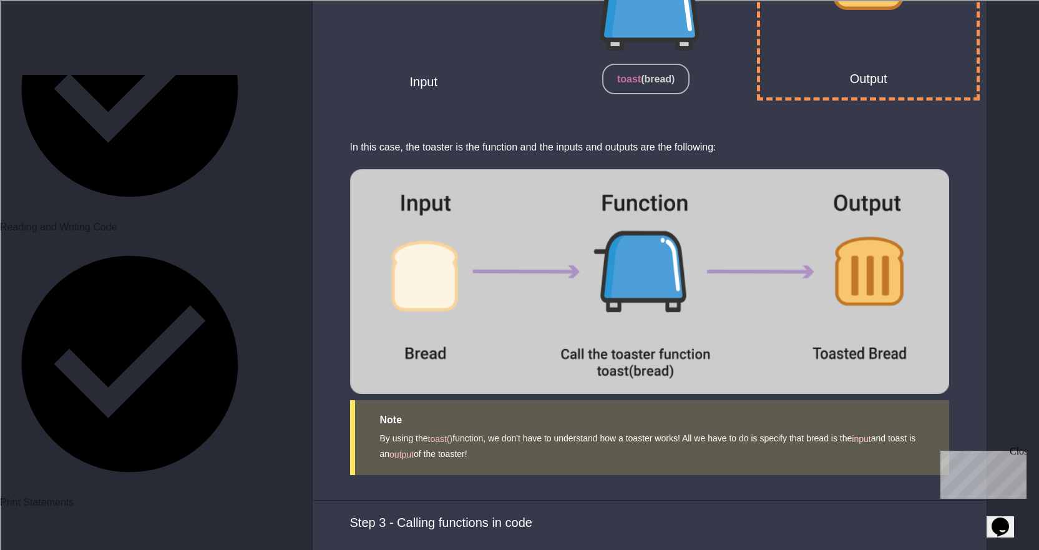
scroll to position [3558, 0]
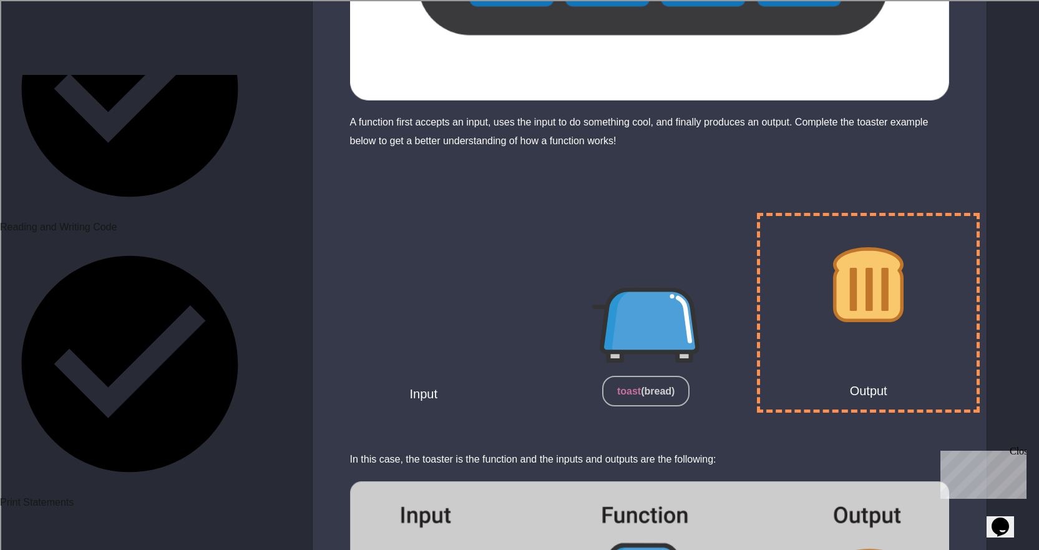
drag, startPoint x: 417, startPoint y: 331, endPoint x: 652, endPoint y: 345, distance: 235.1
type textarea "**********"
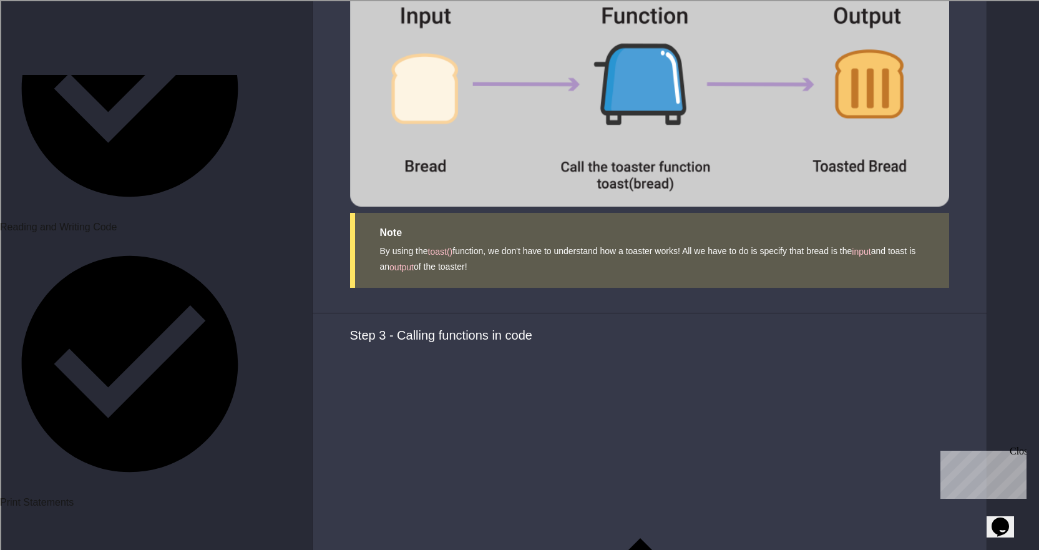
scroll to position [4432, 0]
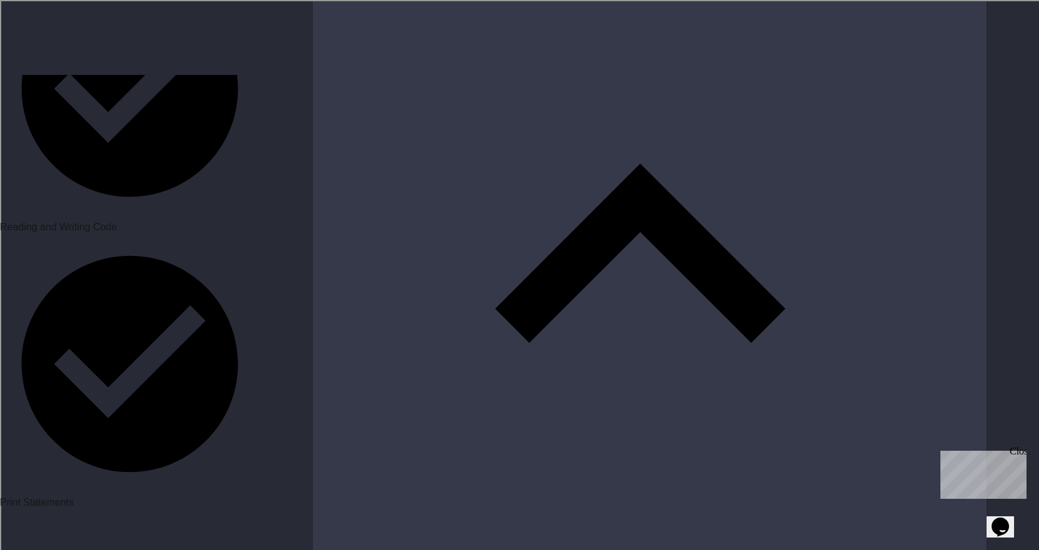
paste textarea "**********"
drag, startPoint x: 528, startPoint y: 97, endPoint x: 538, endPoint y: 100, distance: 10.7
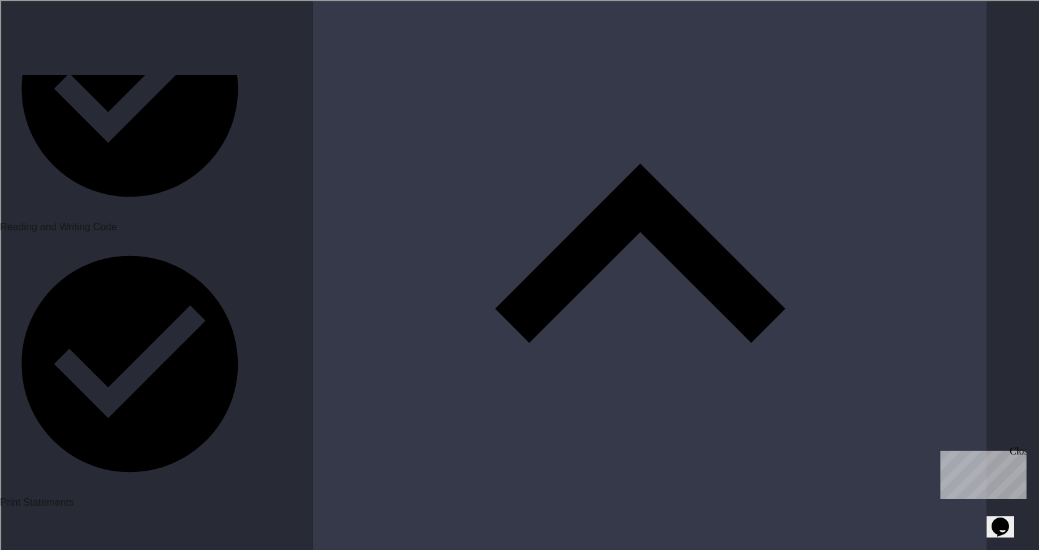
drag, startPoint x: 529, startPoint y: 99, endPoint x: 759, endPoint y: 99, distance: 229.7
drag, startPoint x: 511, startPoint y: 208, endPoint x: 609, endPoint y: 202, distance: 98.8
paste textarea "**********"
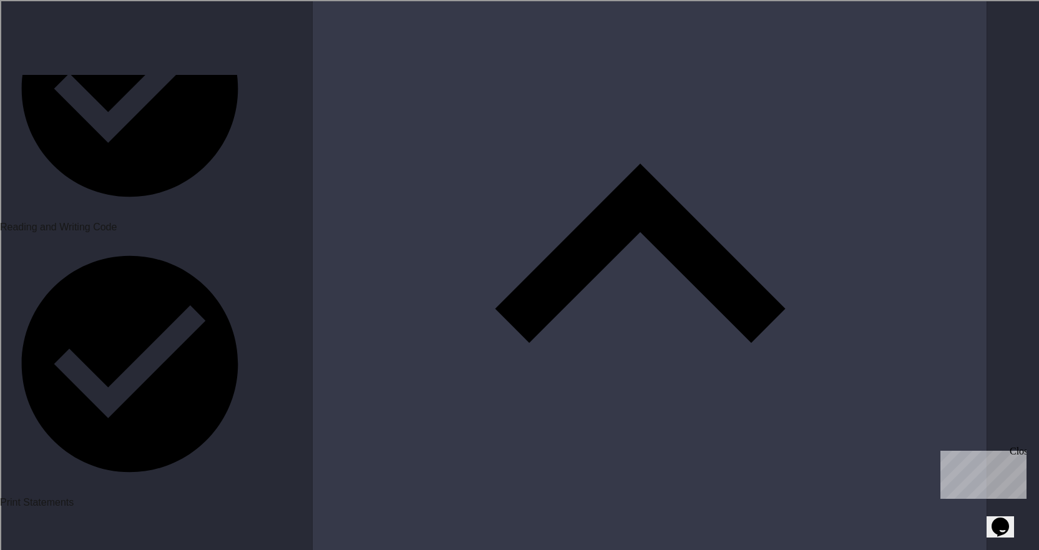
type textarea "**********"
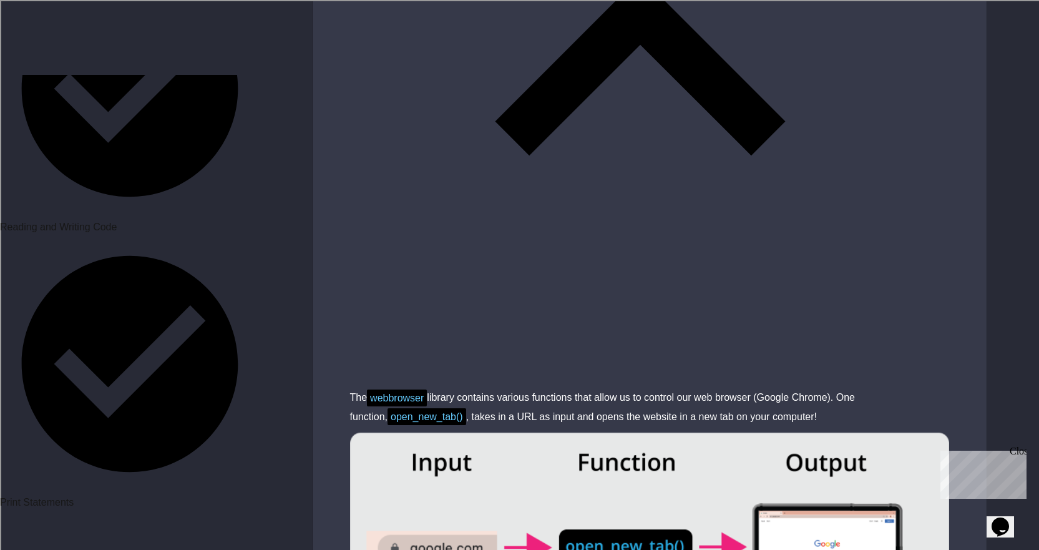
scroll to position [4628, 0]
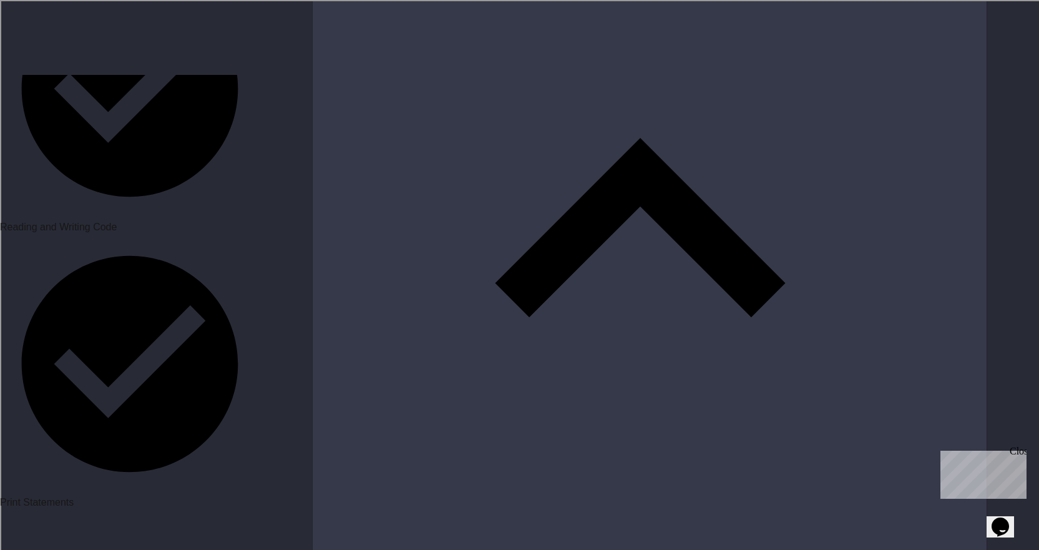
scroll to position [749, 0]
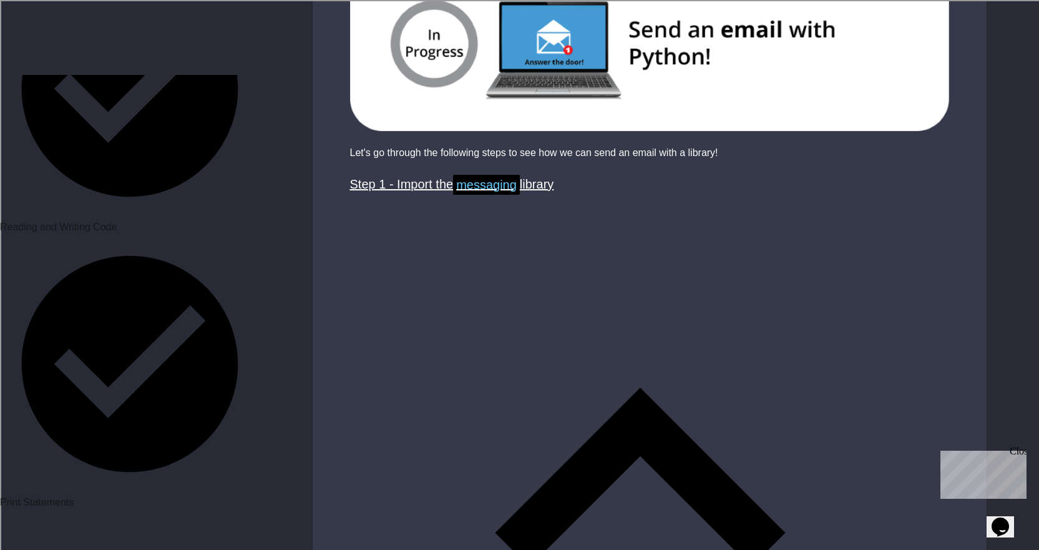
click at [924, 209] on icon at bounding box center [640, 484] width 580 height 580
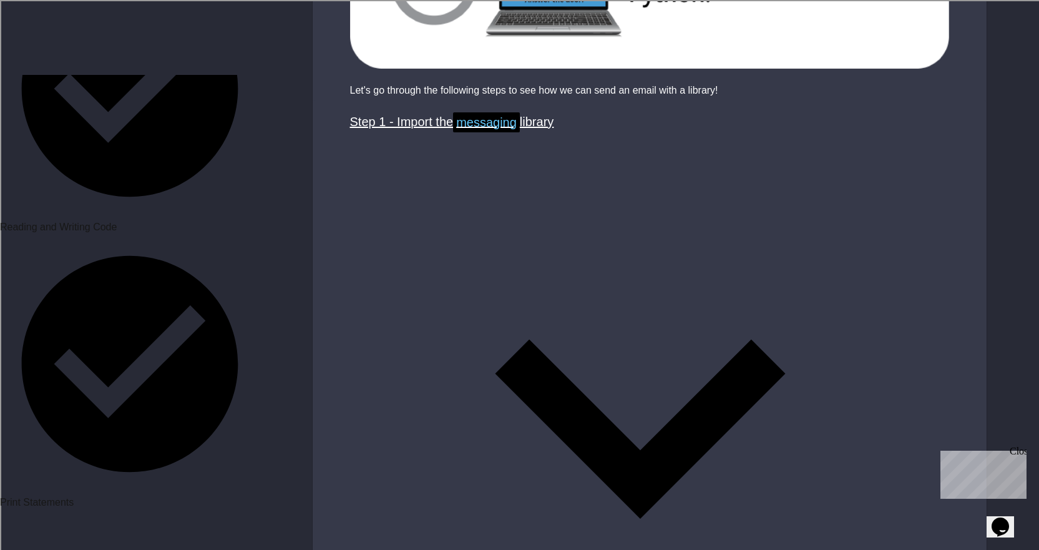
scroll to position [562, 0]
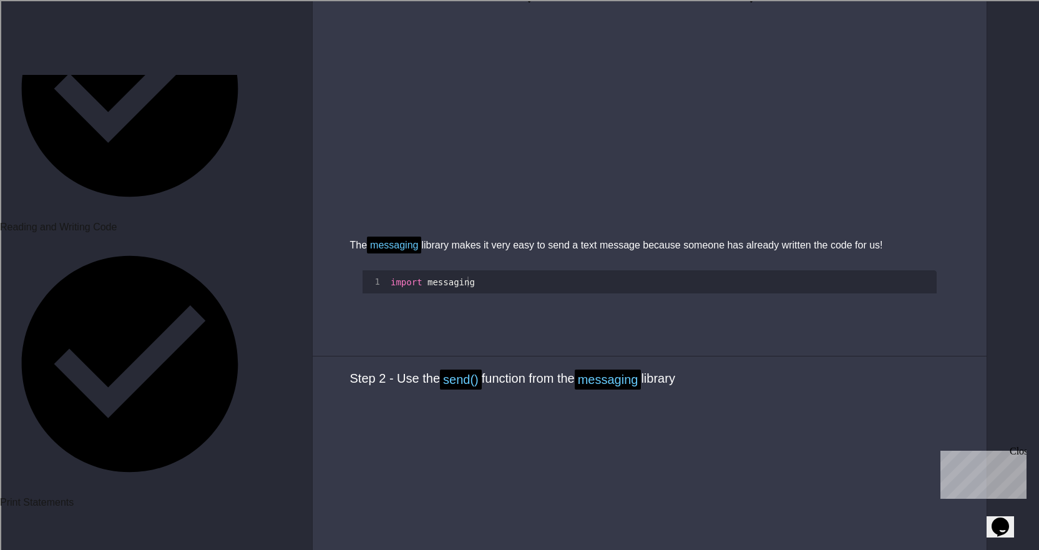
scroll to position [1188, 0]
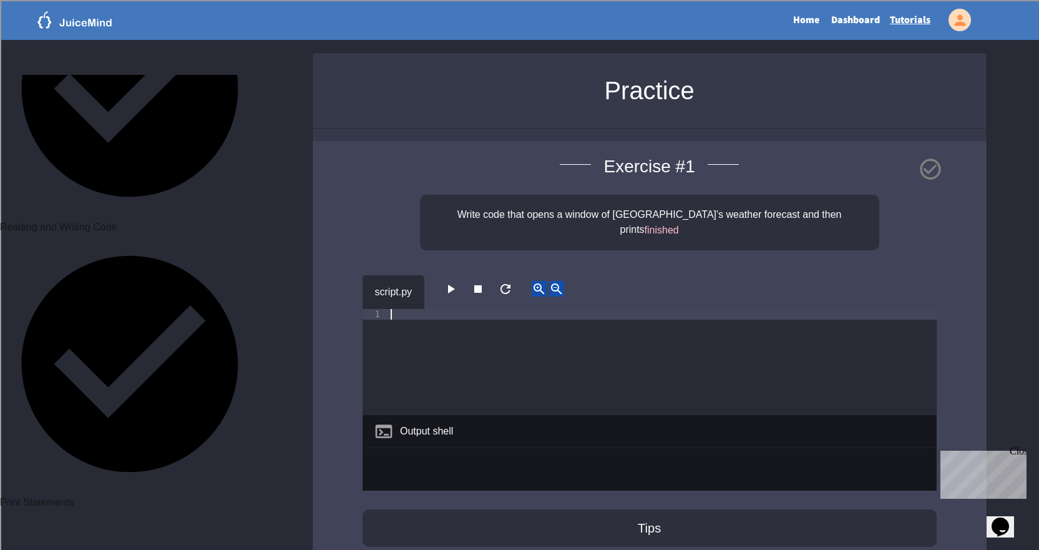
click at [448, 310] on div at bounding box center [662, 372] width 549 height 127
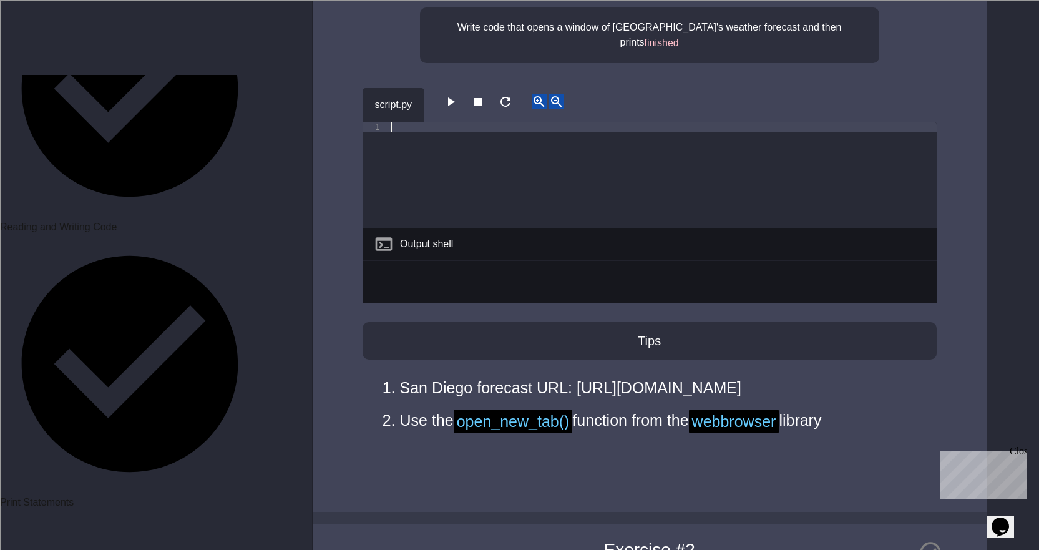
scroll to position [62, 0]
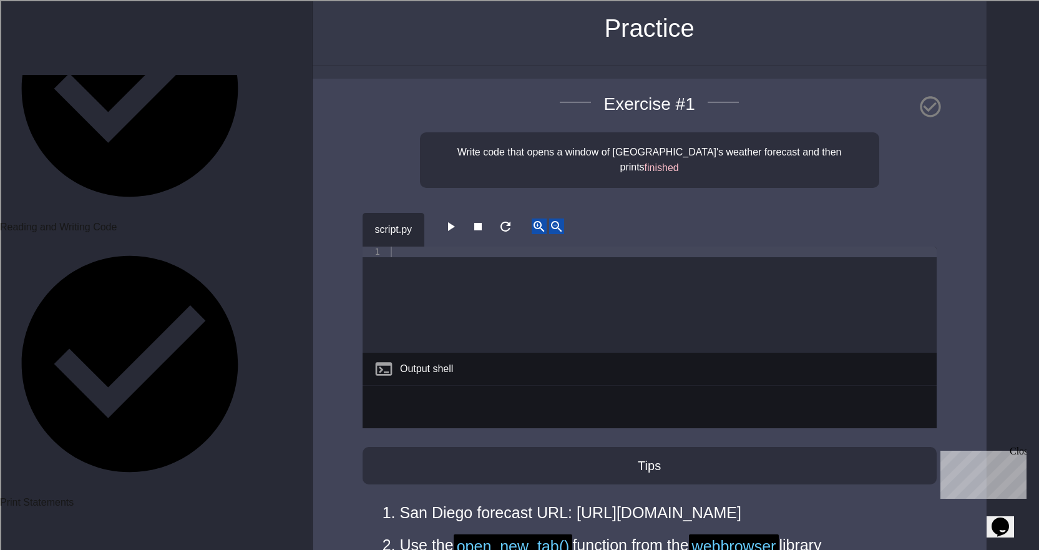
click at [828, 143] on div "Write code that opens a window of [GEOGRAPHIC_DATA]'s weather forecast and then…" at bounding box center [649, 160] width 459 height 56
click at [679, 162] on span "finished" at bounding box center [662, 167] width 34 height 11
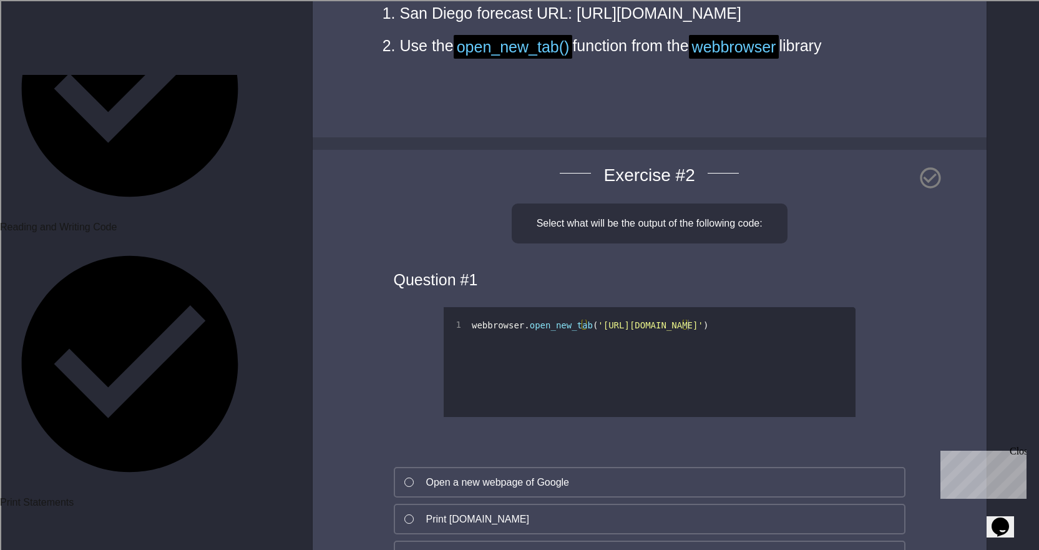
scroll to position [687, 0]
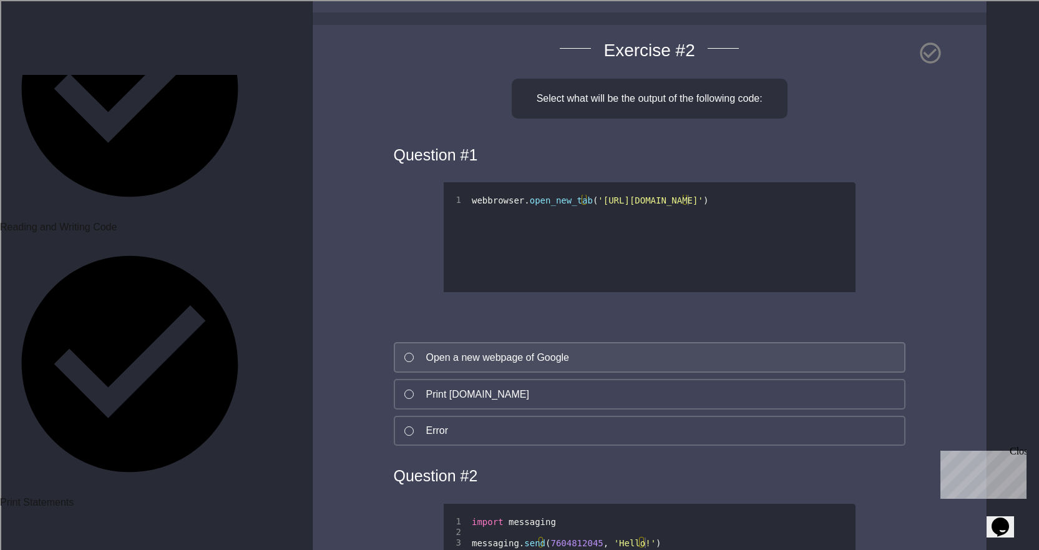
click at [519, 365] on div "Open a new webpage of Google" at bounding box center [498, 357] width 144 height 15
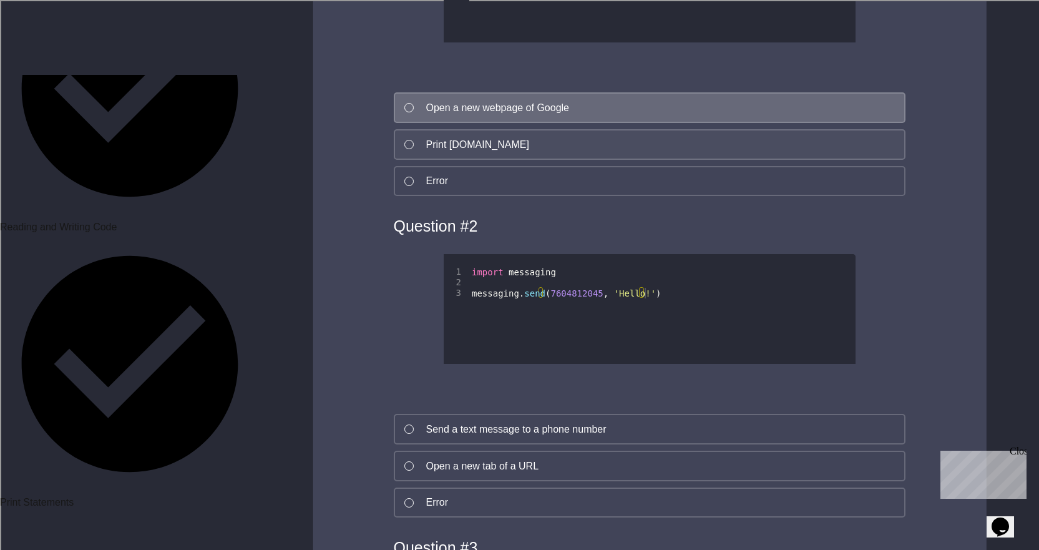
scroll to position [999, 0]
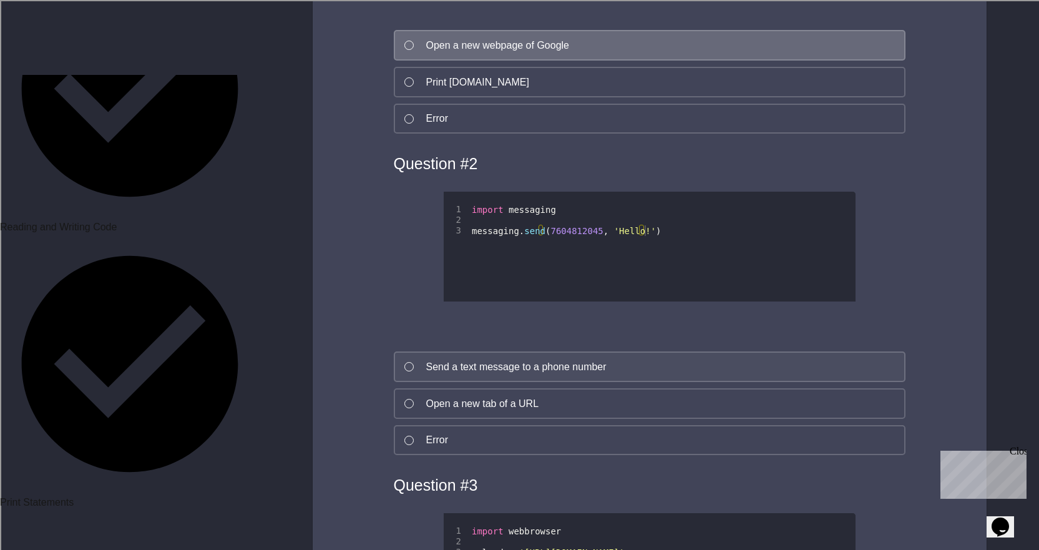
click at [512, 375] on div "Send a text message to a phone number" at bounding box center [516, 367] width 180 height 15
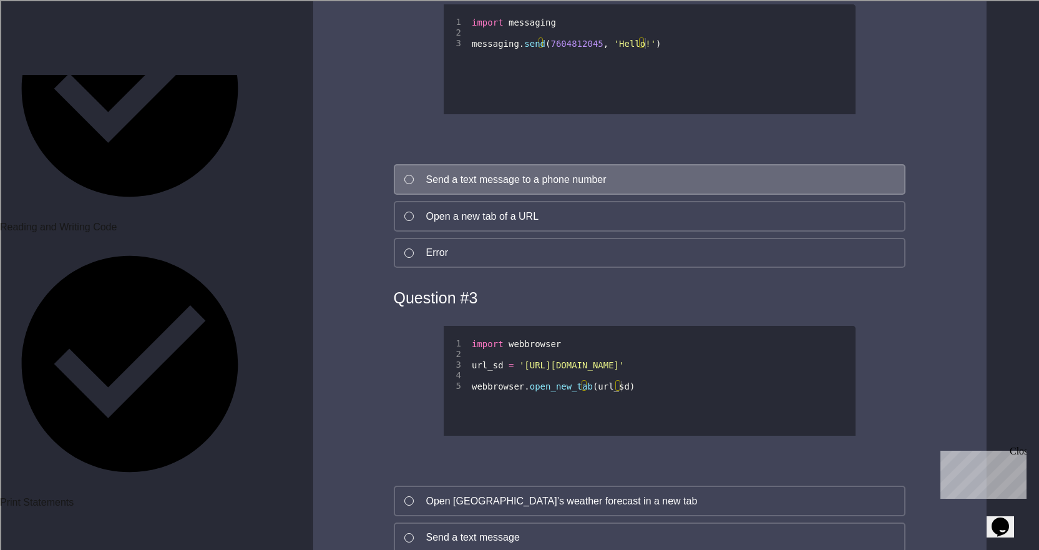
scroll to position [1311, 0]
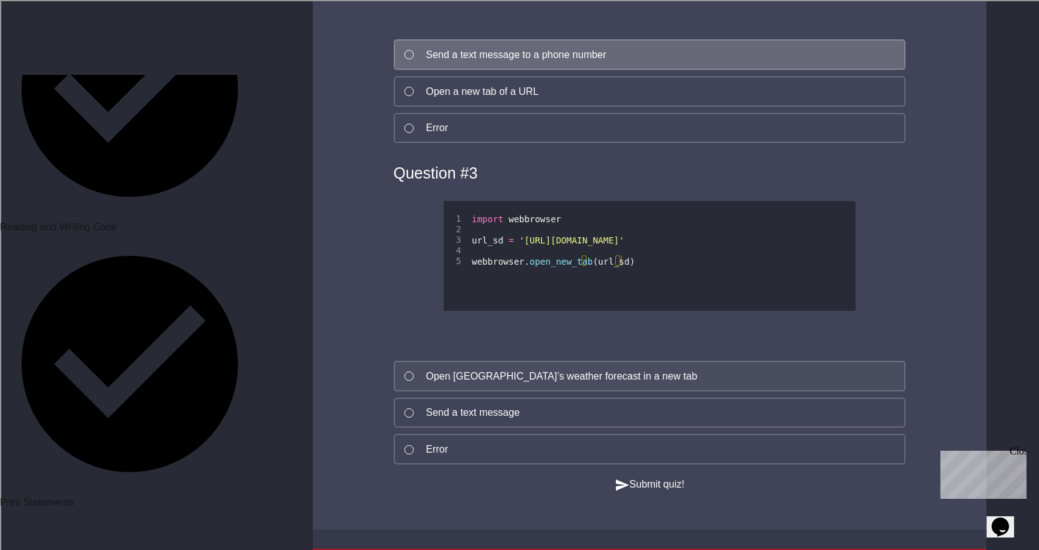
click at [544, 383] on button "Open [GEOGRAPHIC_DATA]’s weather forecast in a new tab" at bounding box center [650, 376] width 512 height 31
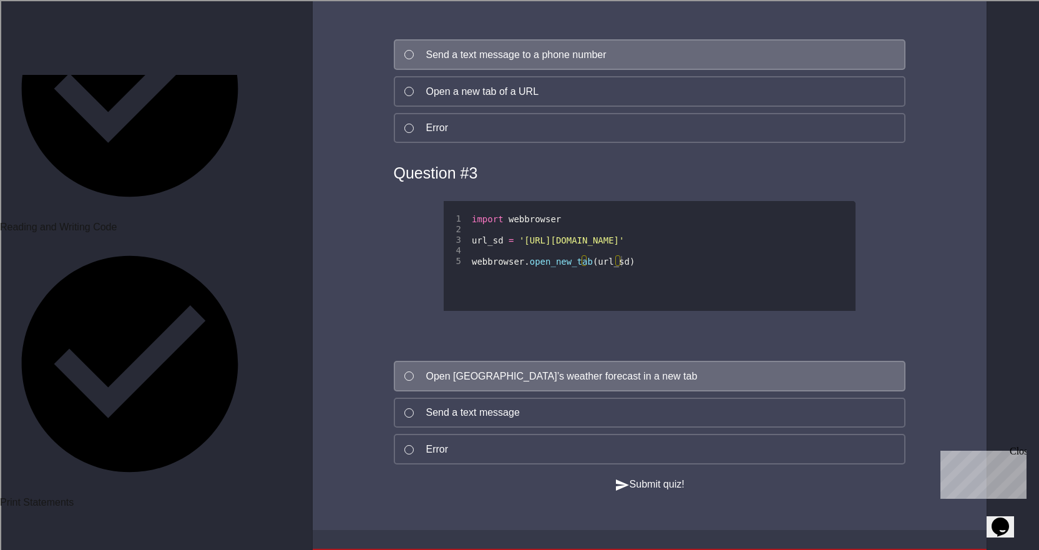
scroll to position [1560, 0]
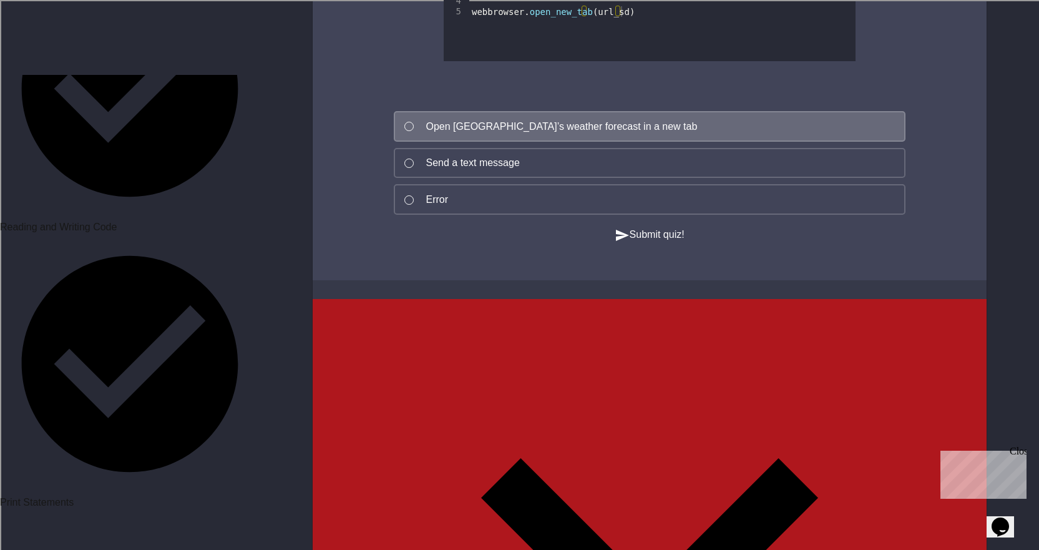
click at [630, 243] on button "Submit quiz!" at bounding box center [650, 235] width 70 height 16
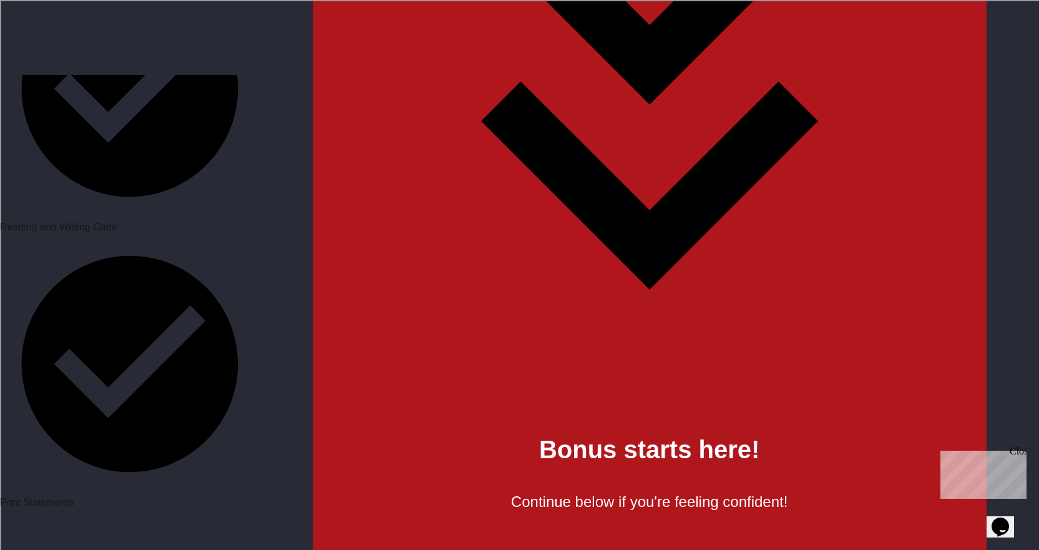
scroll to position [1997, 0]
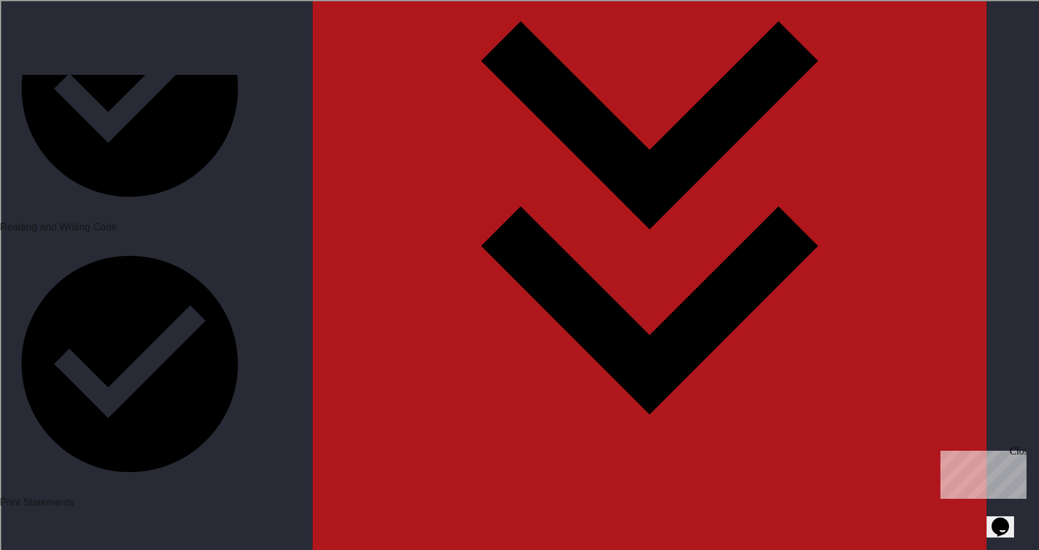
drag, startPoint x: 576, startPoint y: 110, endPoint x: 561, endPoint y: 109, distance: 15.0
drag, startPoint x: 452, startPoint y: 130, endPoint x: 863, endPoint y: 124, distance: 410.8
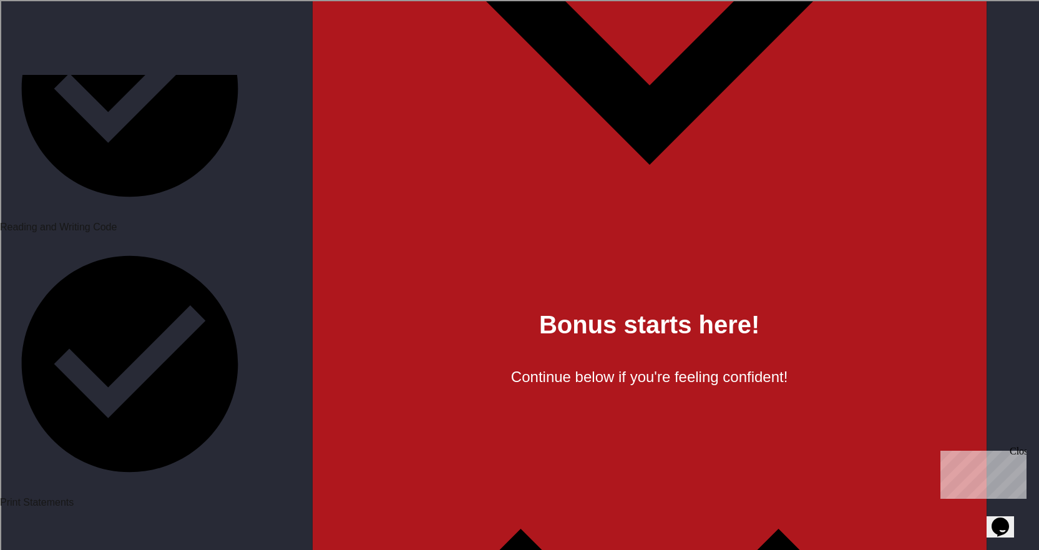
scroll to position [2309, 0]
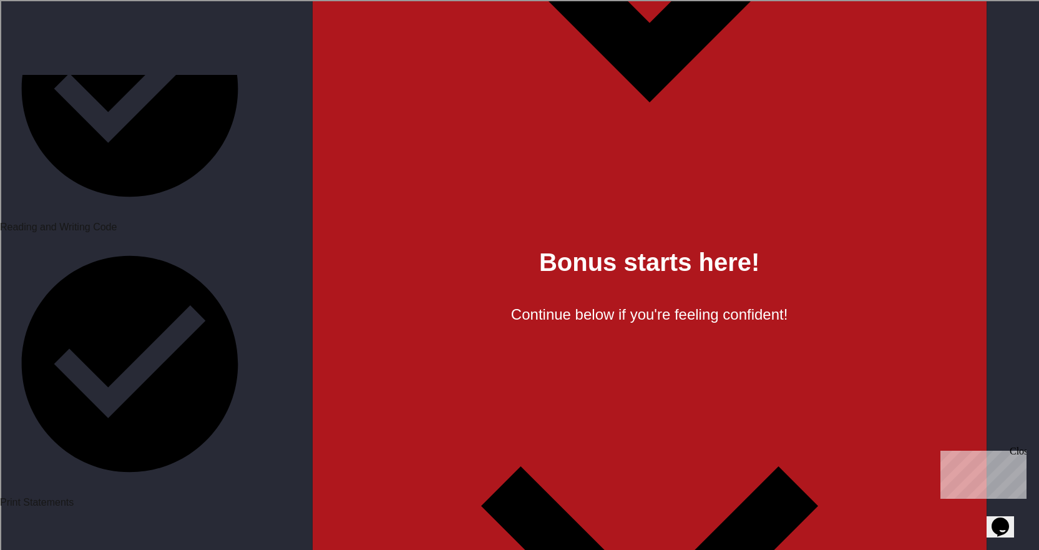
type textarea "**********"
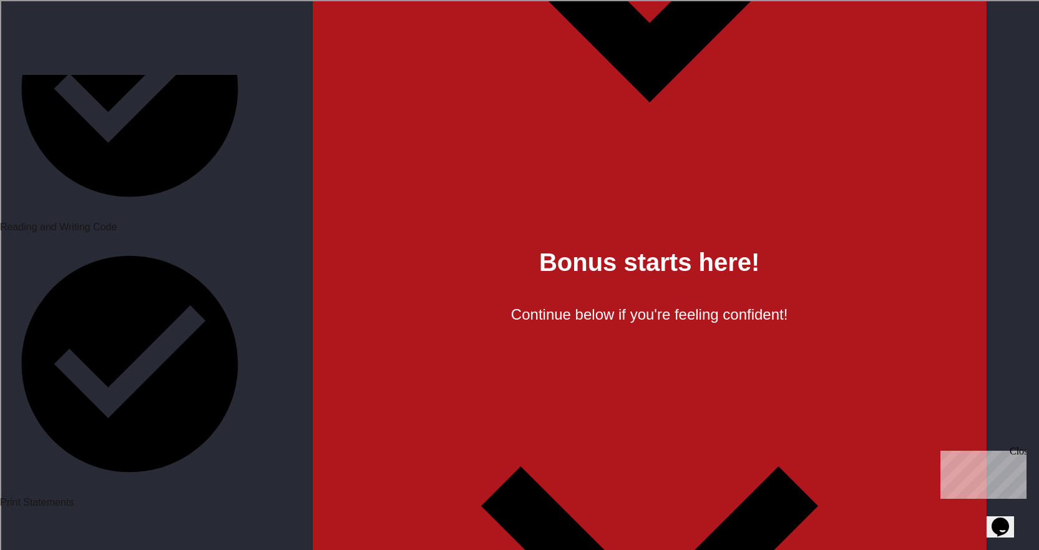
scroll to position [0, 1]
type textarea "**********"
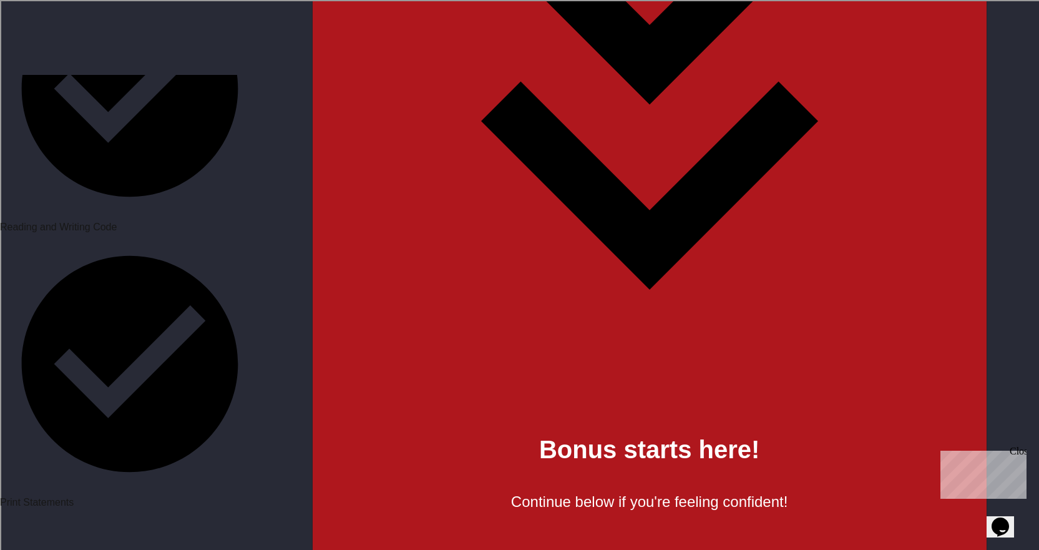
scroll to position [0, 3]
type textarea "**********"
type textarea "********"
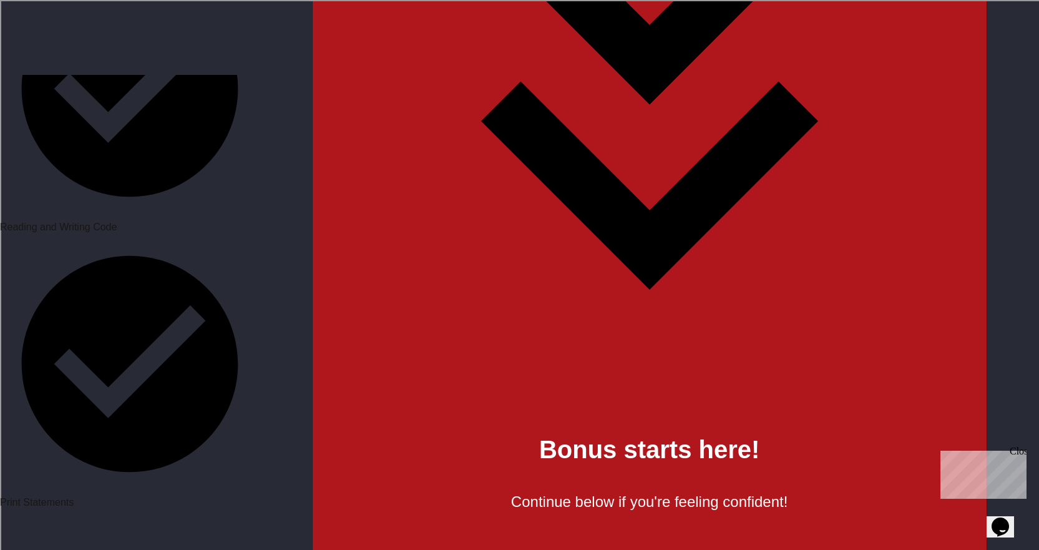
type textarea "*******"
drag, startPoint x: 429, startPoint y: 249, endPoint x: 511, endPoint y: 164, distance: 117.4
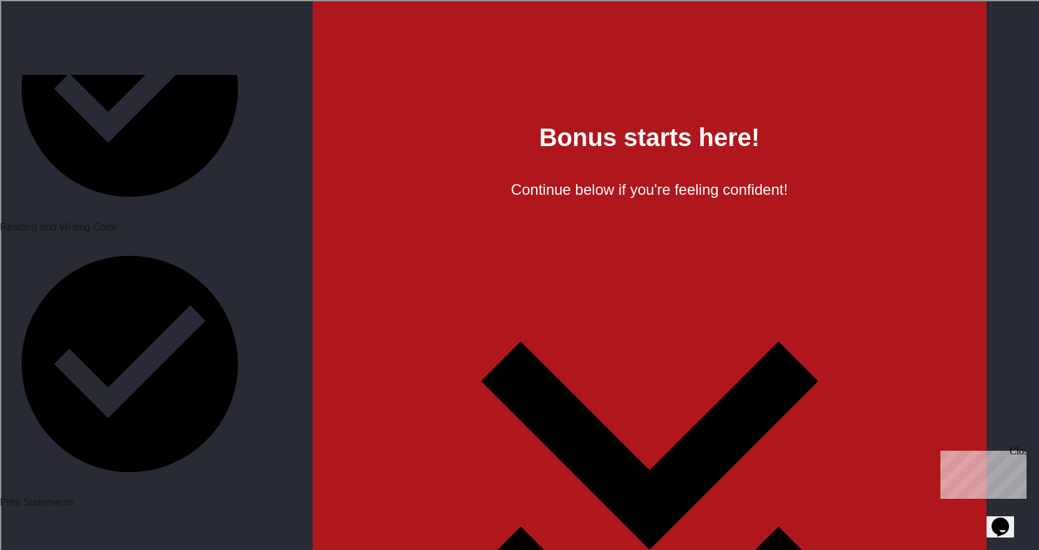
scroll to position [2497, 0]
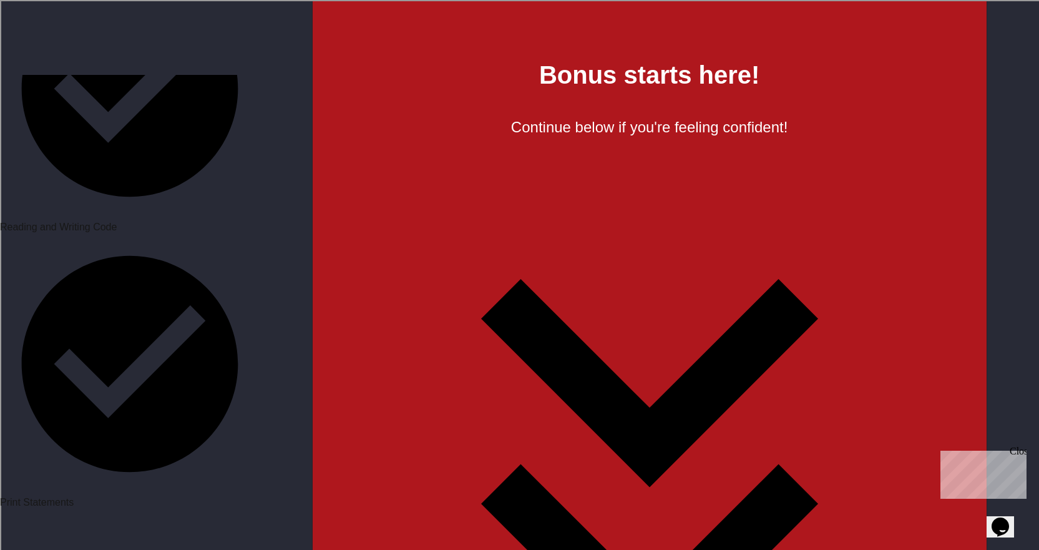
scroll to position [0, 2]
type textarea "**********"
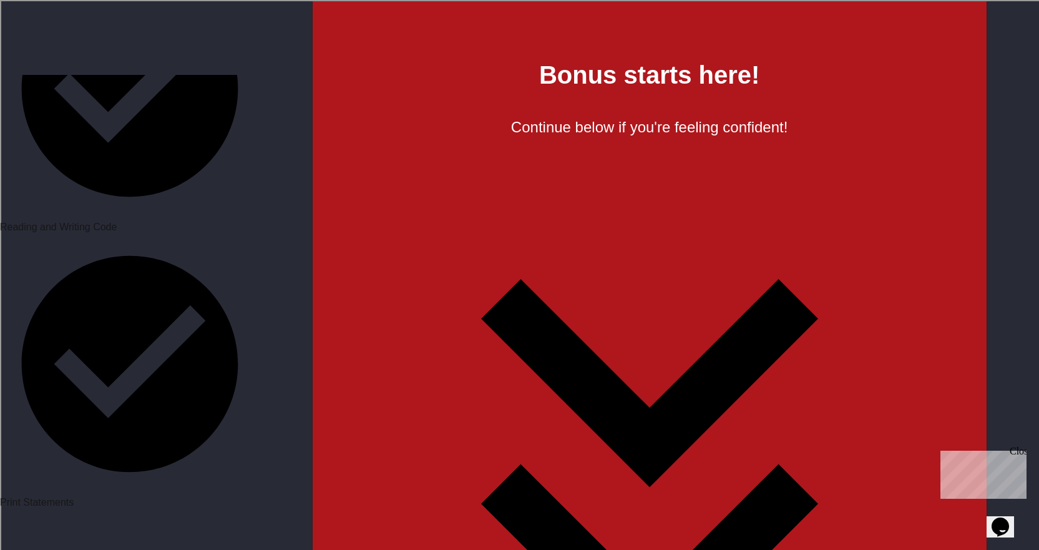
scroll to position [0, 4]
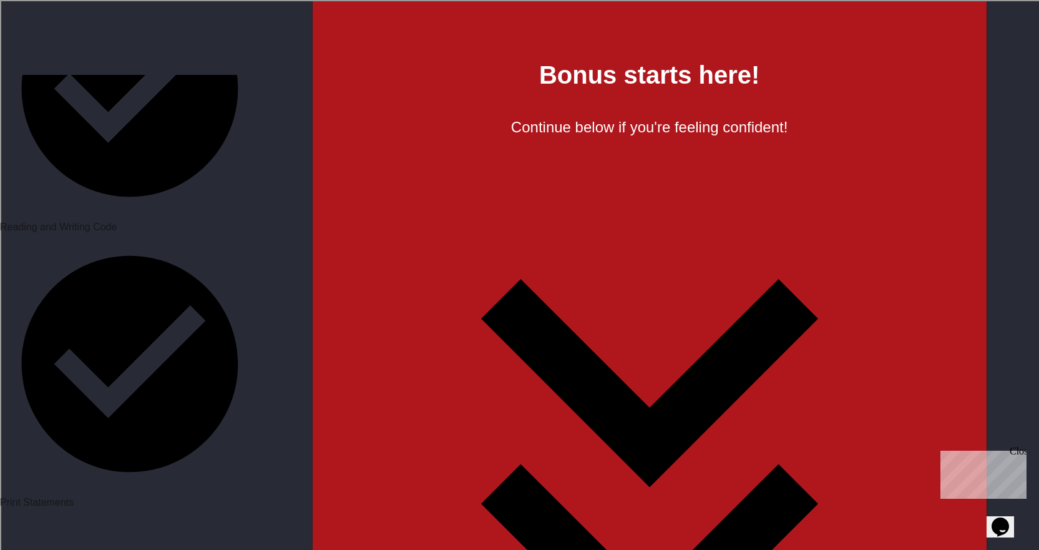
type textarea "**********"
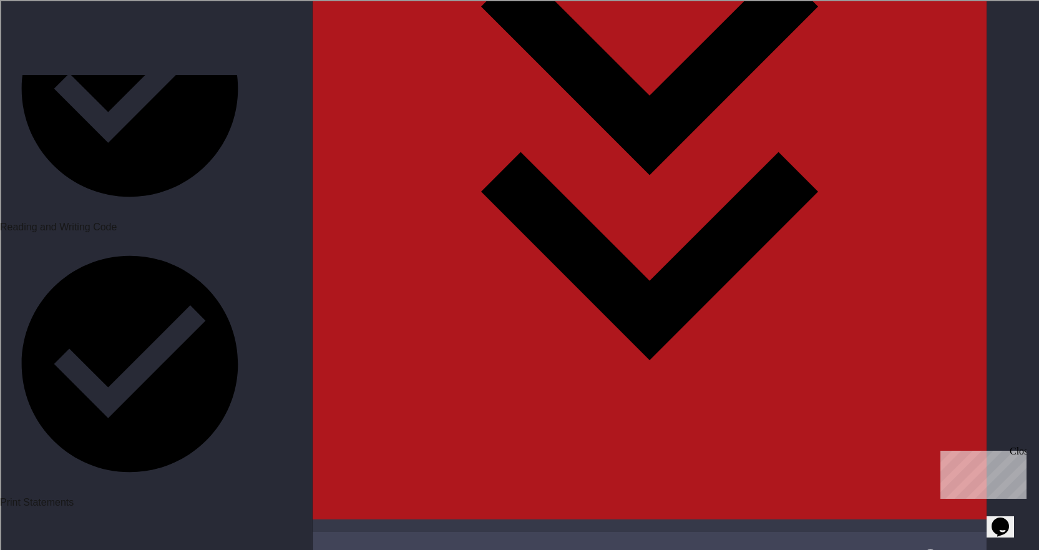
scroll to position [2996, 0]
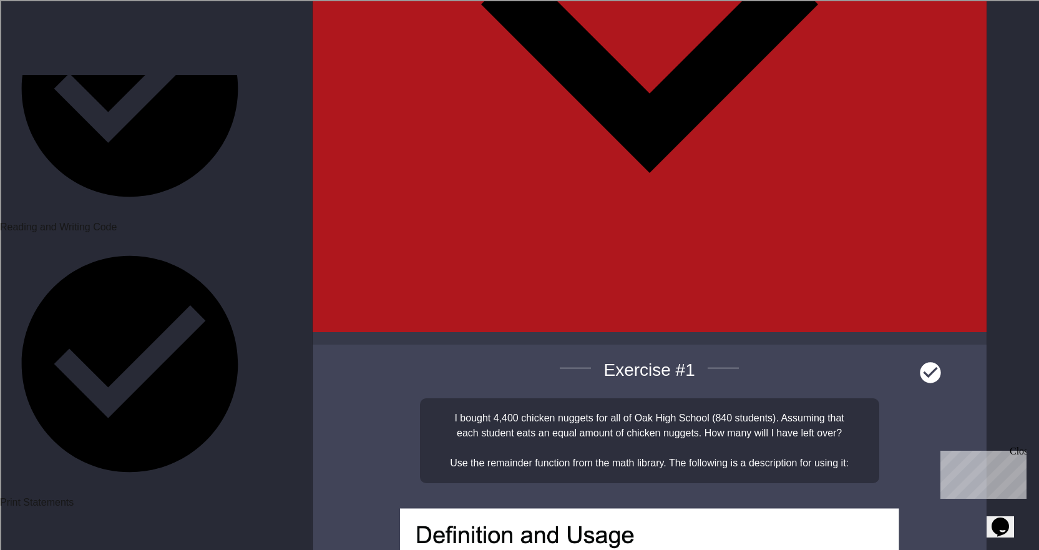
paste textarea "**********"
type textarea "**********"
paste textarea "**********"
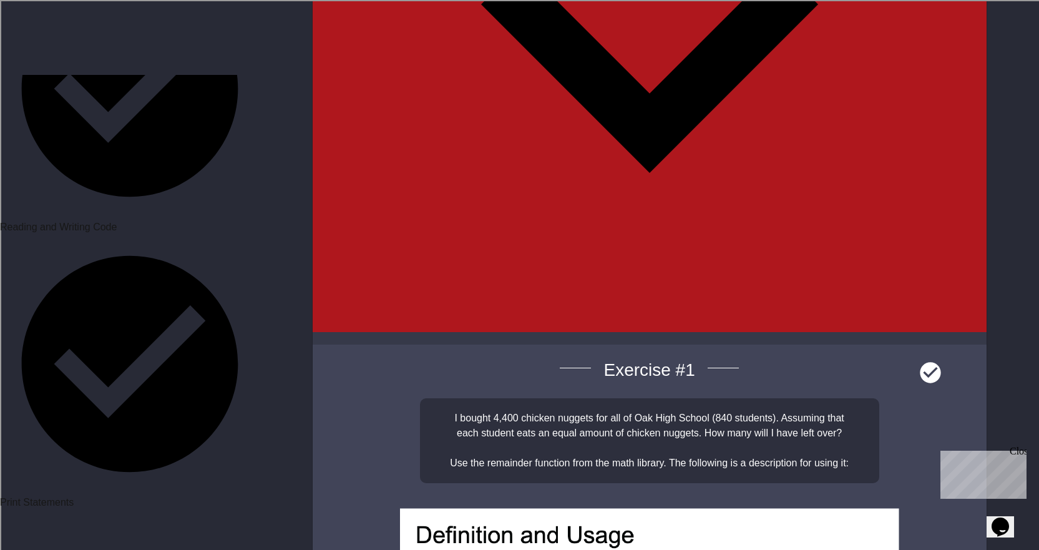
drag, startPoint x: 422, startPoint y: 190, endPoint x: 468, endPoint y: 197, distance: 46.6
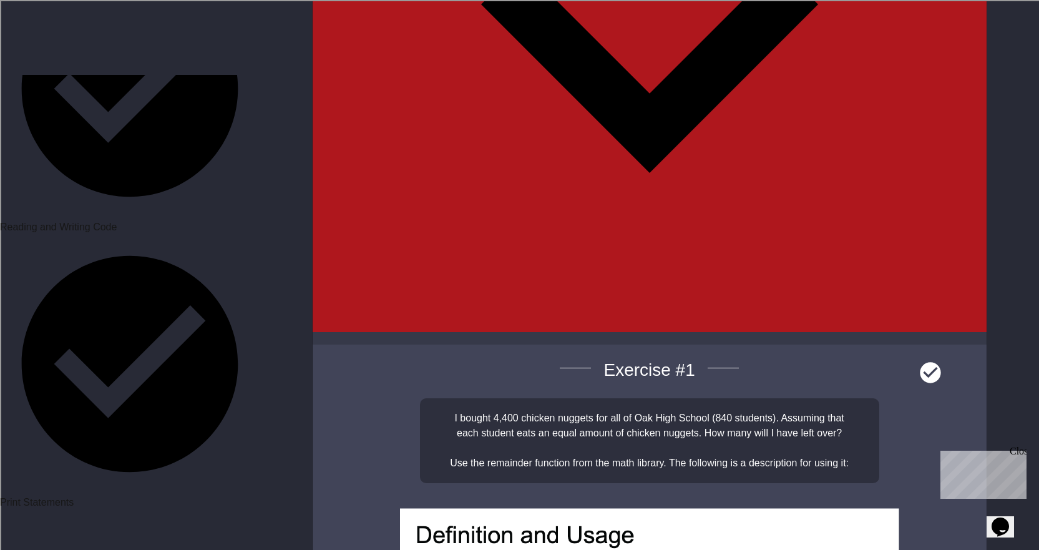
paste textarea "Cursor at row 3"
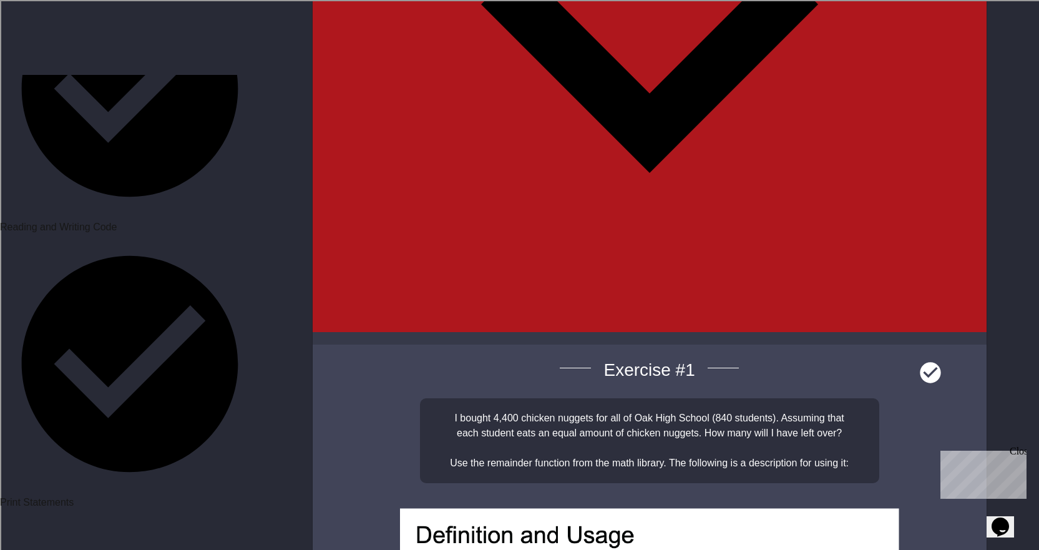
drag, startPoint x: 443, startPoint y: 197, endPoint x: 471, endPoint y: 198, distance: 27.5
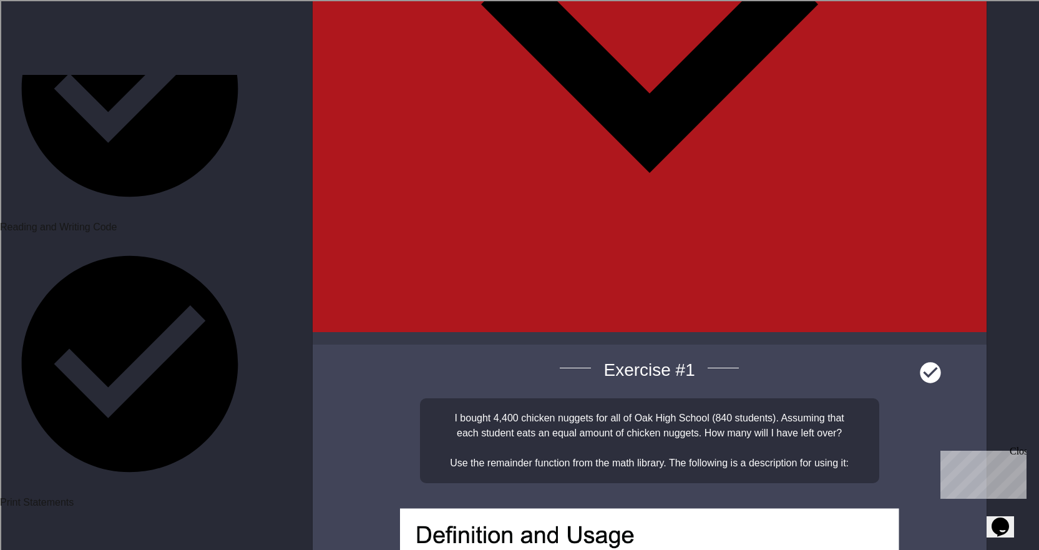
paste textarea "*********"
type textarea "**********"
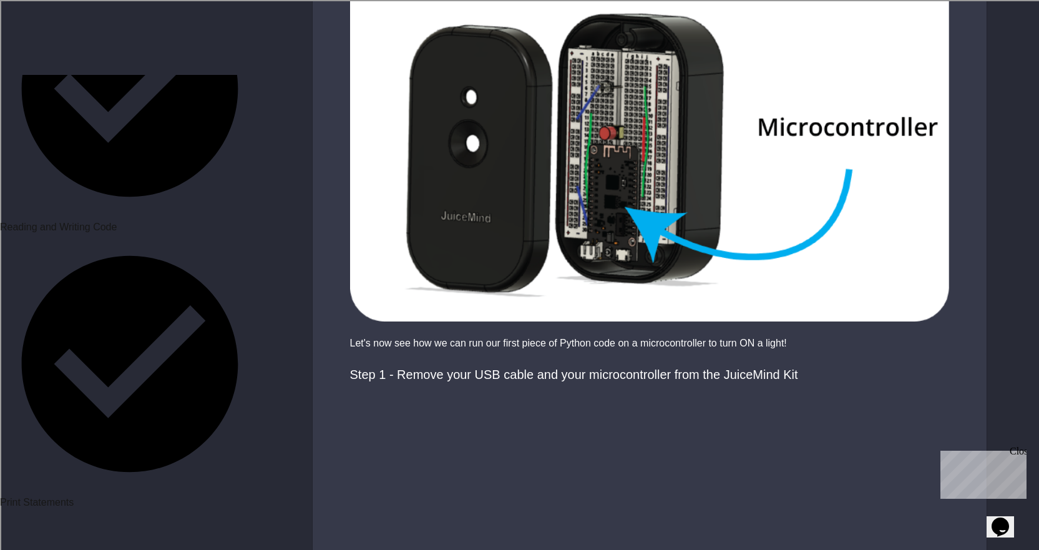
scroll to position [562, 0]
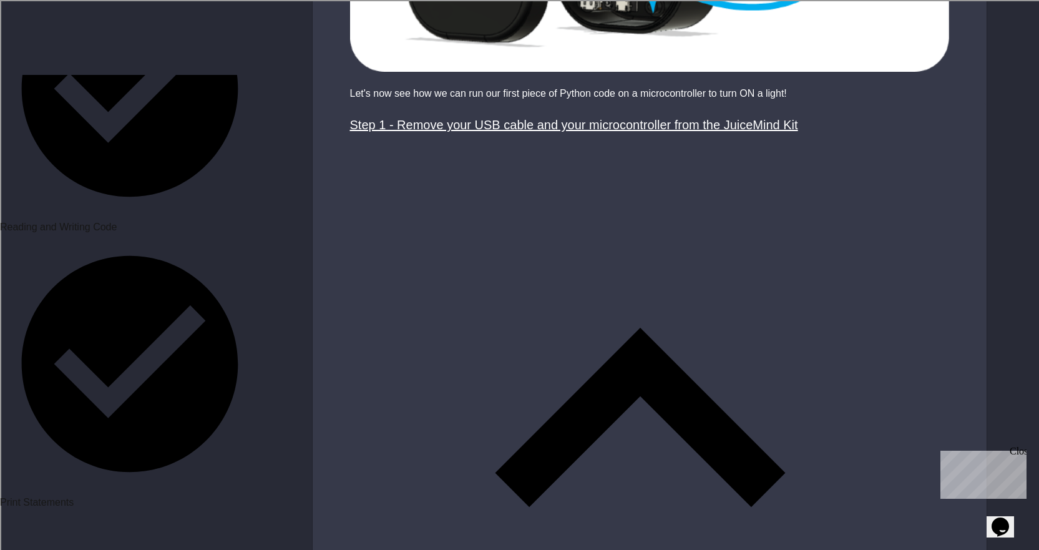
click at [730, 125] on div "Step 1 - Remove your USB cable and your microcontroller from the JuiceMind Kit" at bounding box center [640, 124] width 580 height 19
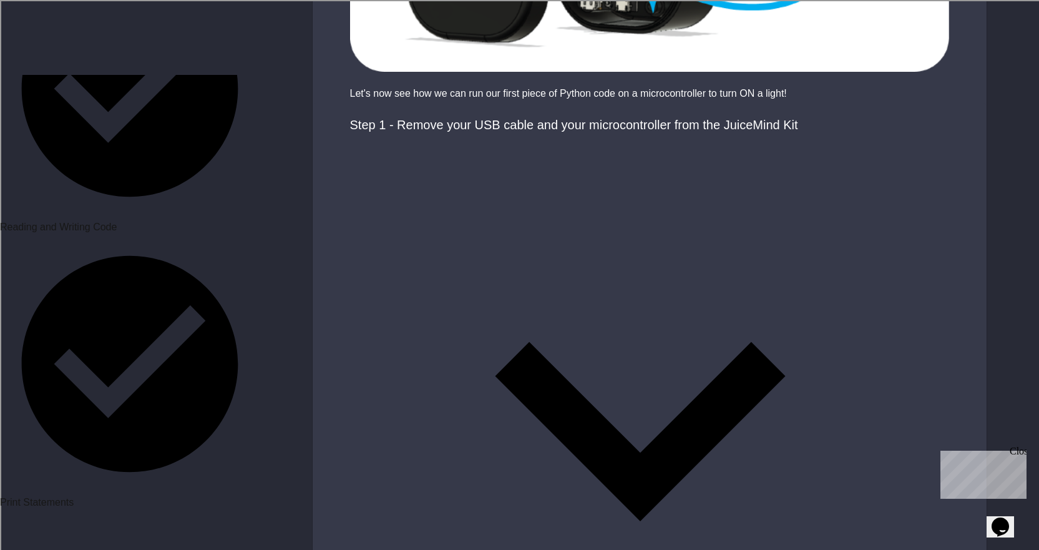
scroll to position [687, 0]
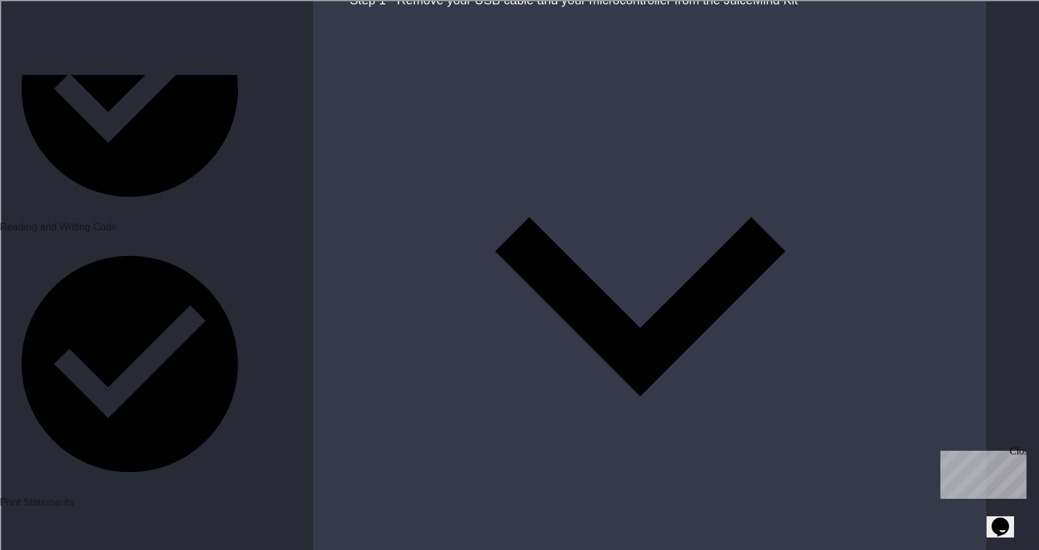
drag, startPoint x: 343, startPoint y: 129, endPoint x: 874, endPoint y: 138, distance: 530.6
drag, startPoint x: 343, startPoint y: 159, endPoint x: 946, endPoint y: 169, distance: 603.0
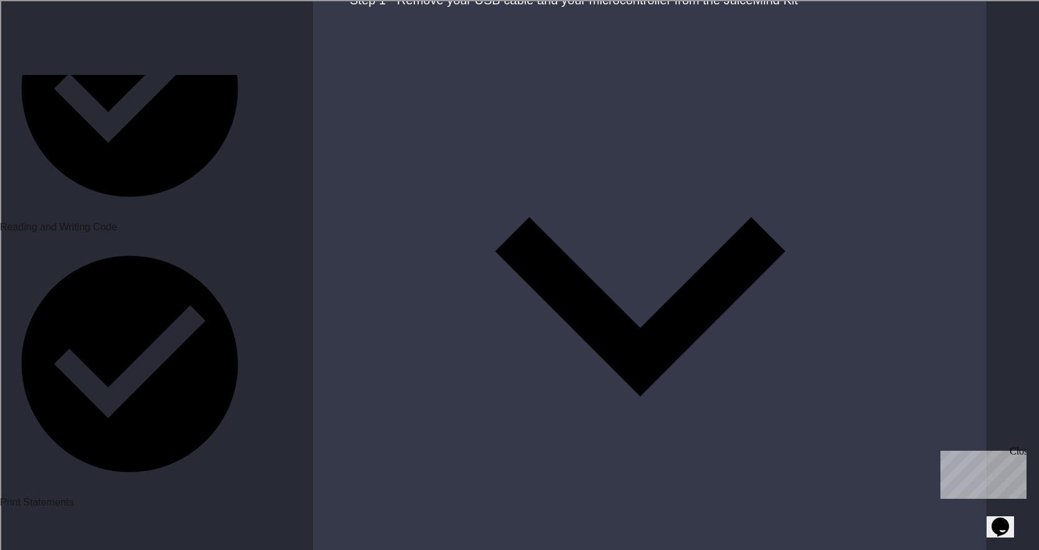
drag, startPoint x: 368, startPoint y: 234, endPoint x: 612, endPoint y: 233, distance: 243.4
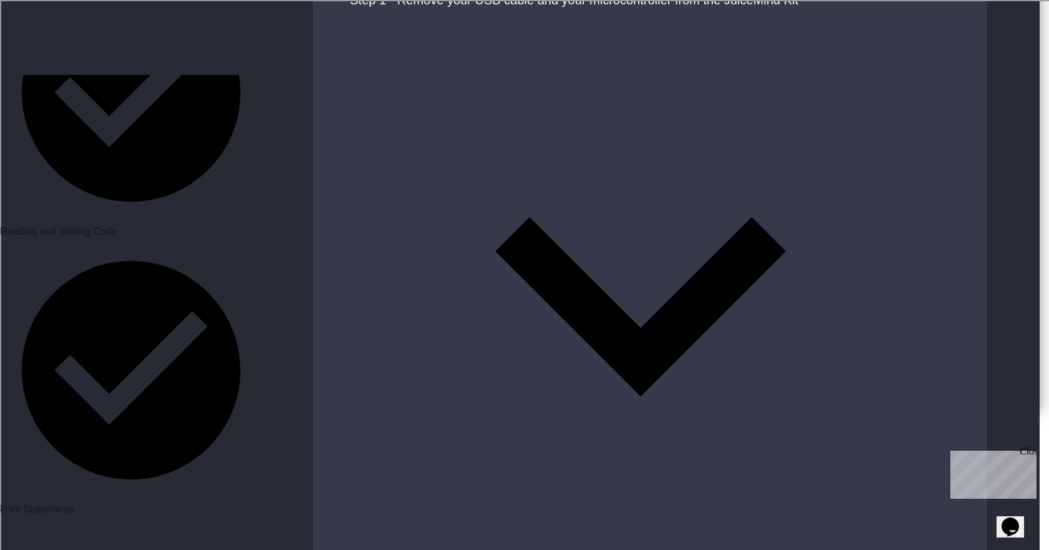
click at [0, 426] on icon "button" at bounding box center [0, 426] width 0 height 0
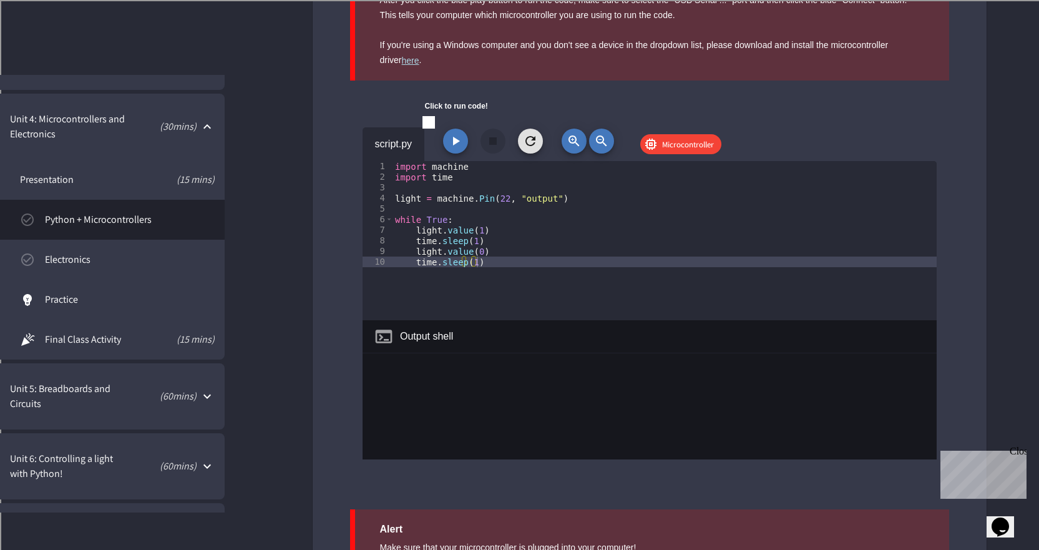
scroll to position [1560, 0]
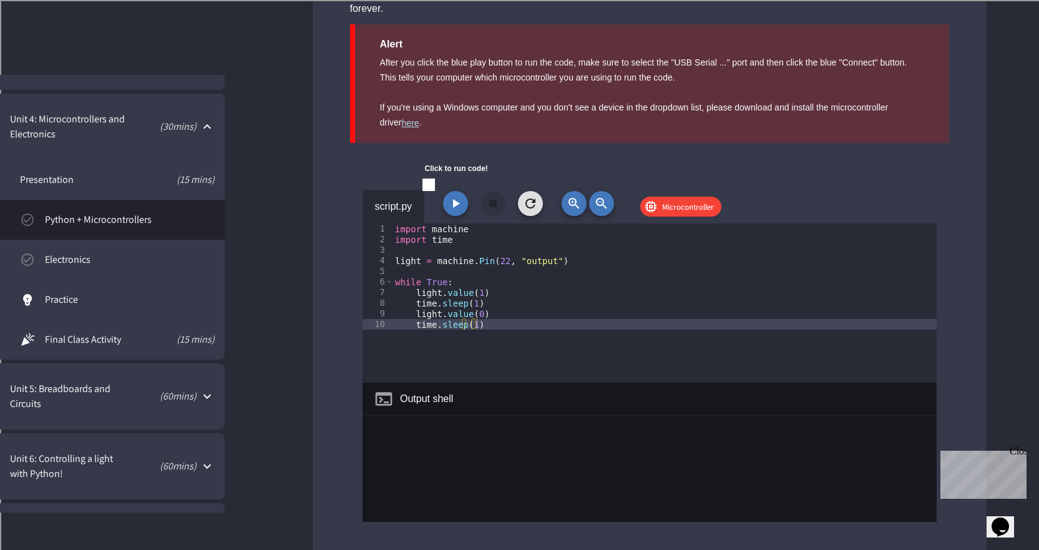
click at [663, 203] on span "Microcontroller" at bounding box center [688, 207] width 67 height 12
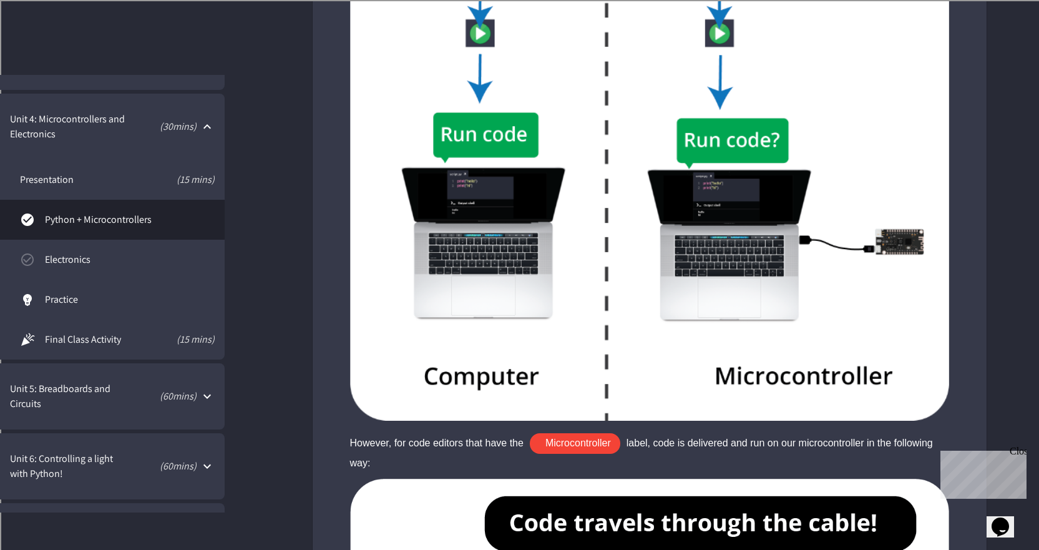
scroll to position [2874, 0]
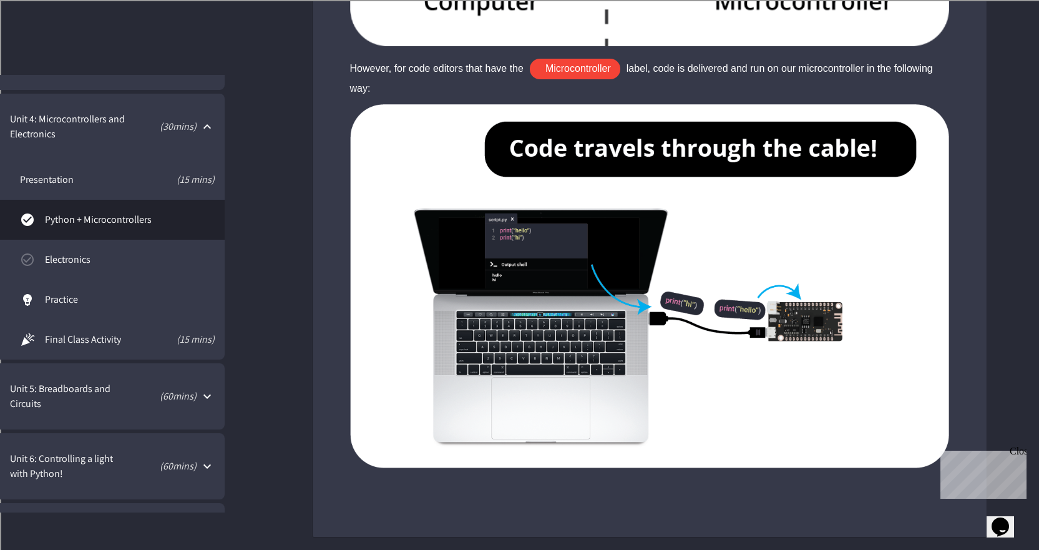
click at [151, 264] on span "Electronics" at bounding box center [130, 259] width 170 height 15
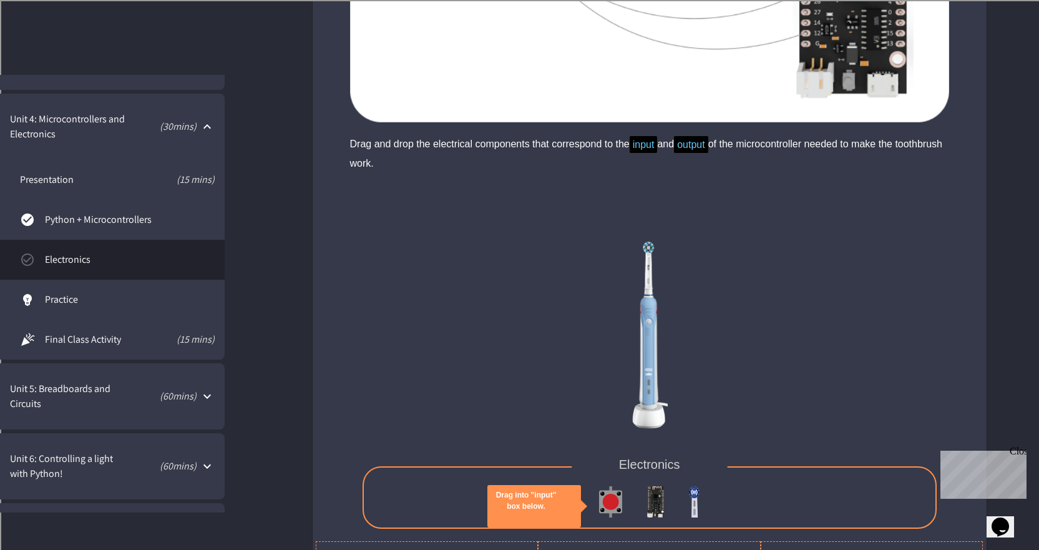
scroll to position [2934, 0]
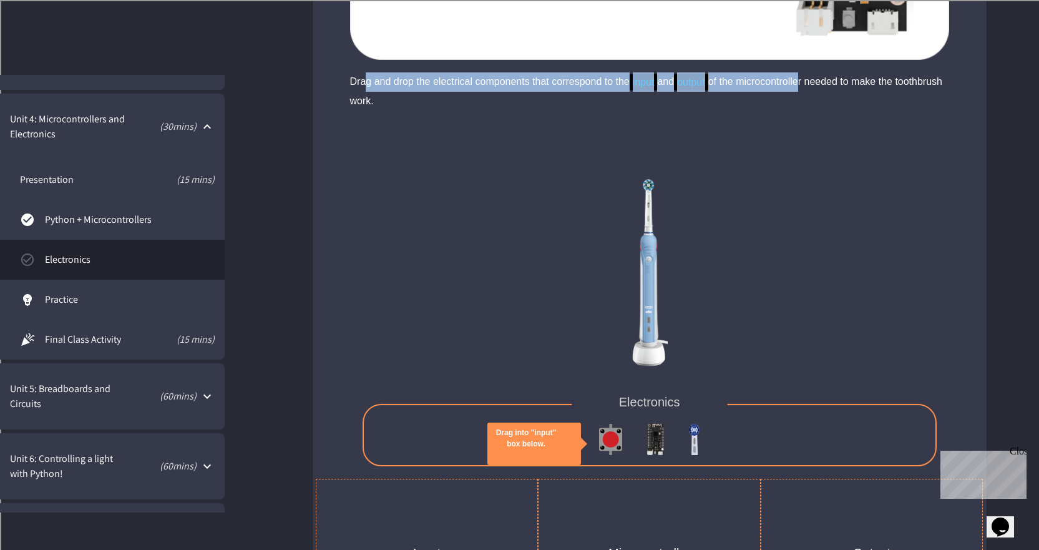
drag, startPoint x: 366, startPoint y: 82, endPoint x: 806, endPoint y: 81, distance: 440.7
click at [806, 81] on div "Drag and drop the electrical components that correspond to the input and output…" at bounding box center [649, 91] width 599 height 38
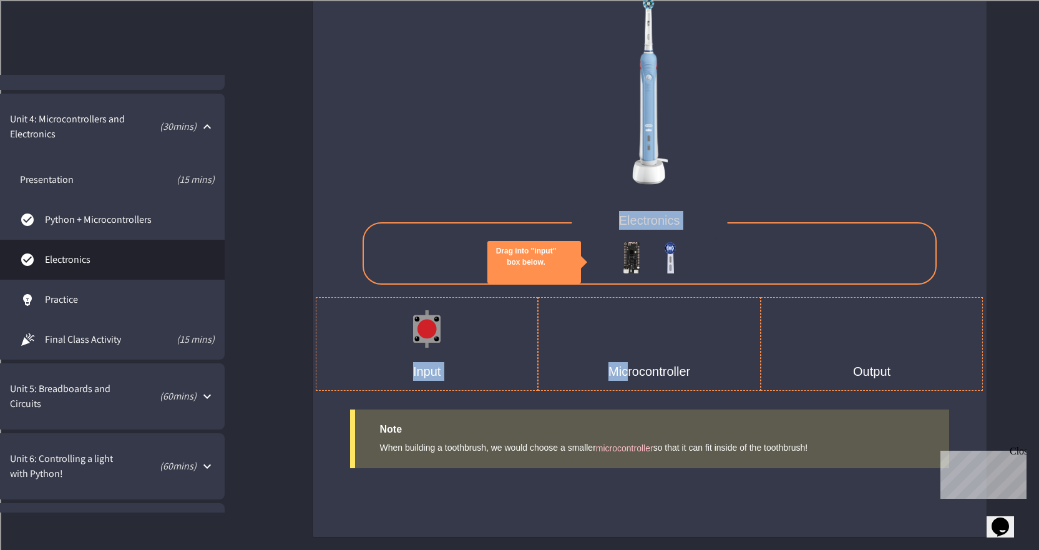
drag, startPoint x: 620, startPoint y: 250, endPoint x: 628, endPoint y: 341, distance: 91.4
click at [627, 345] on div "Drag into "input" box below. Electronics Input Microcontroller Output" at bounding box center [650, 169] width 674 height 443
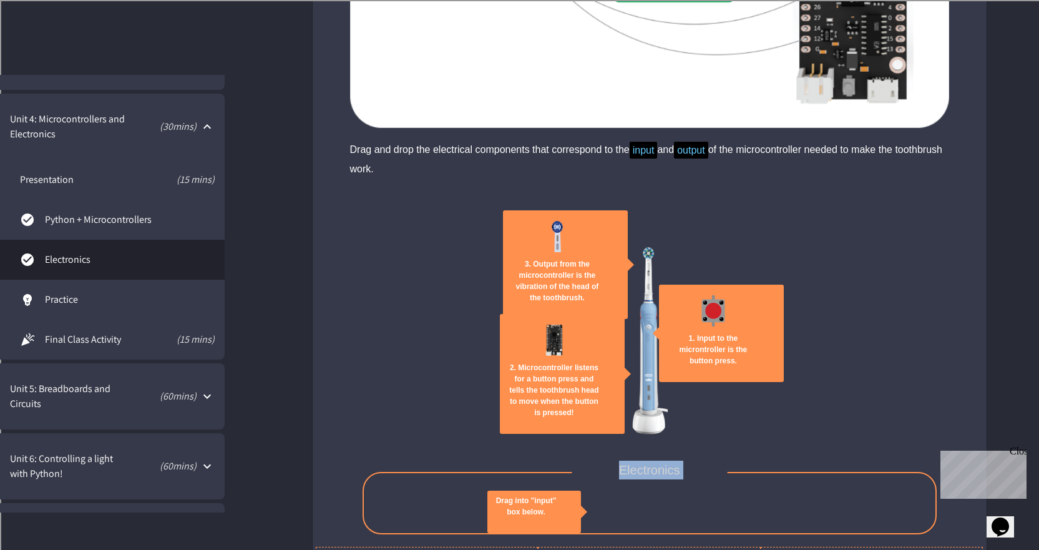
scroll to position [2803, 0]
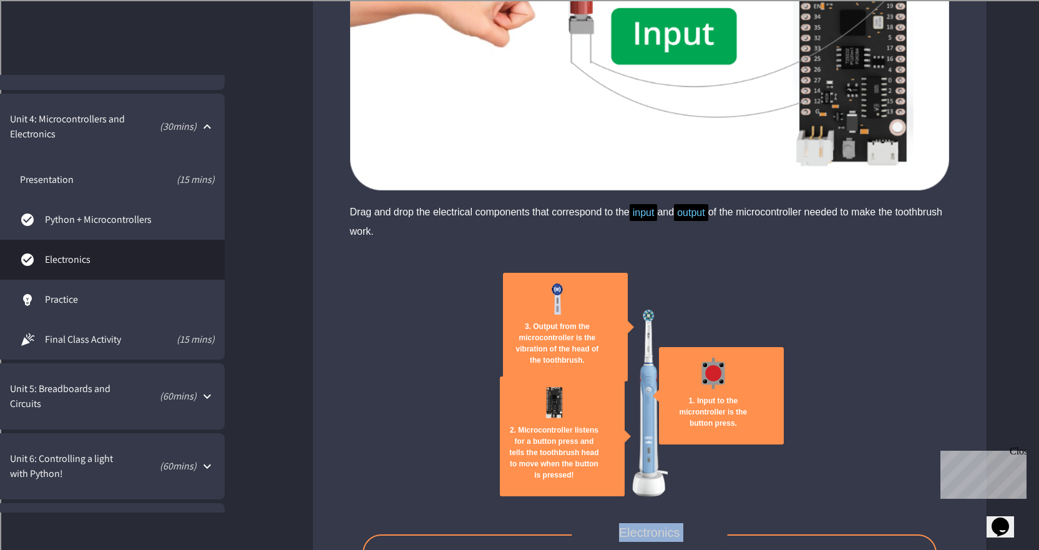
click at [119, 298] on span "Practice" at bounding box center [130, 299] width 170 height 15
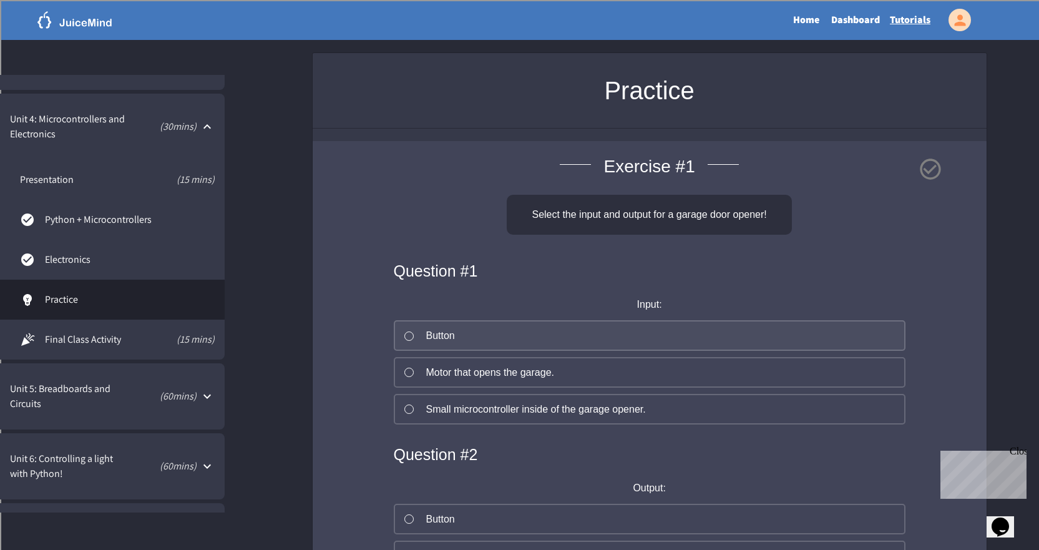
scroll to position [62, 0]
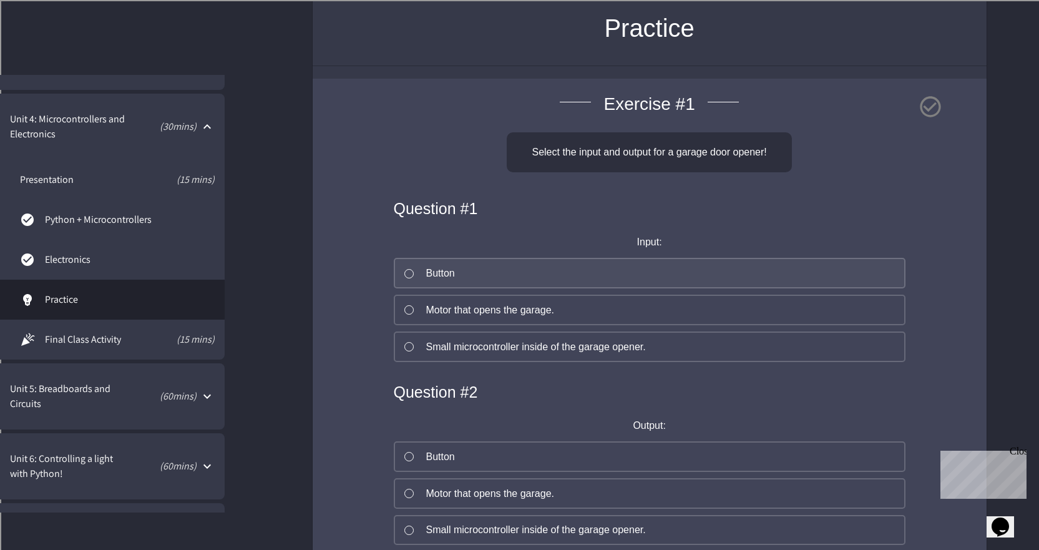
click at [498, 274] on button "Button" at bounding box center [650, 273] width 512 height 31
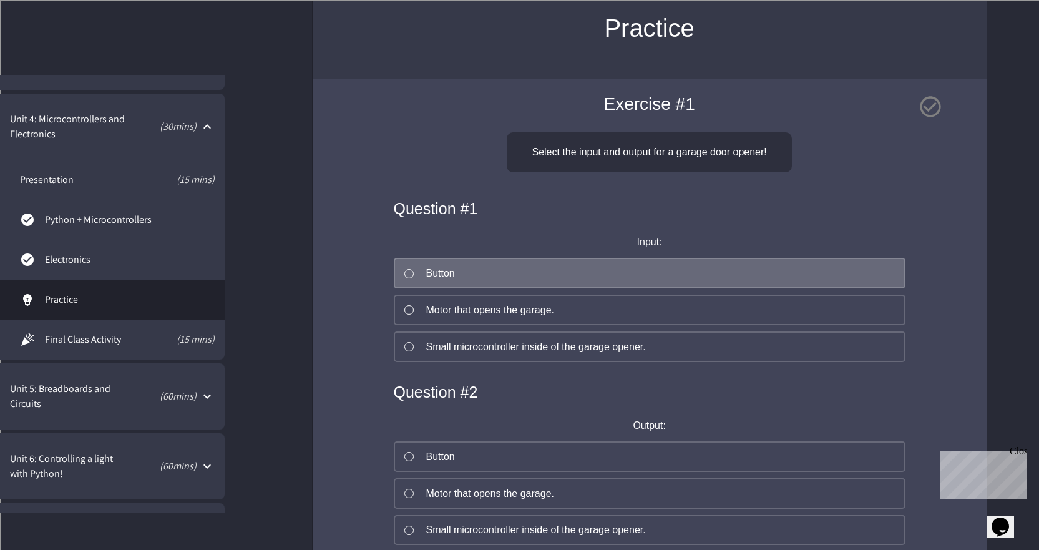
scroll to position [250, 0]
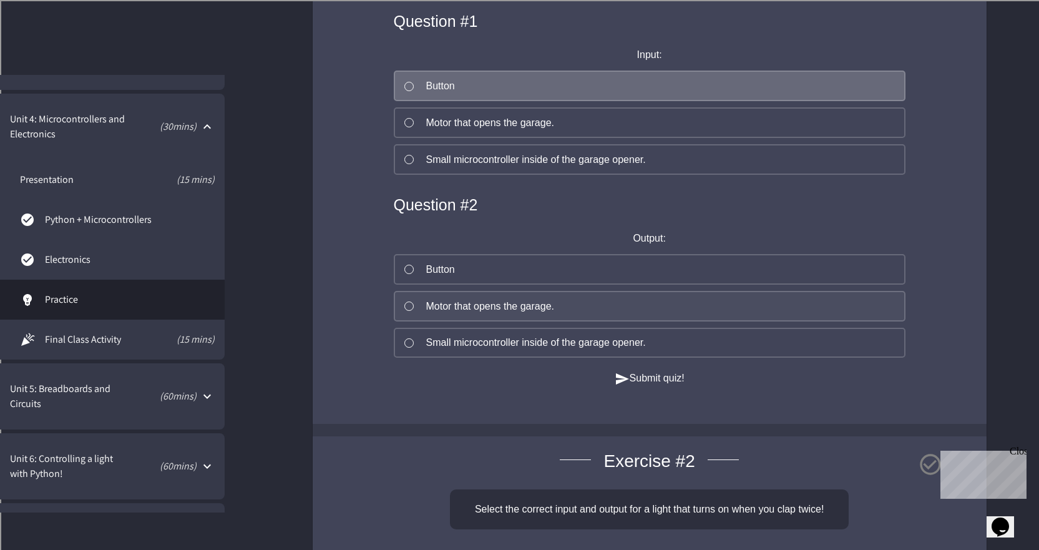
click at [554, 301] on button "Motor that opens the garage." at bounding box center [650, 306] width 512 height 31
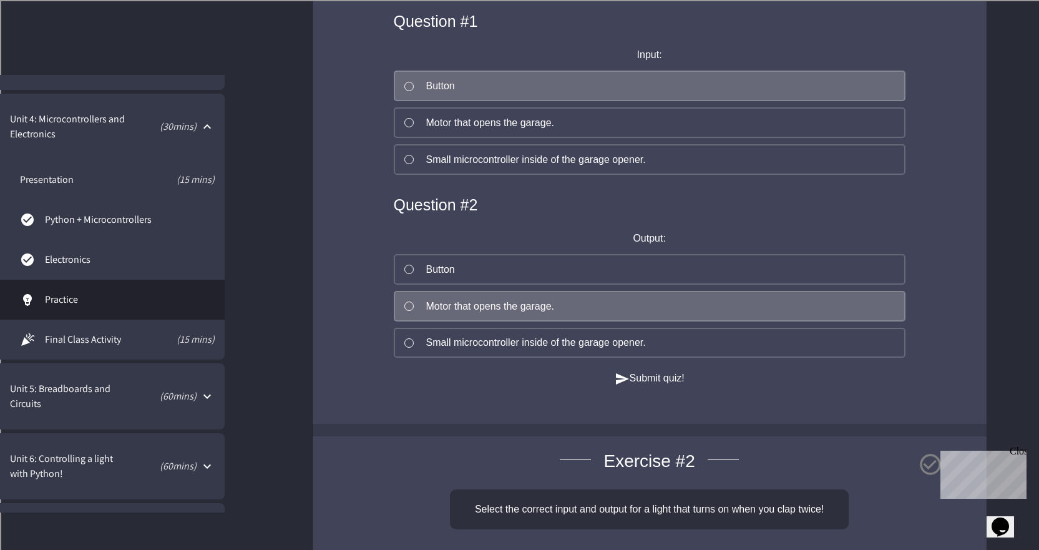
scroll to position [437, 0]
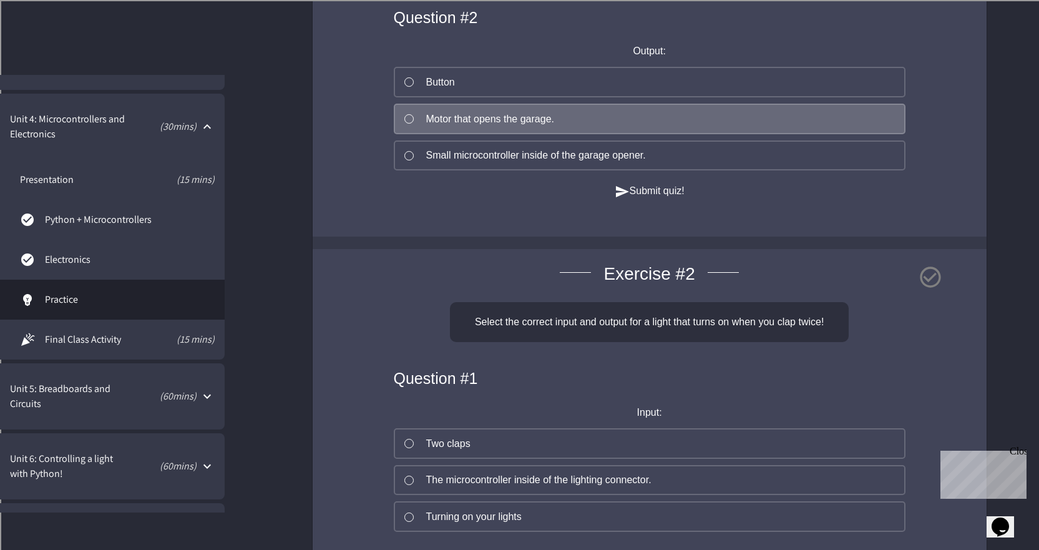
click at [650, 199] on button "Submit quiz!" at bounding box center [650, 192] width 70 height 16
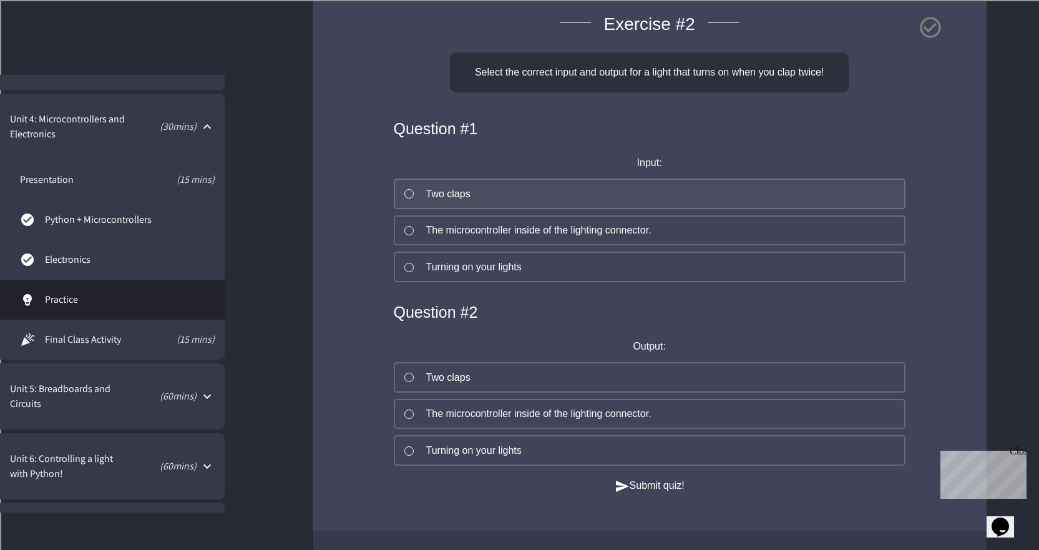
scroll to position [749, 0]
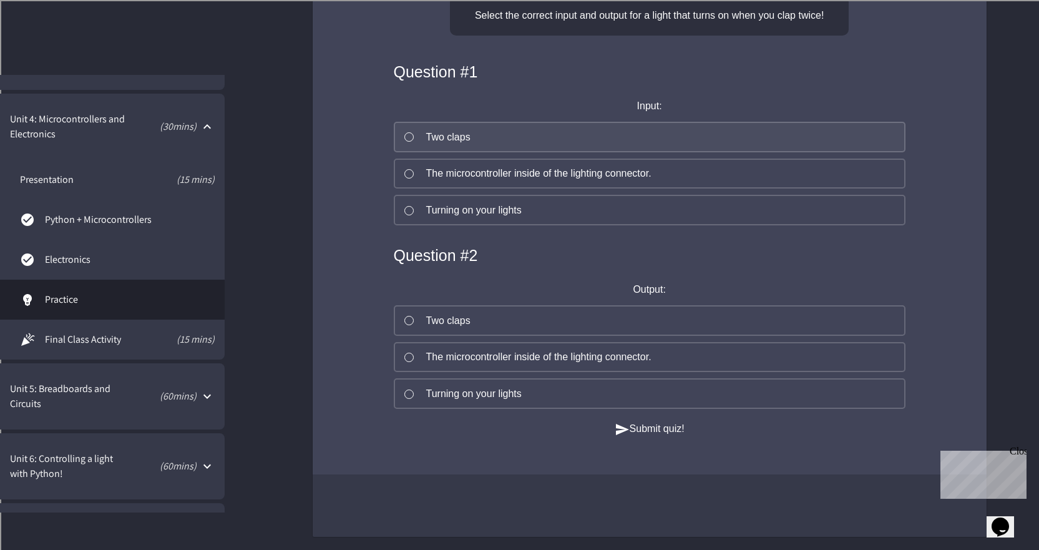
click at [522, 152] on button "Two claps" at bounding box center [650, 137] width 512 height 31
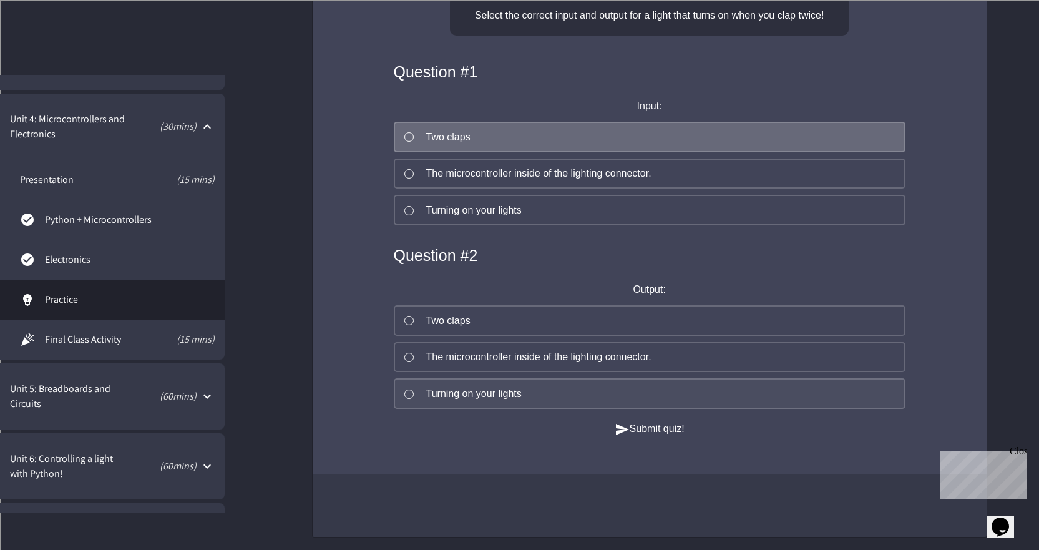
click at [552, 409] on button "Turning on your lights" at bounding box center [650, 393] width 512 height 31
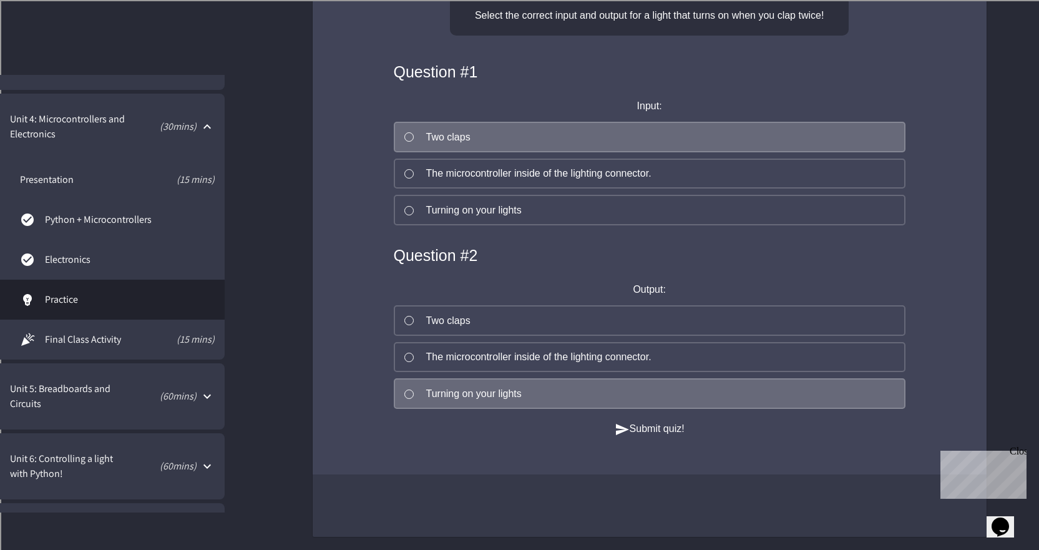
click at [632, 437] on button "Submit quiz!" at bounding box center [650, 429] width 70 height 16
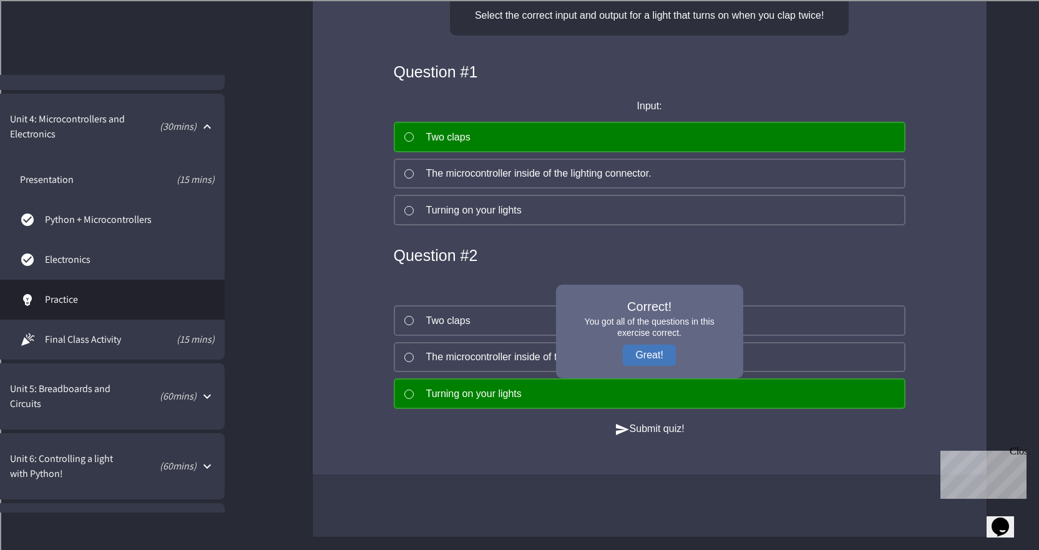
scroll to position [803, 0]
click at [653, 345] on button "Great!" at bounding box center [649, 355] width 52 height 21
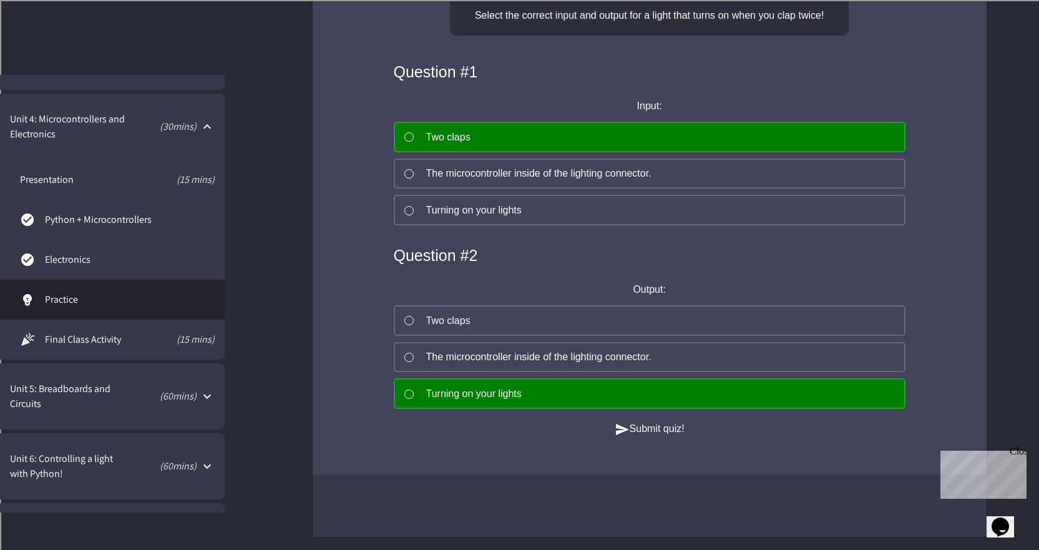
click at [160, 355] on link "Final Class Activity (15 mins)" at bounding box center [112, 340] width 225 height 40
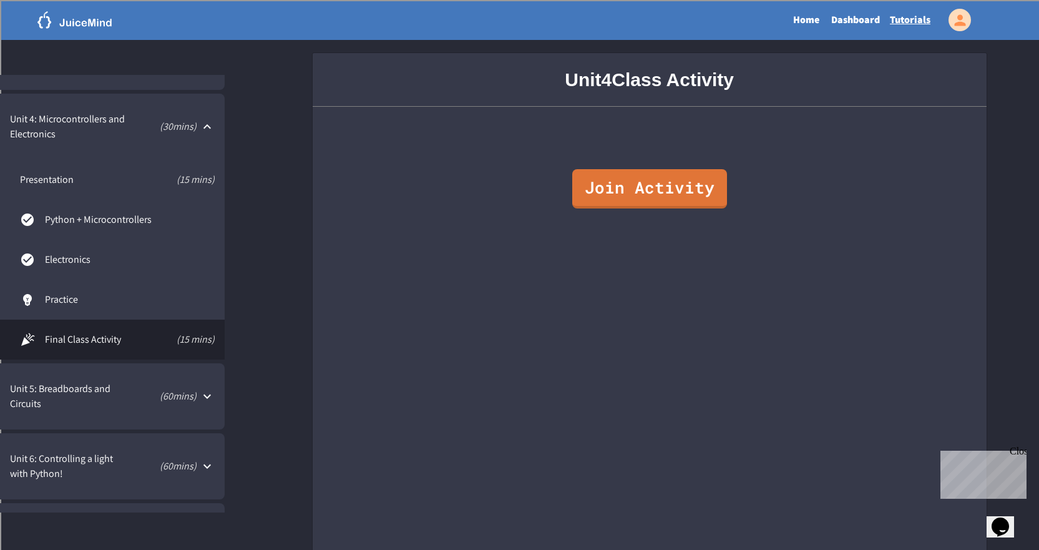
click at [142, 389] on p "( 60 mins)" at bounding box center [162, 396] width 70 height 15
click at [149, 440] on link "Circuits" at bounding box center [112, 449] width 225 height 40
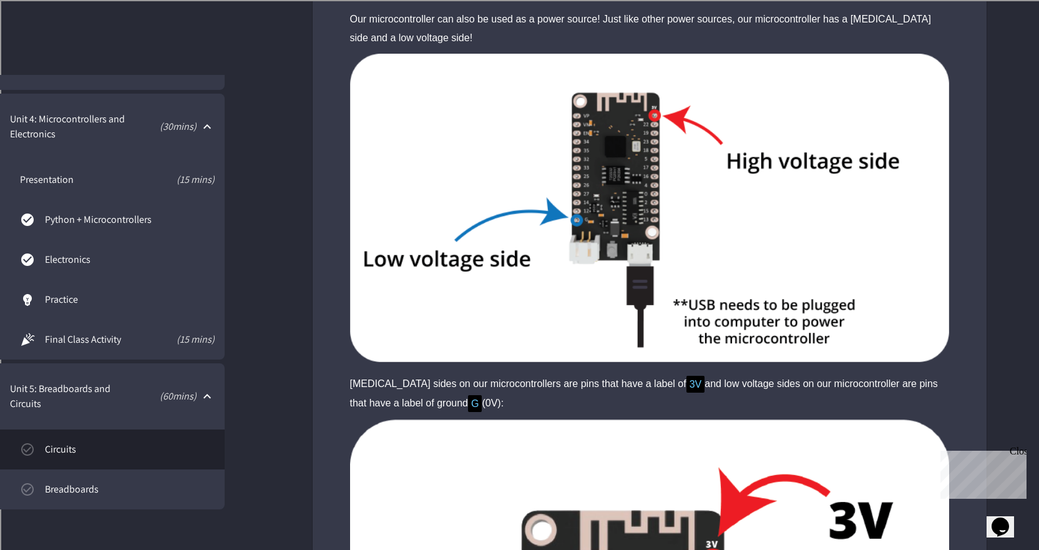
scroll to position [2122, 0]
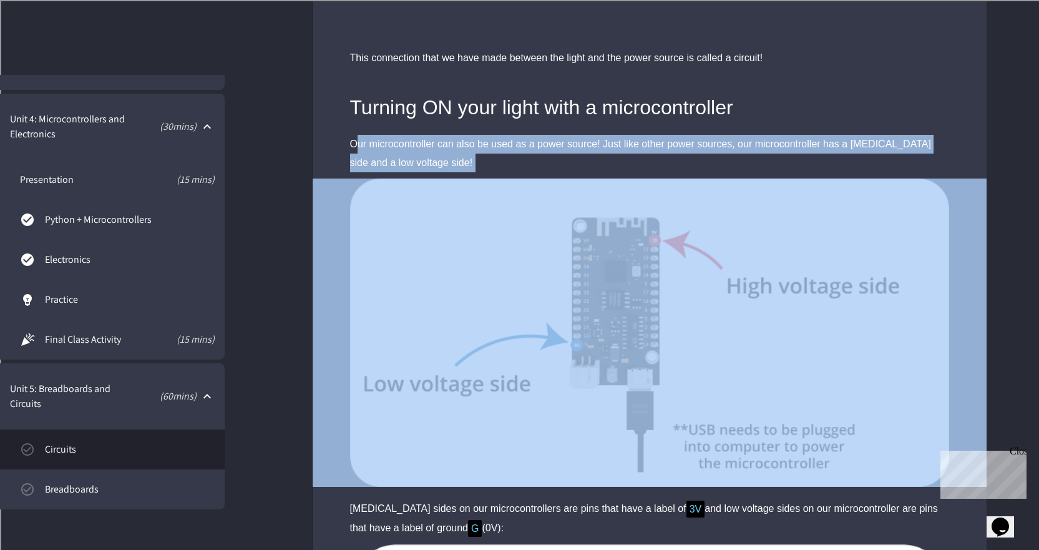
drag, startPoint x: 360, startPoint y: 140, endPoint x: 506, endPoint y: 182, distance: 151.8
click at [506, 182] on div "How do we turn ON our electronics? In the previous chapter, we learned about el…" at bounding box center [650, 290] width 674 height 4519
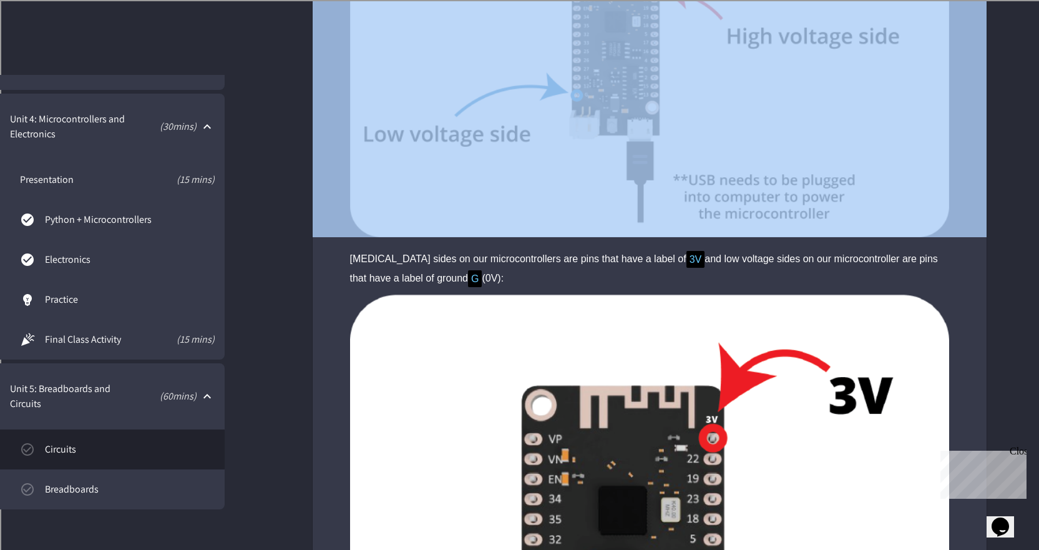
scroll to position [2434, 0]
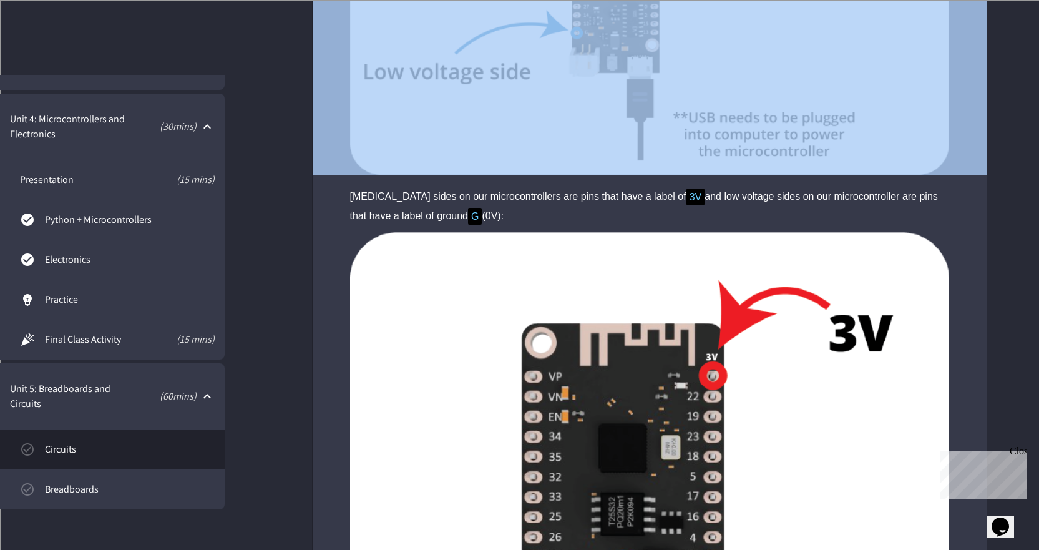
drag, startPoint x: 345, startPoint y: 199, endPoint x: 588, endPoint y: 210, distance: 243.7
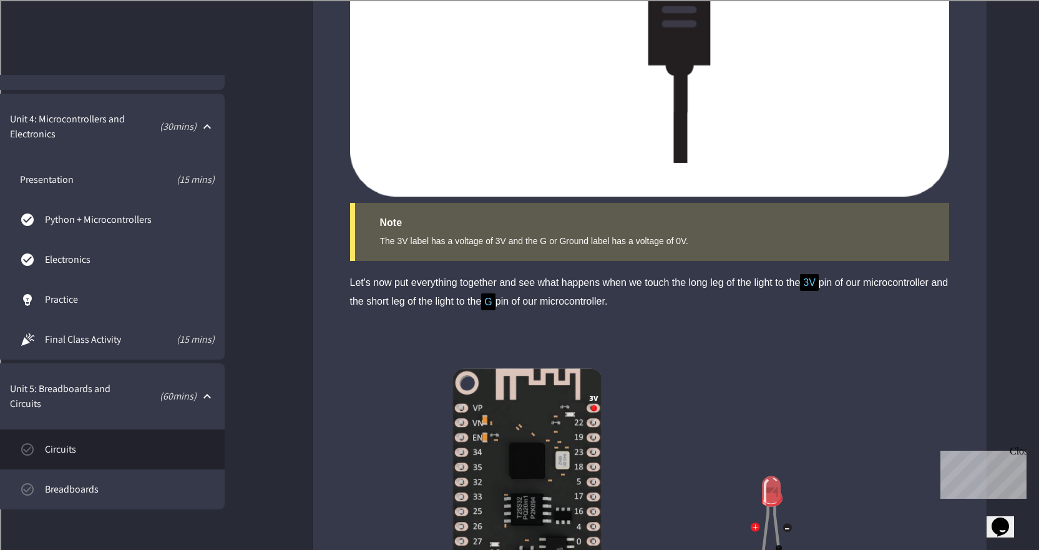
scroll to position [3246, 0]
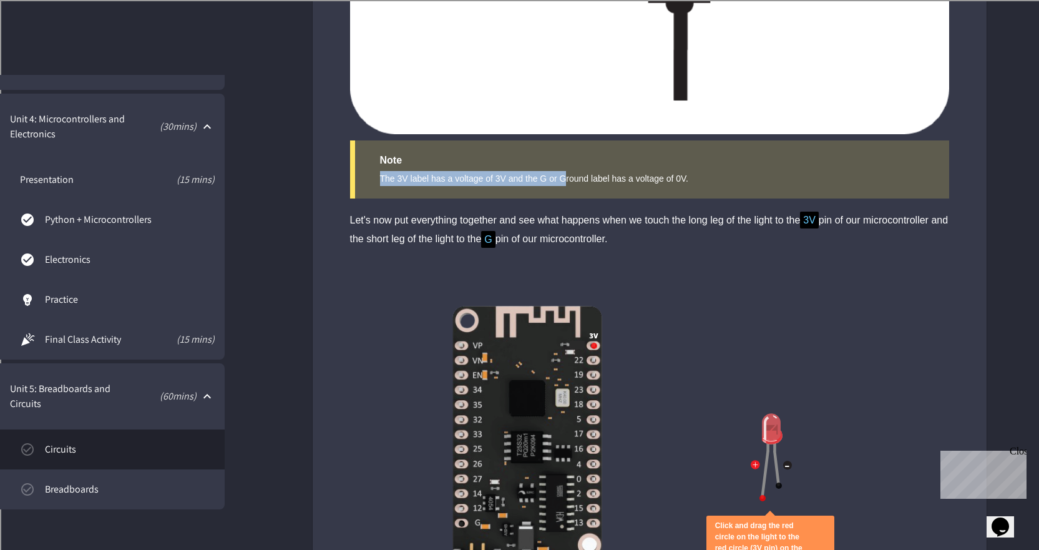
drag, startPoint x: 348, startPoint y: 172, endPoint x: 571, endPoint y: 174, distance: 222.2
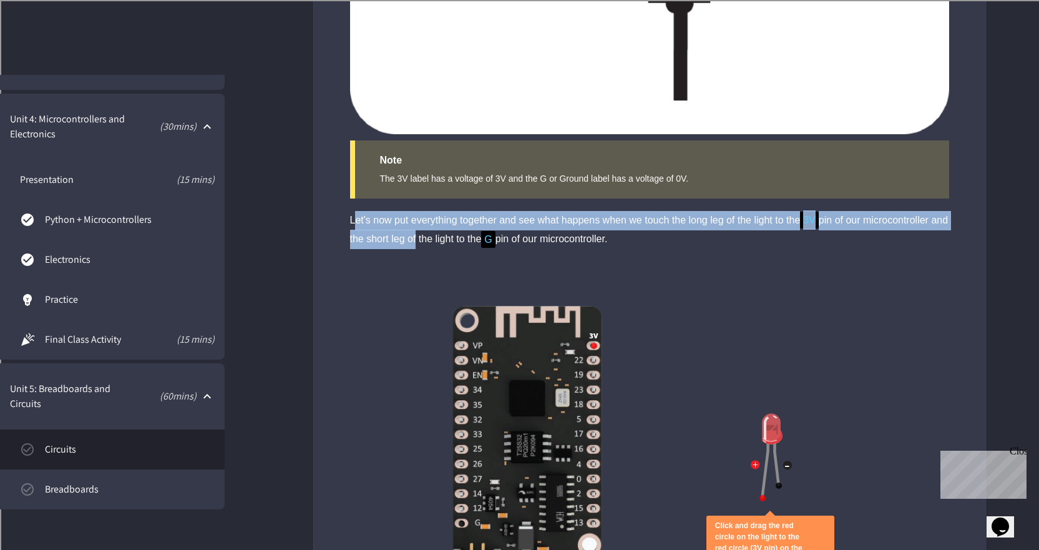
drag, startPoint x: 355, startPoint y: 218, endPoint x: 432, endPoint y: 233, distance: 78.8
click at [432, 233] on div "Let's now put everything together and see what happens when we touch the long l…" at bounding box center [649, 230] width 599 height 39
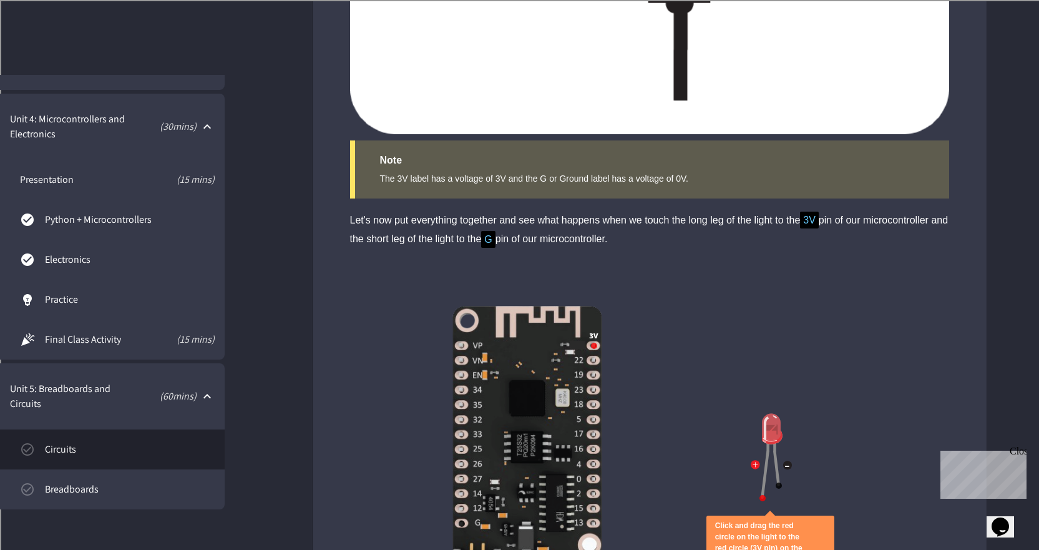
click at [466, 235] on div "Let's now put everything together and see what happens when we touch the long l…" at bounding box center [649, 230] width 599 height 39
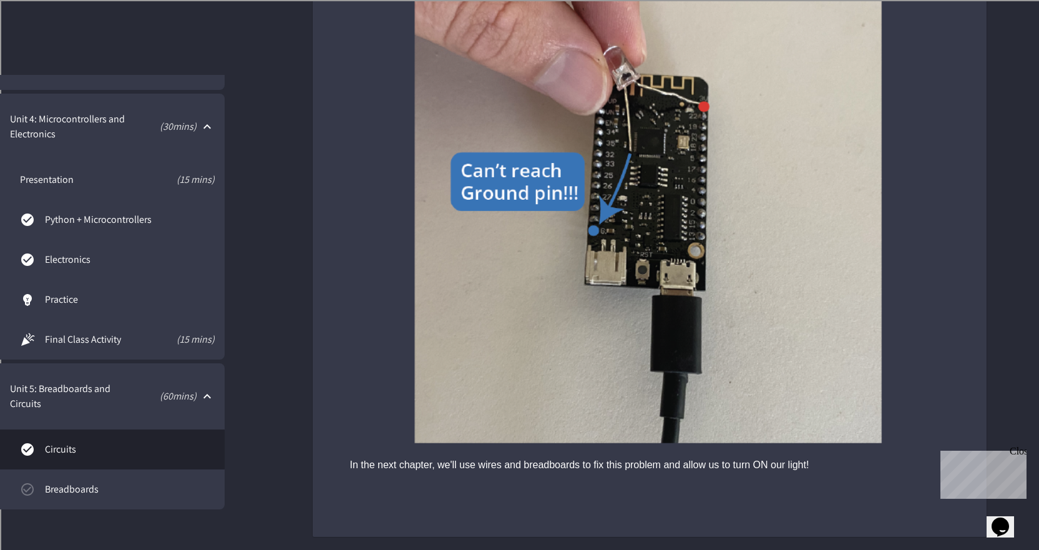
scroll to position [441, 0]
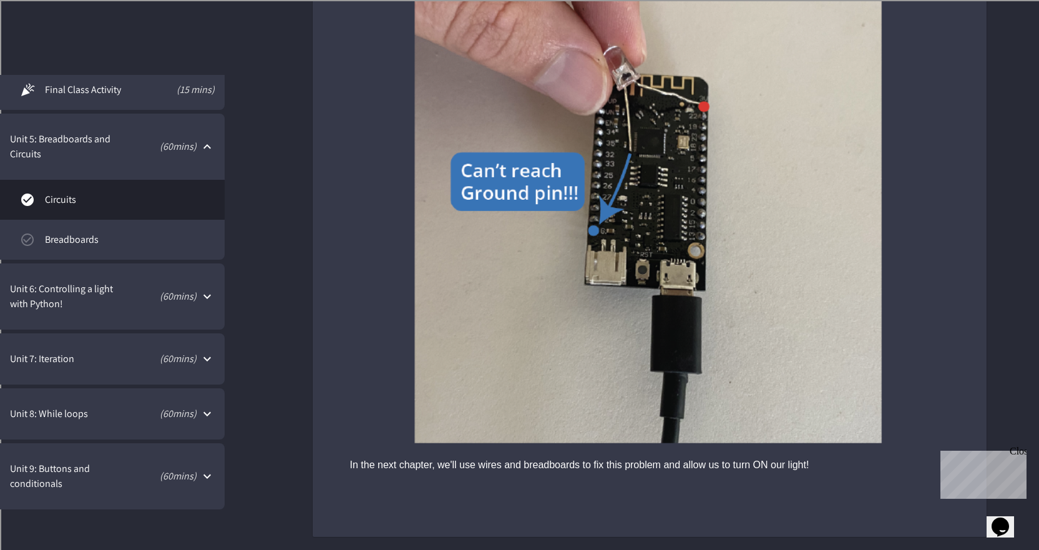
click at [82, 238] on span "Breadboards" at bounding box center [130, 239] width 170 height 15
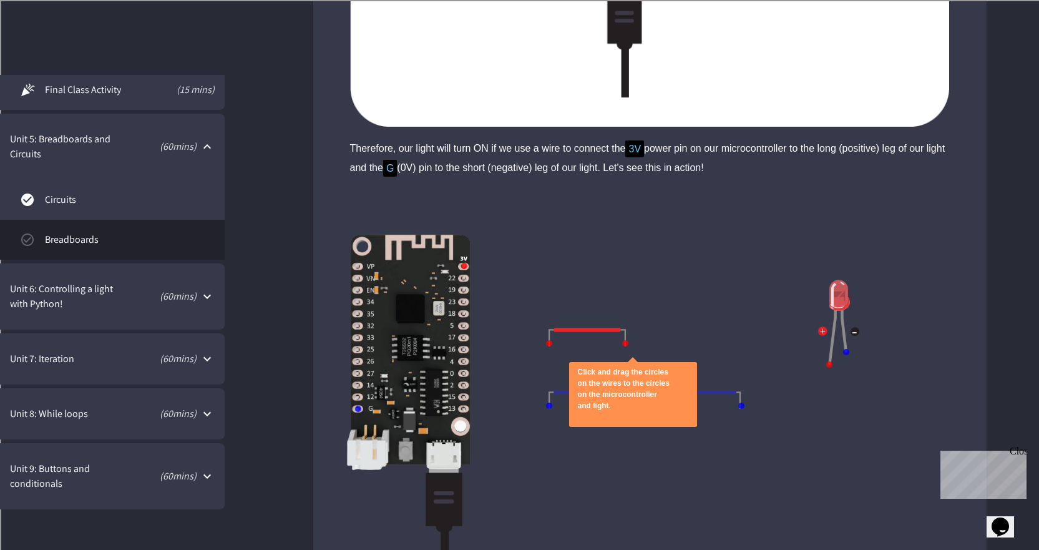
scroll to position [1186, 0]
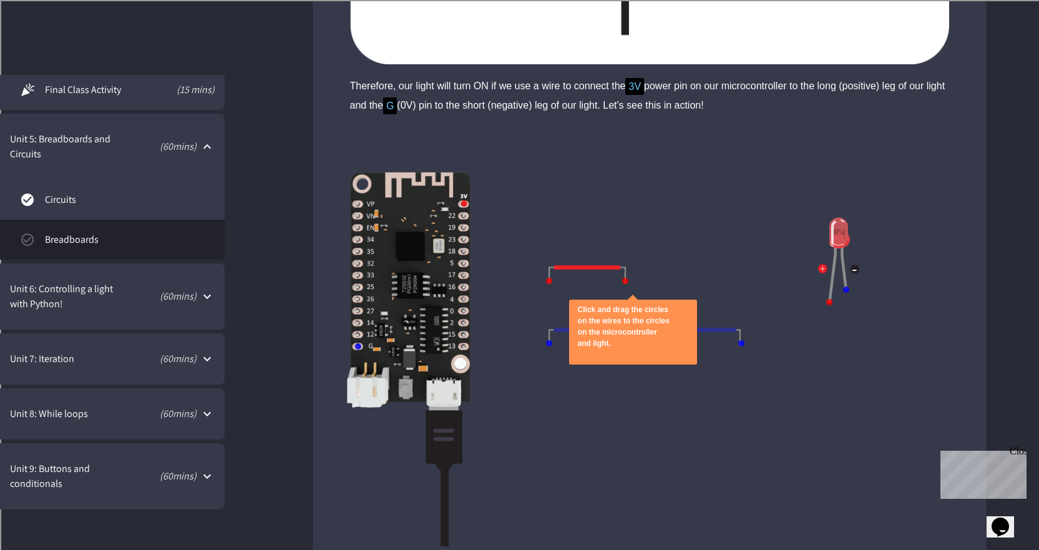
drag, startPoint x: 609, startPoint y: 265, endPoint x: 630, endPoint y: 282, distance: 26.7
click at [682, 278] on div "Click and drag the circles on the wires to the circles on the microcontroller a…" at bounding box center [650, 327] width 674 height 375
drag, startPoint x: 547, startPoint y: 339, endPoint x: 528, endPoint y: 354, distance: 24.0
click at [528, 354] on div "Click and drag the circles on the wires to the circles on the microcontroller a…" at bounding box center [650, 327] width 674 height 375
click at [357, 346] on div at bounding box center [408, 359] width 125 height 375
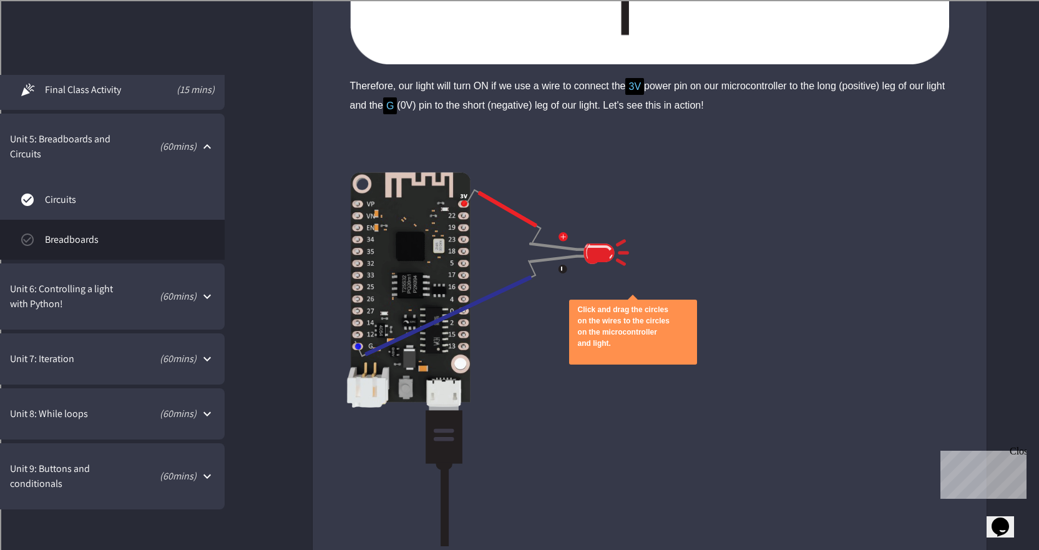
click at [578, 355] on icon "close" at bounding box center [578, 355] width 0 height 0
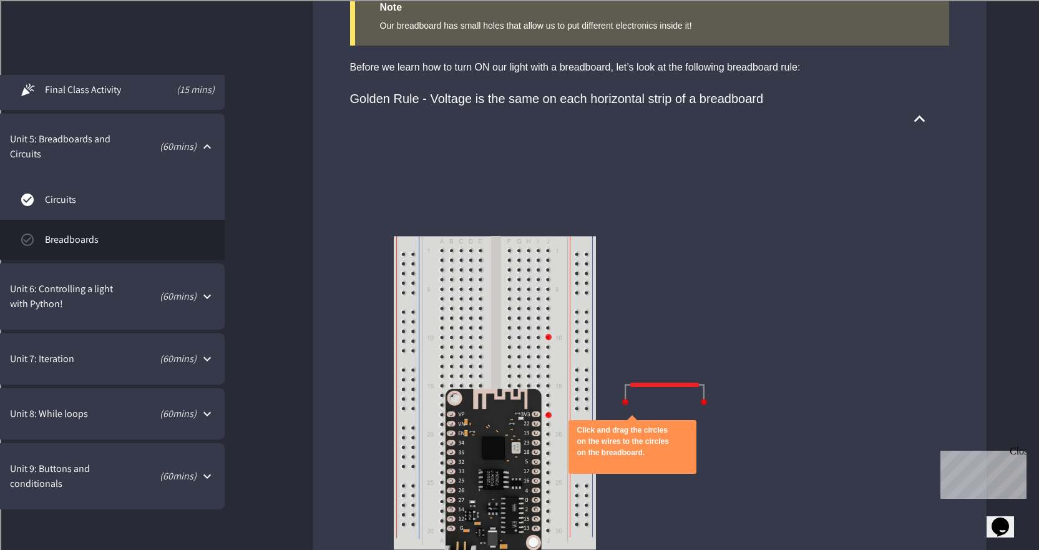
scroll to position [2746, 0]
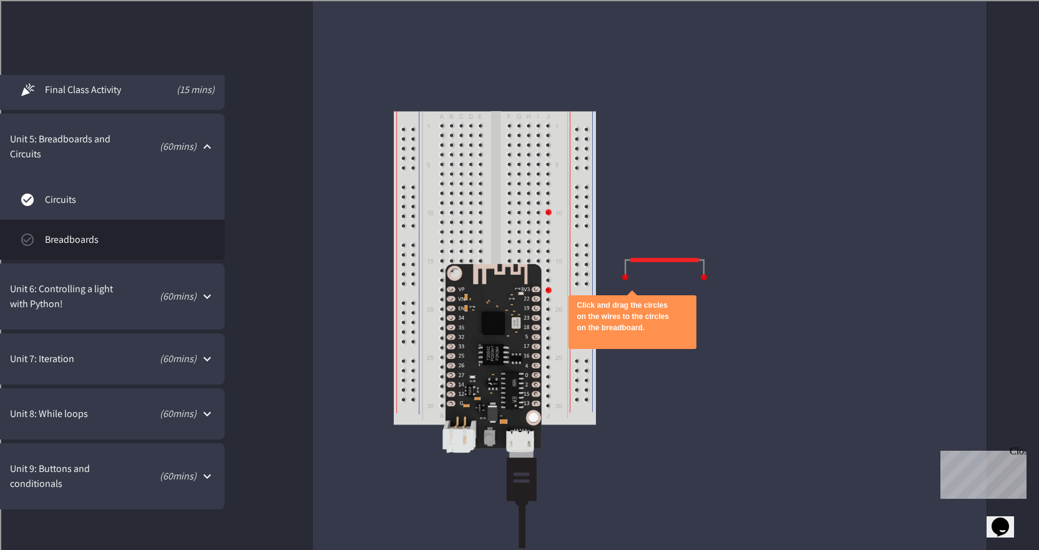
drag, startPoint x: 620, startPoint y: 277, endPoint x: 548, endPoint y: 290, distance: 73.7
click at [548, 290] on div "Click and drag the circles on the wires to the circles on the breadboard." at bounding box center [650, 239] width 674 height 437
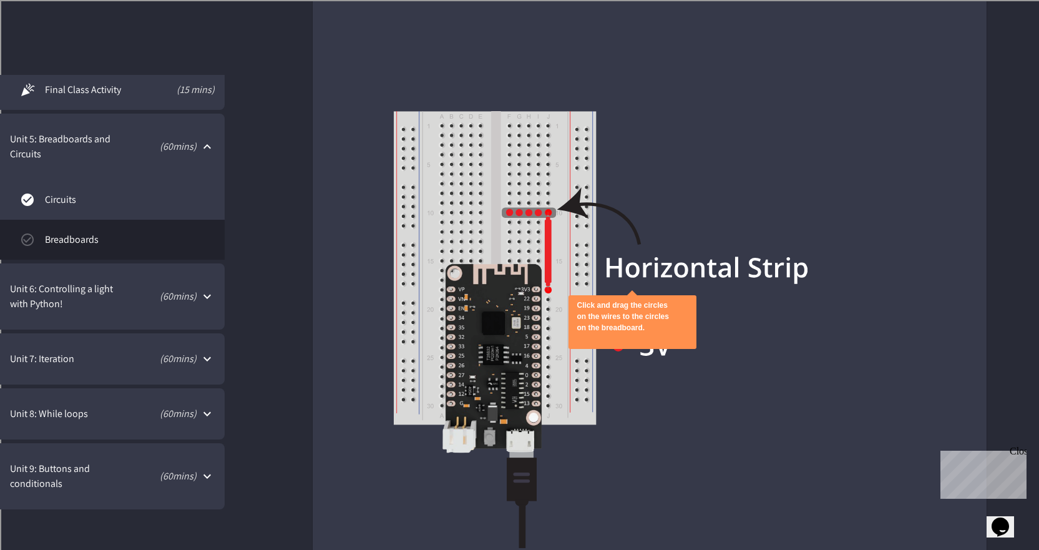
click at [577, 339] on icon "close" at bounding box center [577, 339] width 0 height 0
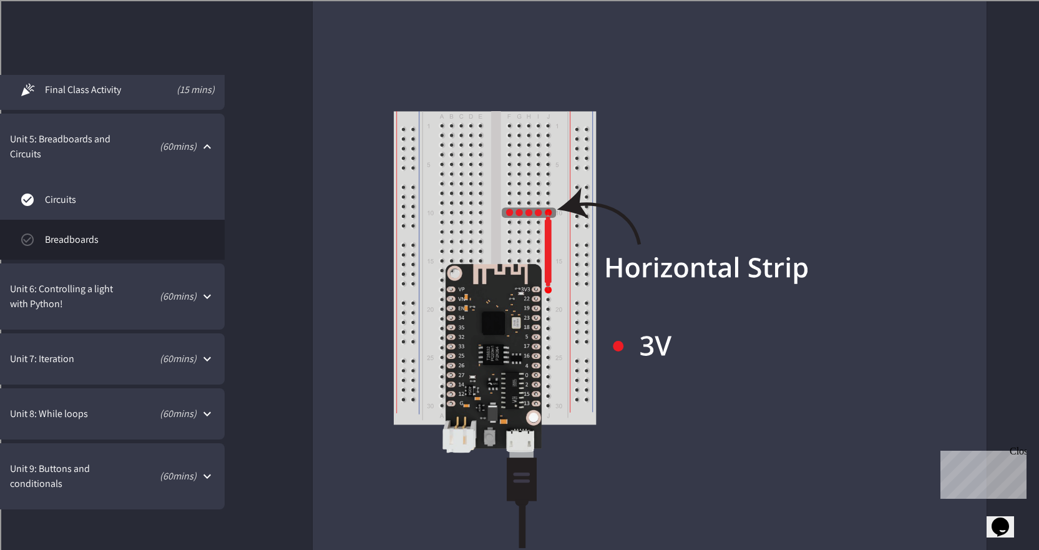
drag, startPoint x: 542, startPoint y: 209, endPoint x: 509, endPoint y: 209, distance: 32.5
click at [514, 209] on img at bounding box center [601, 329] width 414 height 437
click at [506, 209] on img at bounding box center [601, 329] width 414 height 437
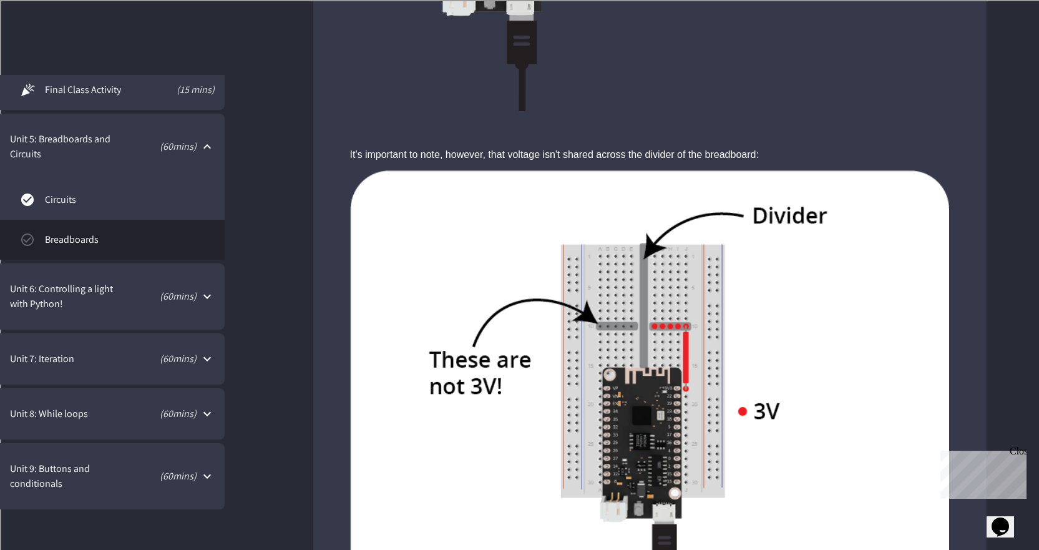
scroll to position [3308, 0]
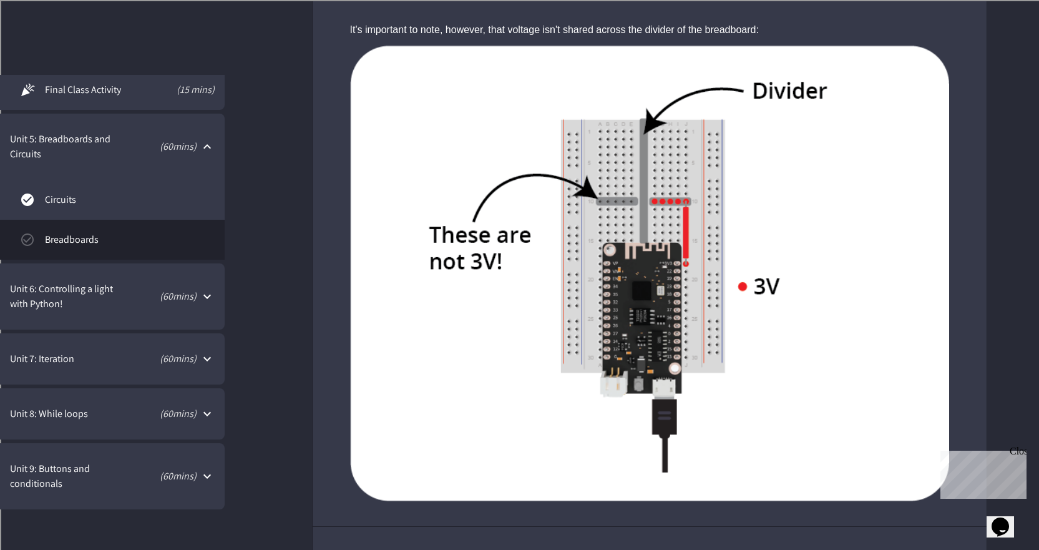
click at [574, 217] on img at bounding box center [650, 274] width 674 height 456
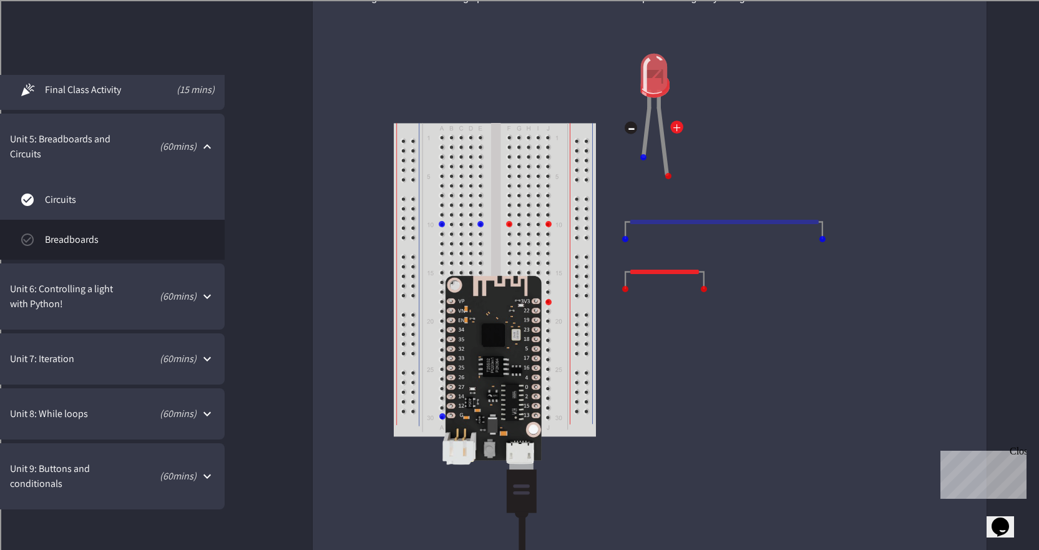
scroll to position [3995, 0]
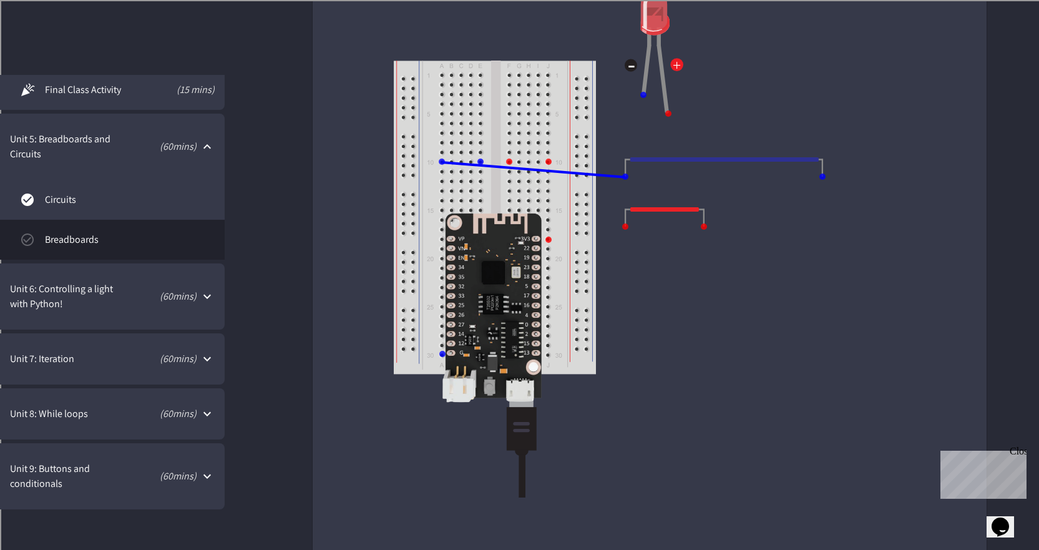
click at [819, 178] on div at bounding box center [650, 188] width 674 height 437
drag, startPoint x: 820, startPoint y: 178, endPoint x: 443, endPoint y: 354, distance: 416.1
click at [442, 355] on div at bounding box center [650, 188] width 674 height 437
drag, startPoint x: 819, startPoint y: 175, endPoint x: 442, endPoint y: 351, distance: 416.1
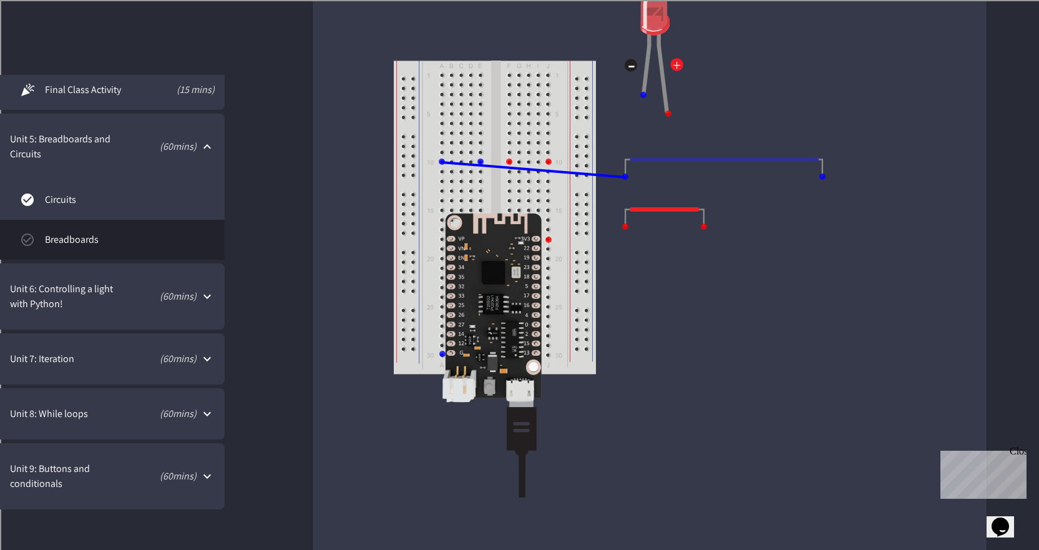
click at [442, 351] on div at bounding box center [650, 188] width 674 height 437
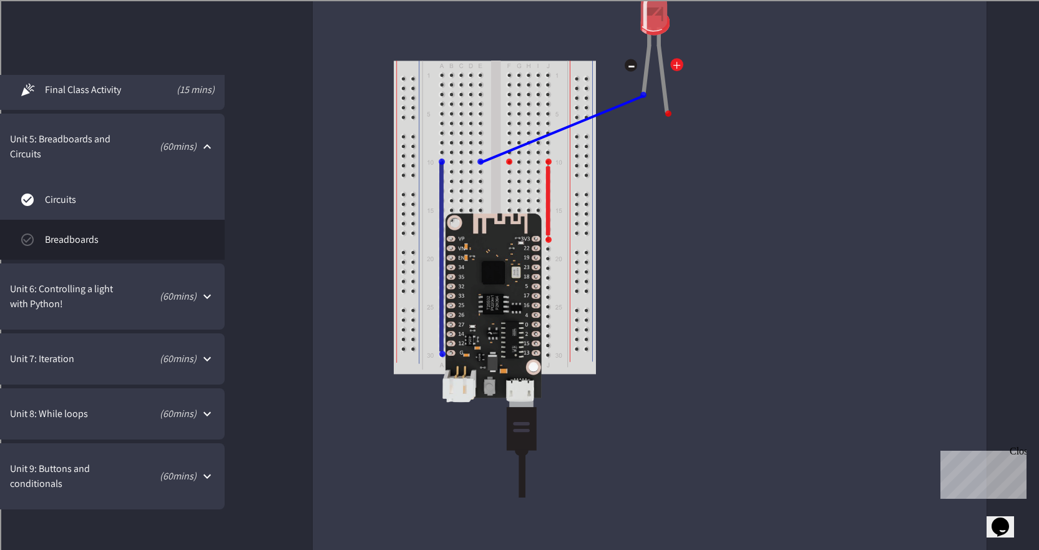
click at [659, 113] on img at bounding box center [654, 42] width 59 height 144
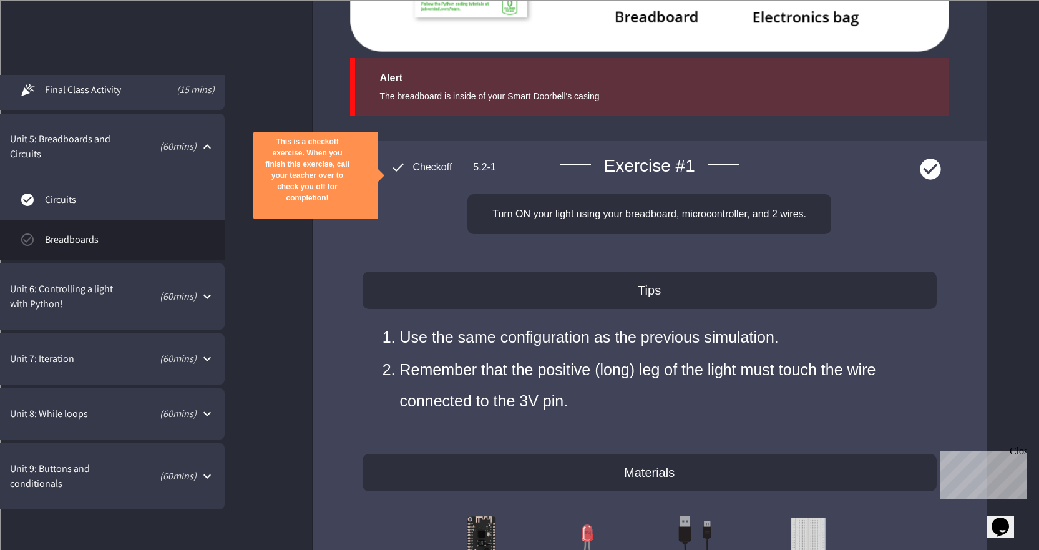
scroll to position [4931, 0]
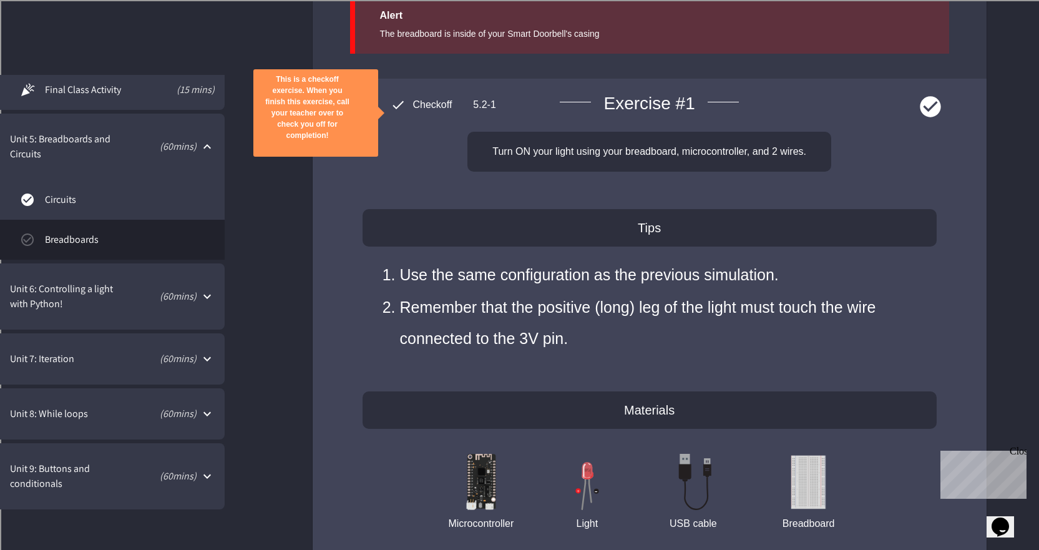
click at [308, 147] on icon "close" at bounding box center [308, 147] width 0 height 0
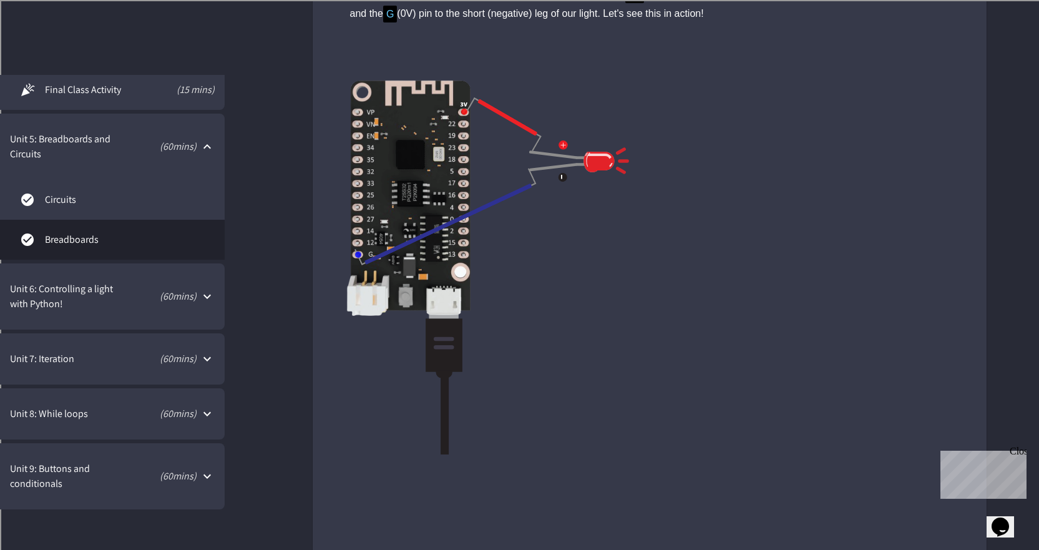
scroll to position [0, 0]
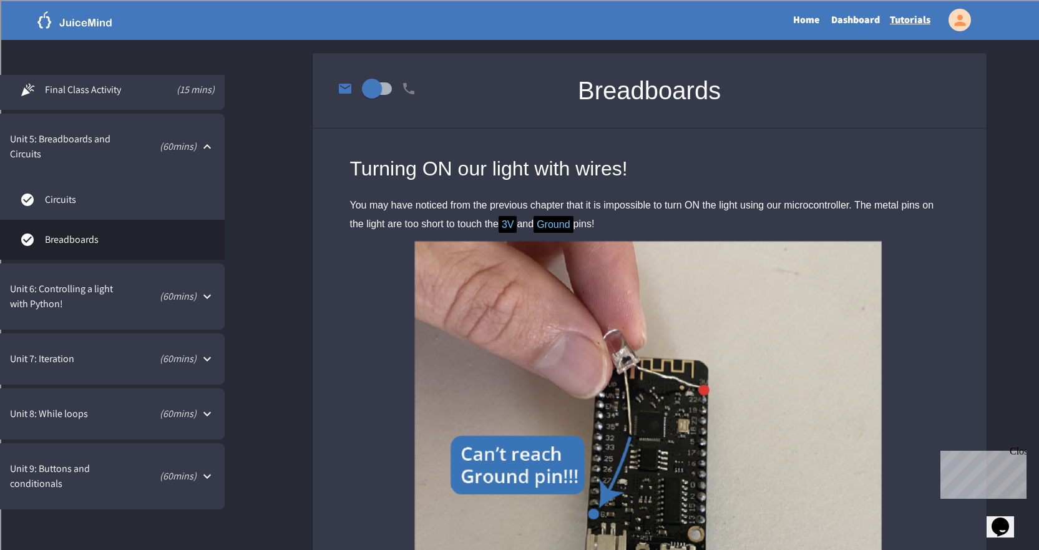
click at [855, 17] on link "Dashboard" at bounding box center [855, 20] width 59 height 29
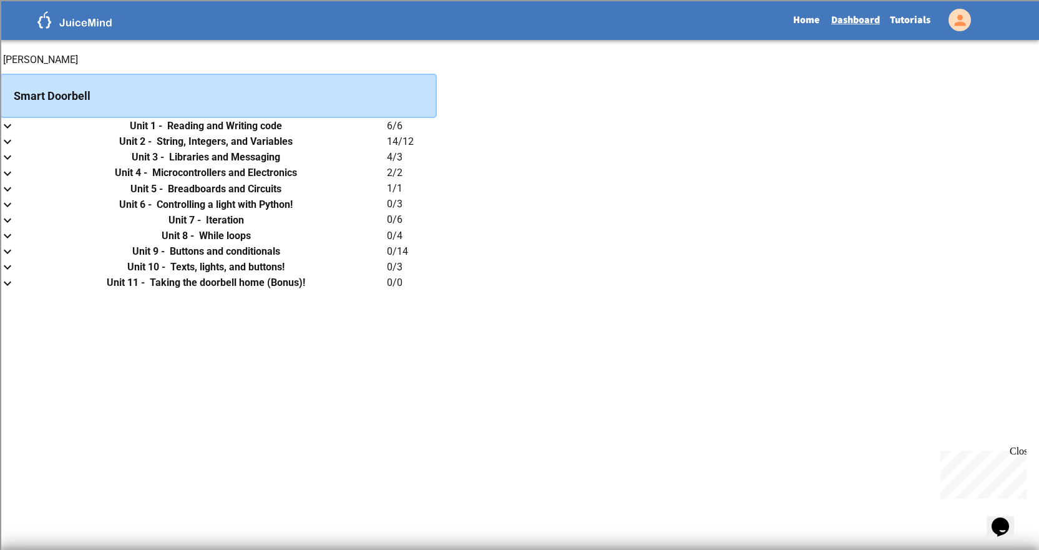
click at [152, 149] on h6 "Unit 2 -" at bounding box center [135, 141] width 32 height 15
click at [15, 150] on button "expand row" at bounding box center [7, 142] width 15 height 16
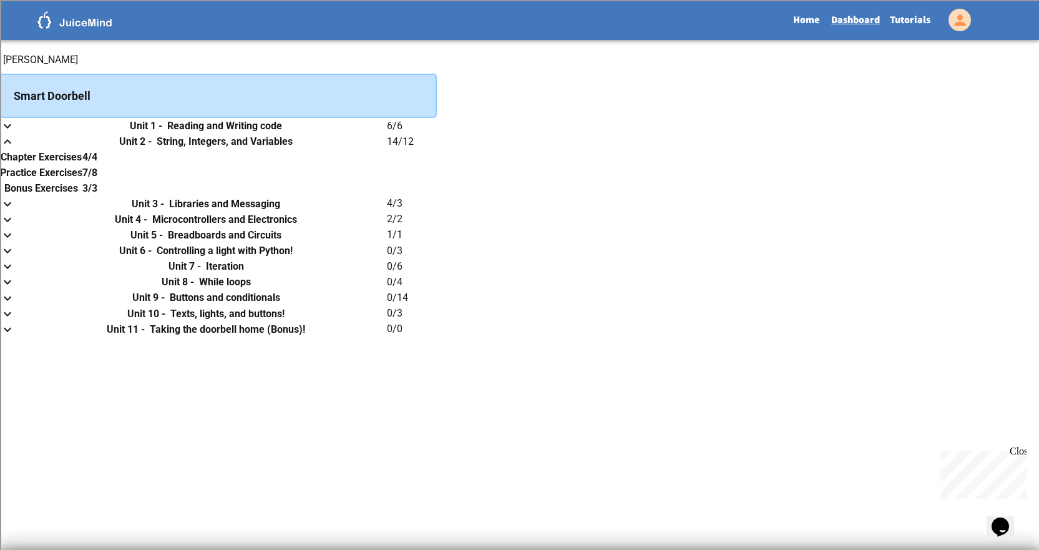
click at [82, 180] on h6 "Practice Exercises" at bounding box center [41, 172] width 82 height 15
click at [15, 212] on icon "expand row" at bounding box center [7, 204] width 15 height 15
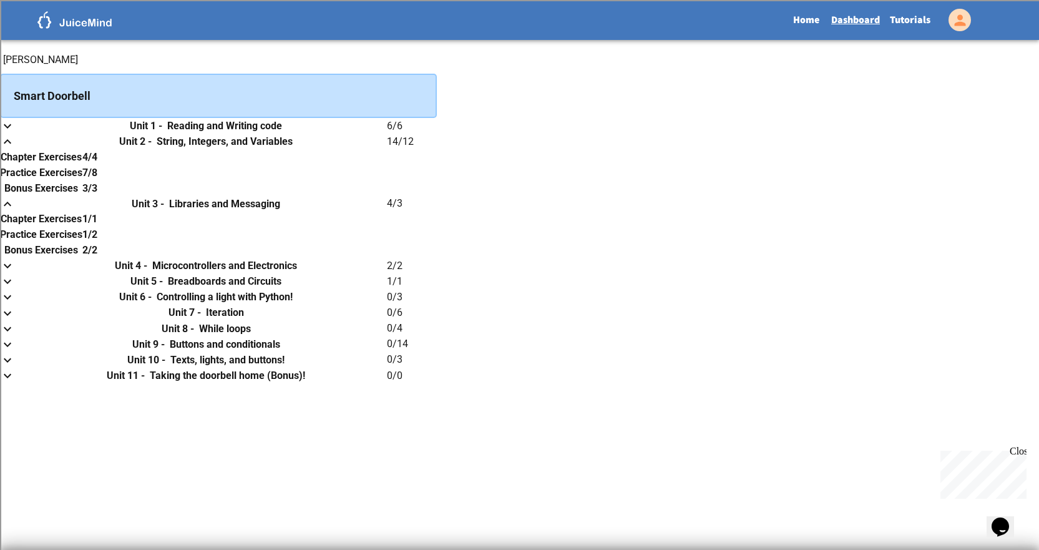
scroll to position [187, 0]
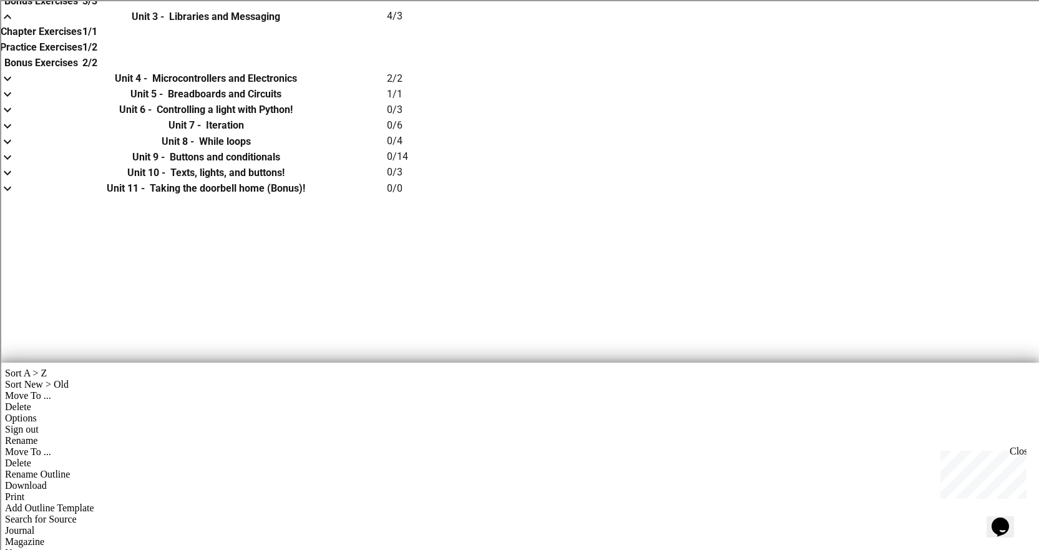
drag, startPoint x: 386, startPoint y: 280, endPoint x: 393, endPoint y: 270, distance: 11.8
click at [82, 55] on h6 "Practice Exercises" at bounding box center [41, 47] width 82 height 15
click at [15, 86] on icon "expand row" at bounding box center [7, 78] width 15 height 15
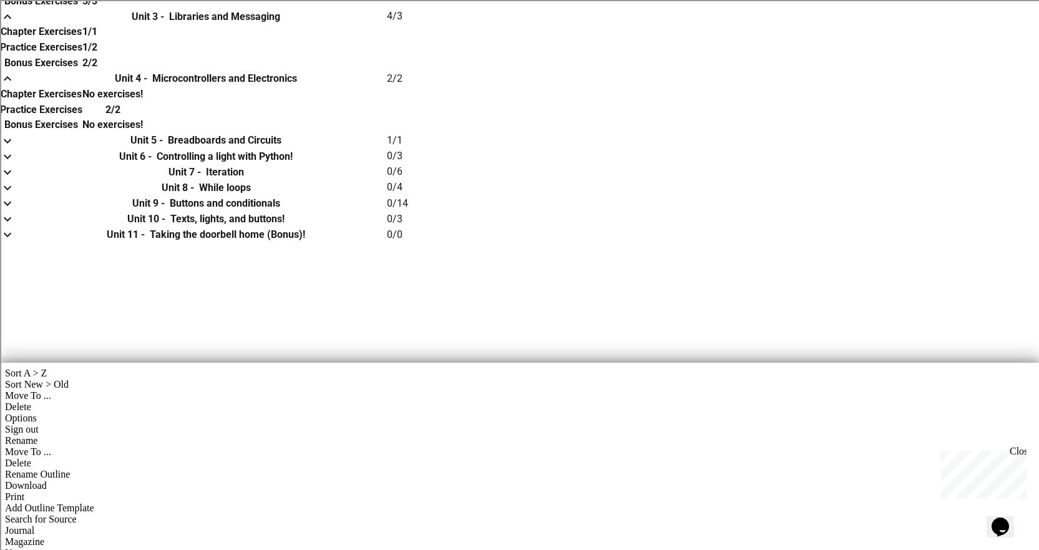
scroll to position [312, 0]
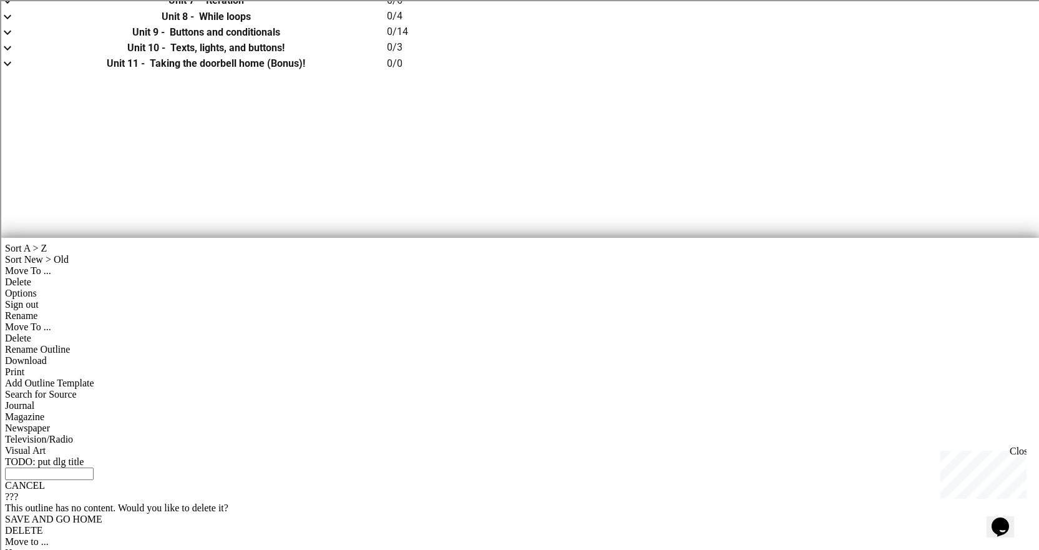
scroll to position [0, 0]
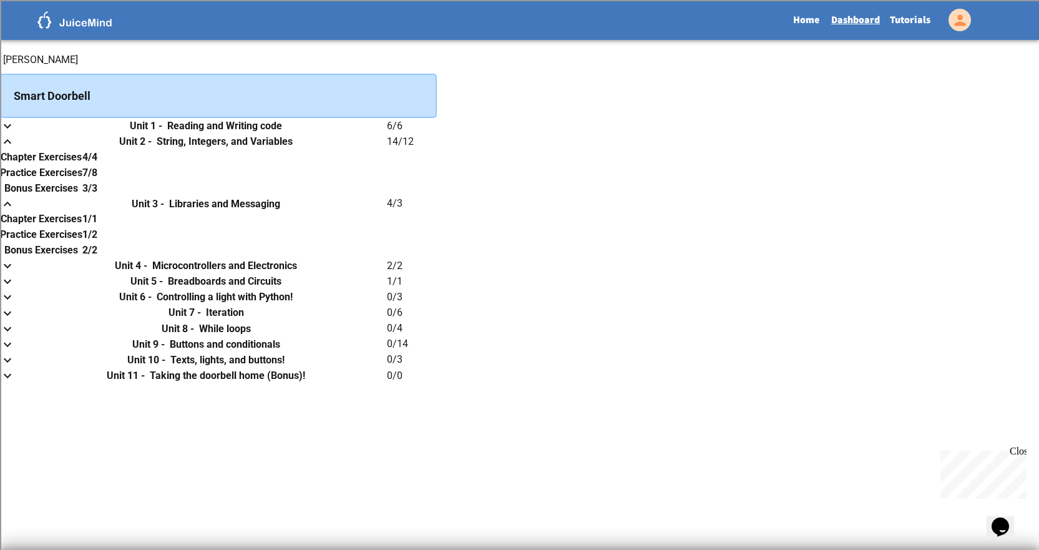
click at [15, 149] on icon "expand row" at bounding box center [7, 141] width 15 height 15
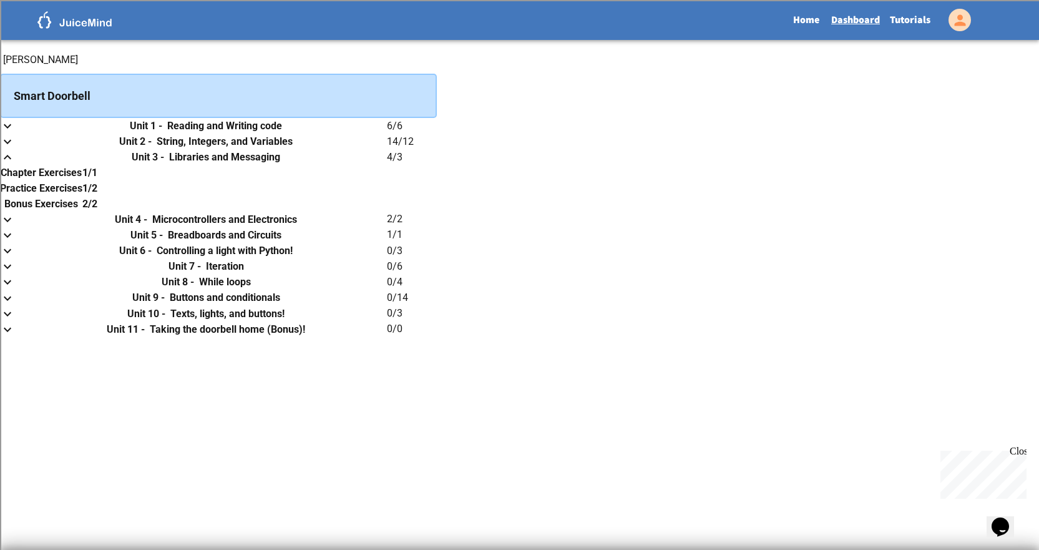
click at [15, 165] on icon "expand row" at bounding box center [7, 157] width 15 height 15
